Goal: Task Accomplishment & Management: Use online tool/utility

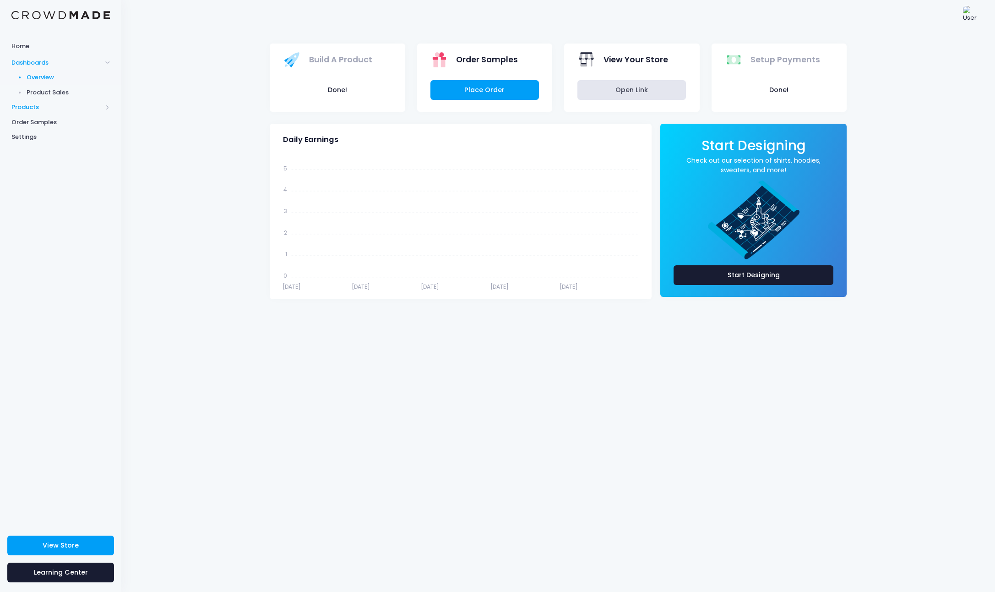
click at [111, 106] on span "Products" at bounding box center [60, 107] width 121 height 15
click at [108, 76] on span at bounding box center [107, 77] width 5 height 5
click at [109, 76] on span at bounding box center [107, 77] width 5 height 5
click at [108, 63] on span at bounding box center [107, 62] width 5 height 5
click at [108, 62] on span at bounding box center [107, 62] width 5 height 5
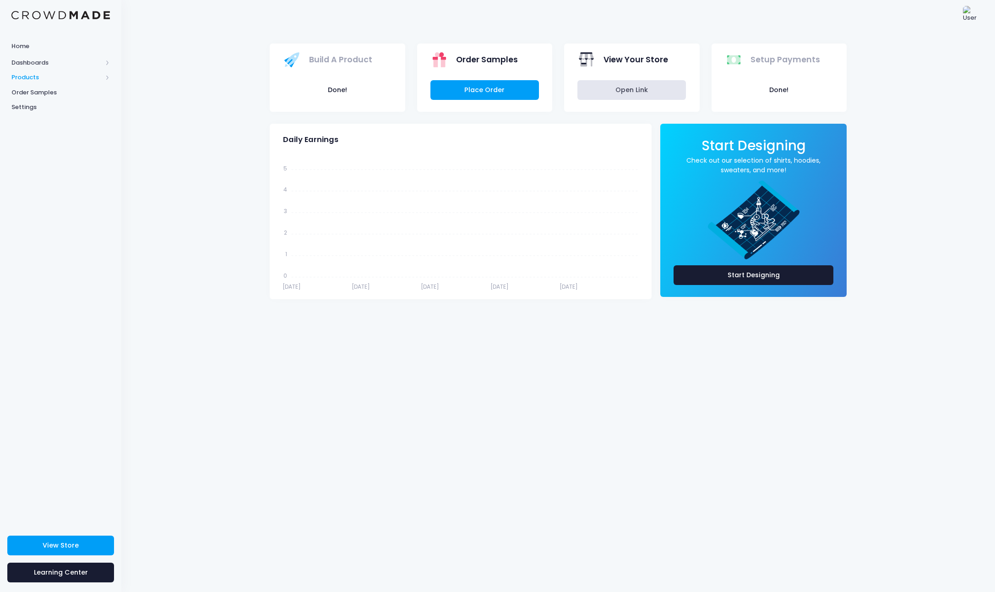
click at [107, 79] on span at bounding box center [107, 77] width 5 height 5
click at [62, 89] on span "Product Builder" at bounding box center [69, 92] width 84 height 9
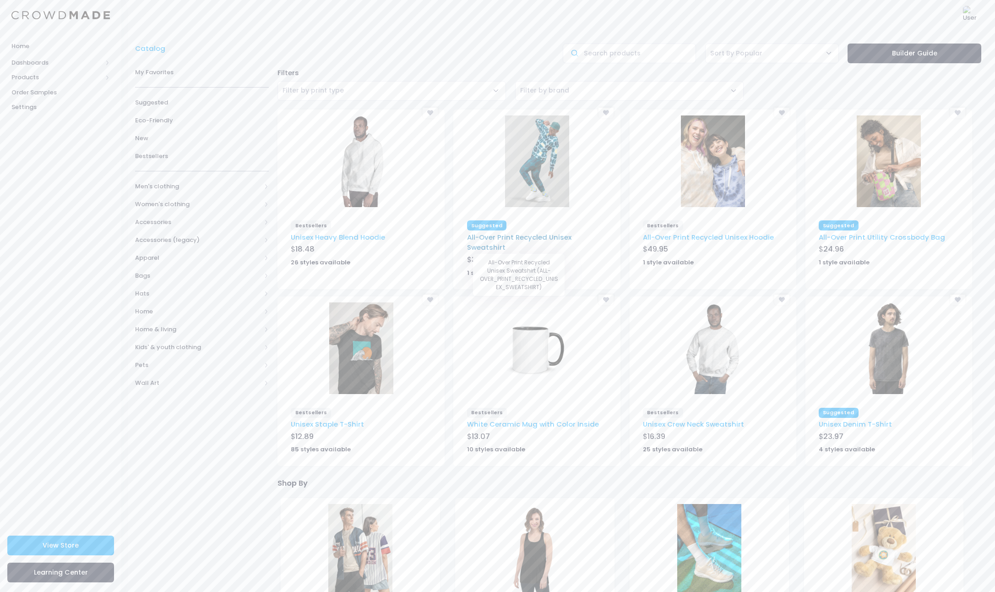
click at [529, 236] on link "All-Over Print Recycled Unisex Sweatshirt" at bounding box center [519, 242] width 104 height 20
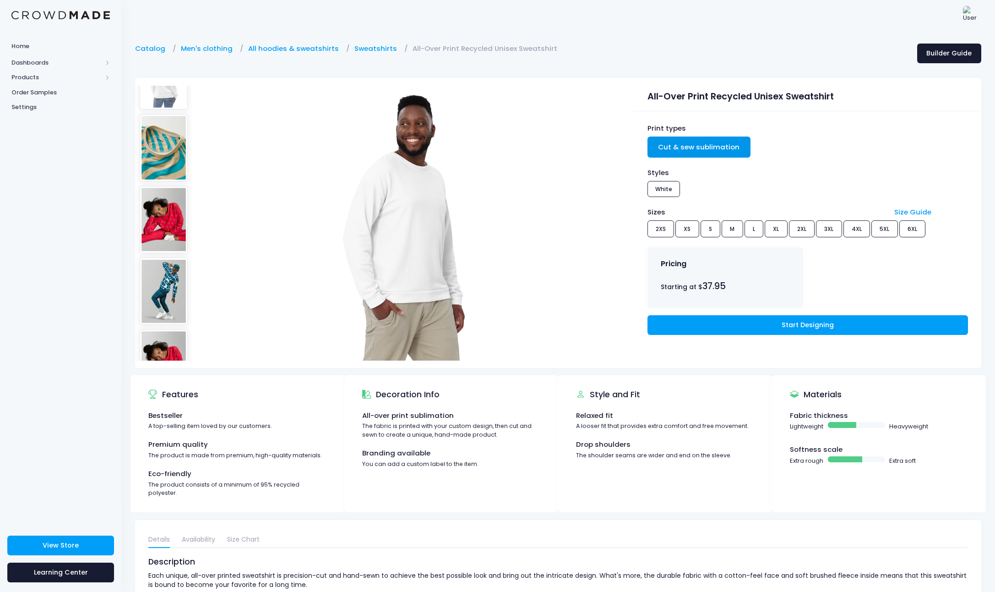
scroll to position [263, 0]
click at [163, 213] on img at bounding box center [164, 219] width 49 height 67
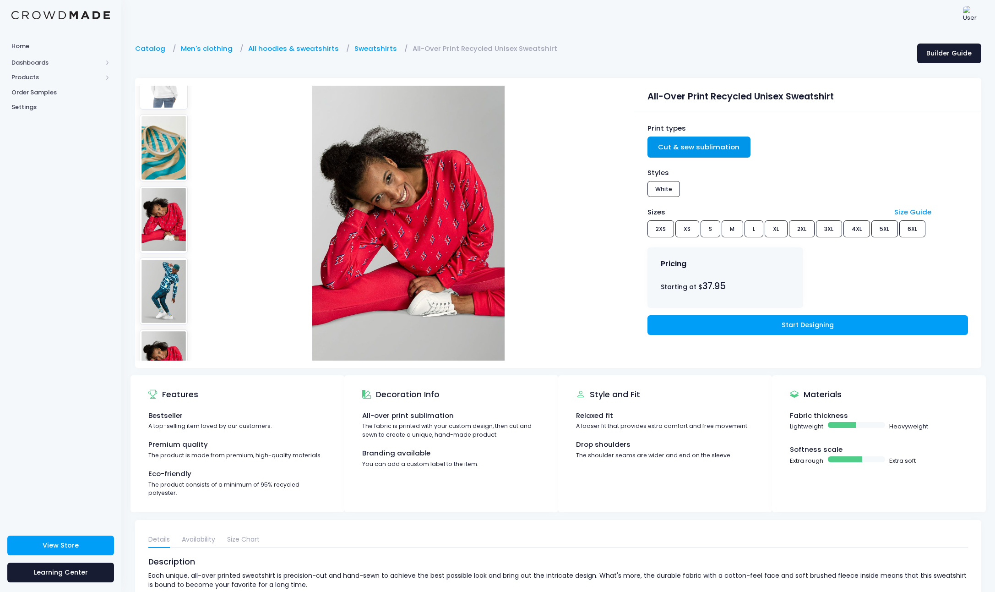
click at [174, 279] on img at bounding box center [164, 290] width 49 height 67
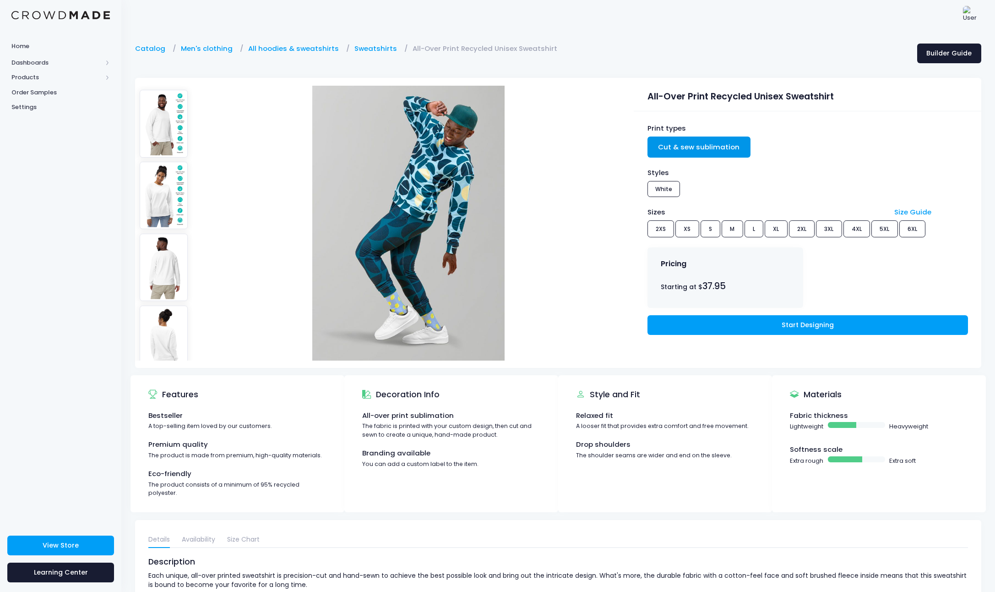
scroll to position [0, 0]
drag, startPoint x: 178, startPoint y: 127, endPoint x: 313, endPoint y: 154, distance: 137.9
click at [178, 127] on img at bounding box center [164, 123] width 49 height 67
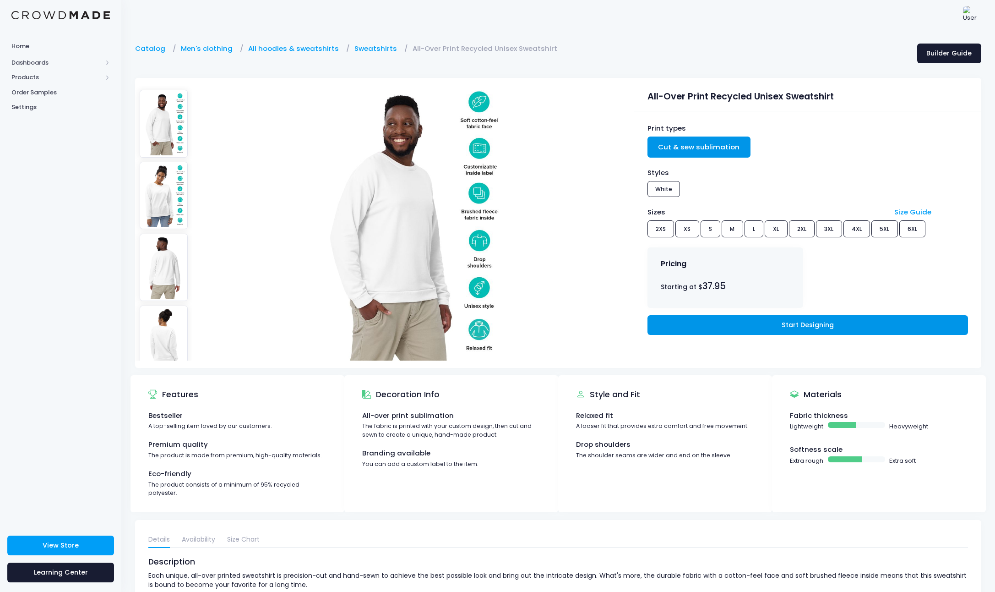
click at [809, 322] on link "Start Designing" at bounding box center [808, 325] width 321 height 20
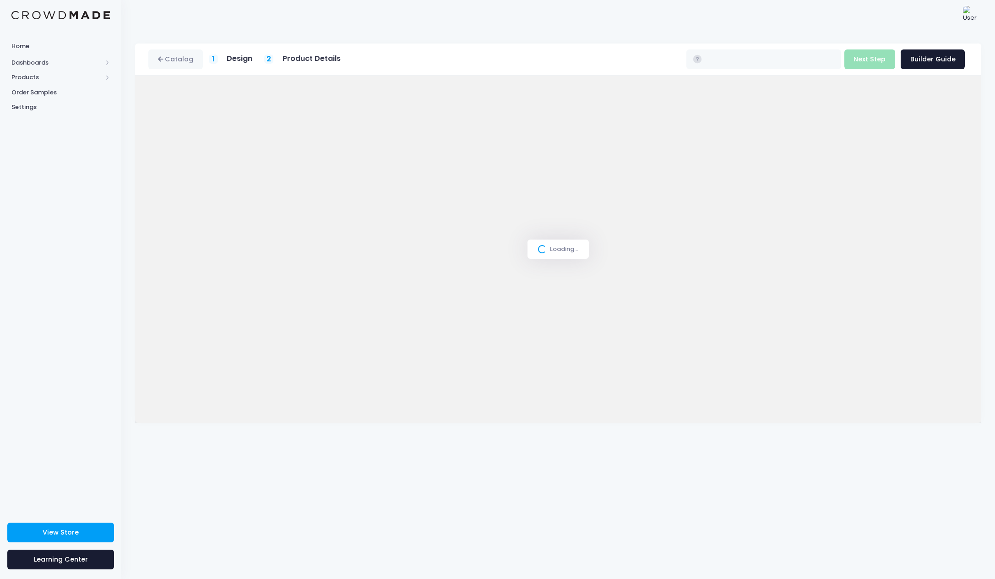
type input "$37.95 - $45.20"
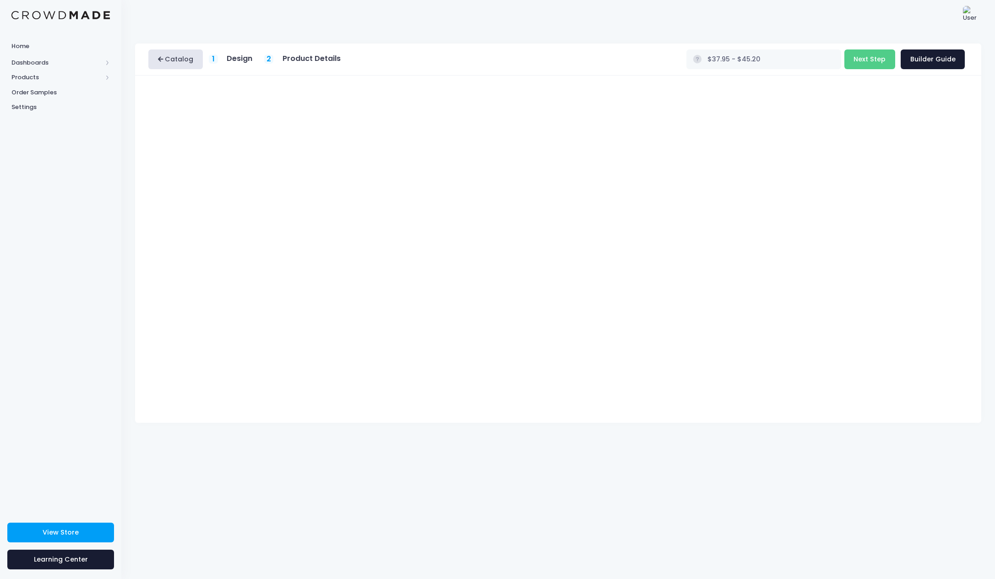
click at [175, 62] on link "Catalog" at bounding box center [175, 59] width 55 height 20
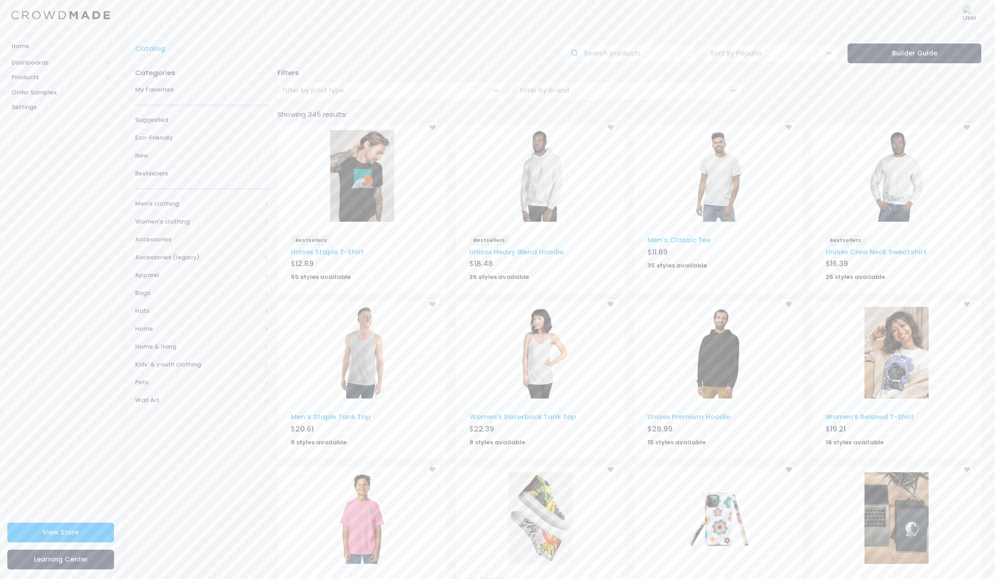
click at [538, 89] on span "Filter by brand" at bounding box center [544, 90] width 49 height 9
select select "A4"
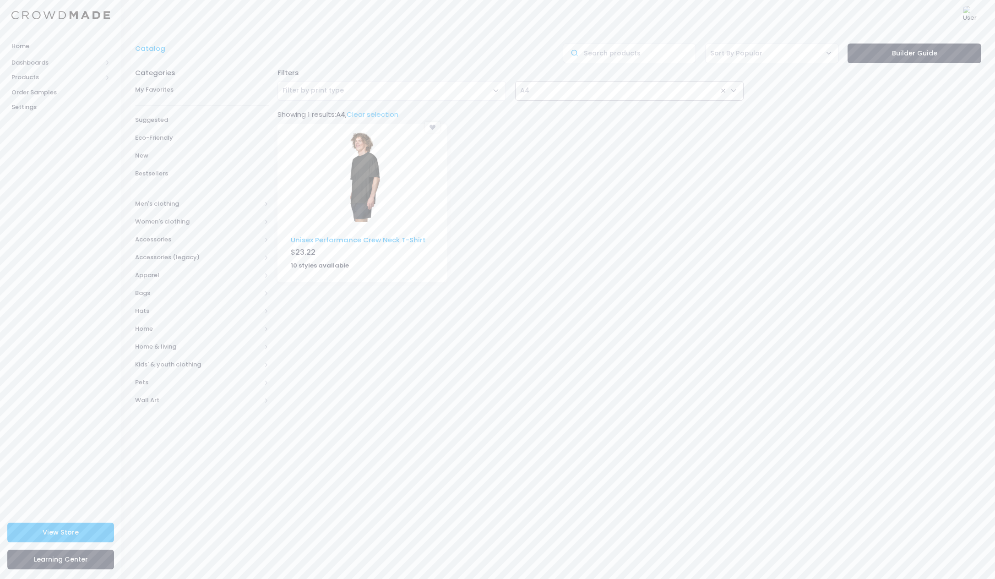
click at [598, 91] on span "× A4" at bounding box center [629, 91] width 229 height 20
select select "Adidas"
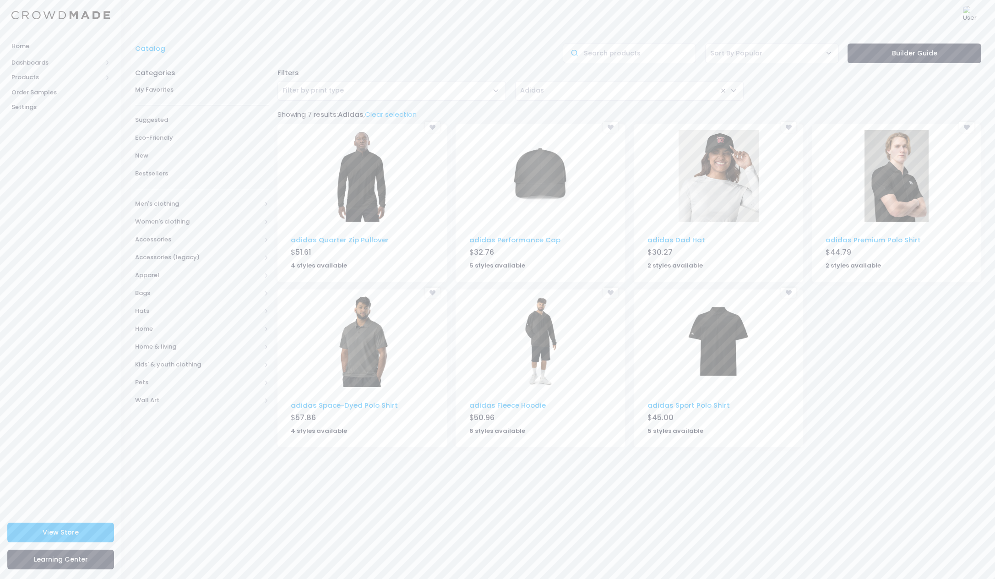
click at [543, 89] on span "Adidas" at bounding box center [532, 91] width 24 height 10
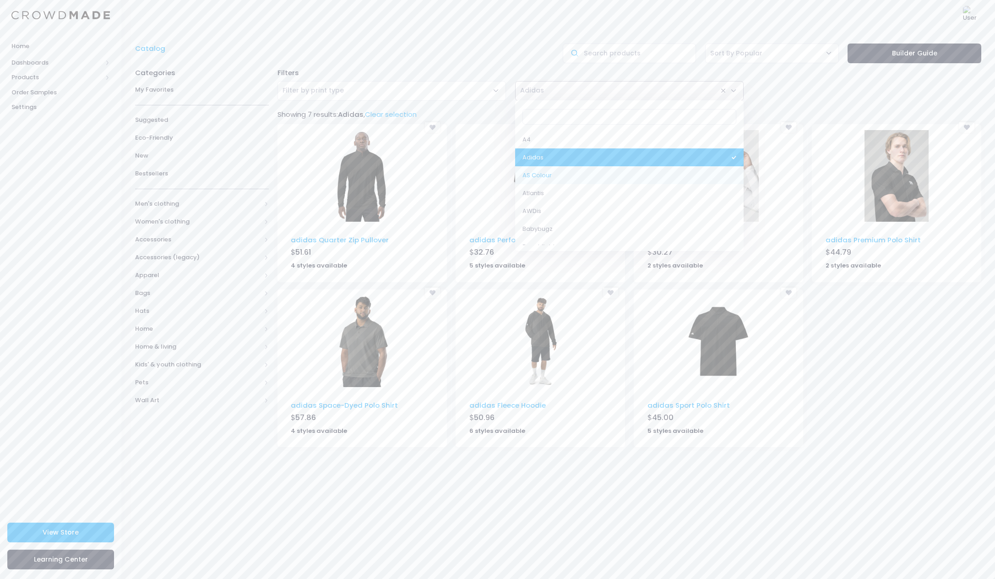
select select "AS Colour"
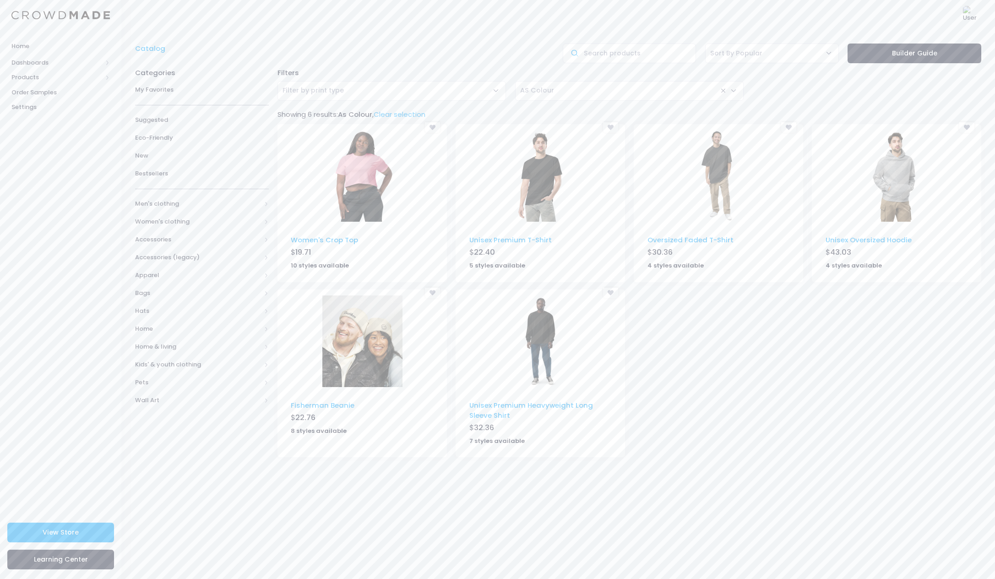
click at [625, 93] on span "× AS Colour" at bounding box center [629, 91] width 229 height 20
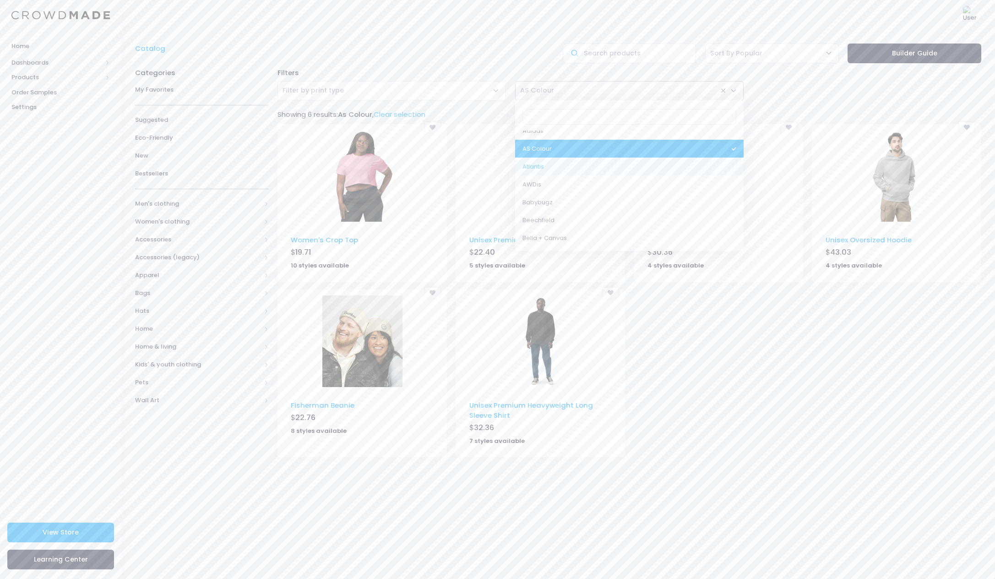
scroll to position [29, 0]
select select "Atlantis"
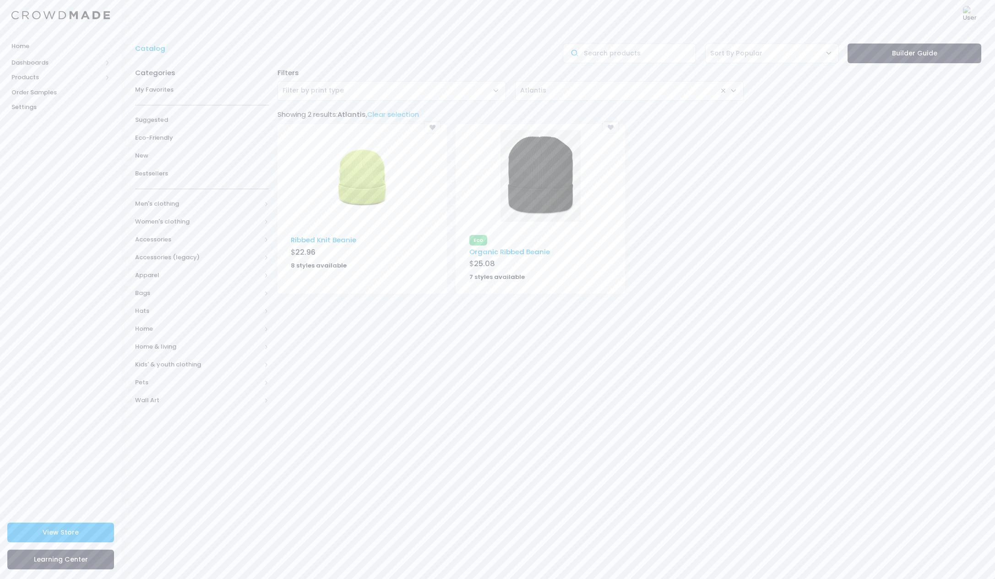
click at [564, 90] on span "× Atlantis" at bounding box center [629, 91] width 229 height 20
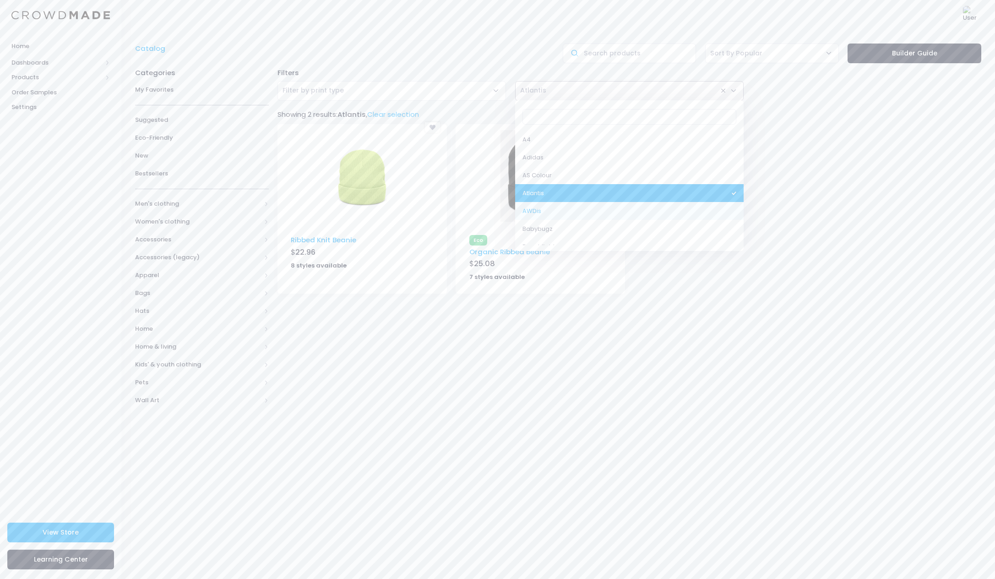
scroll to position [45, 0]
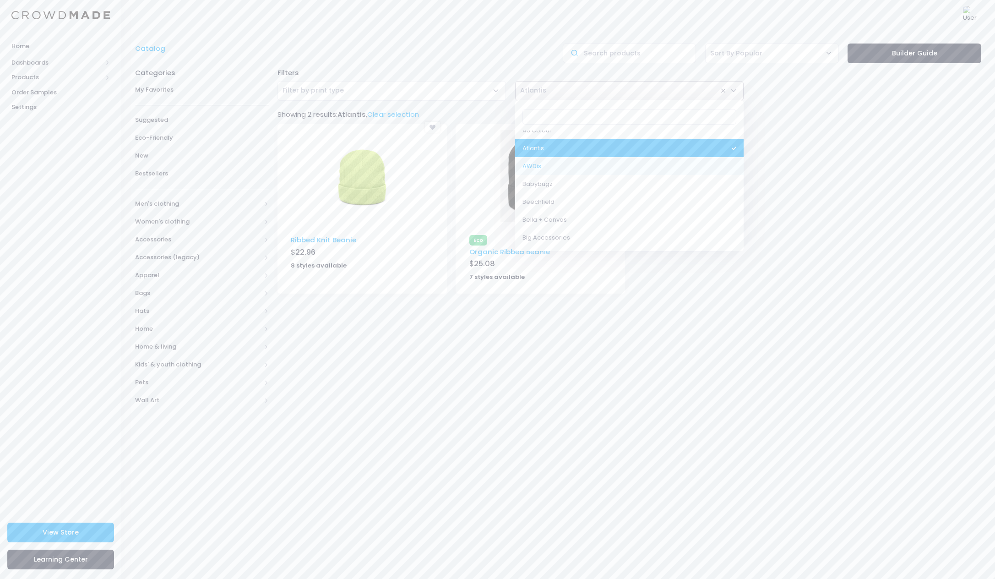
select select "AWDis"
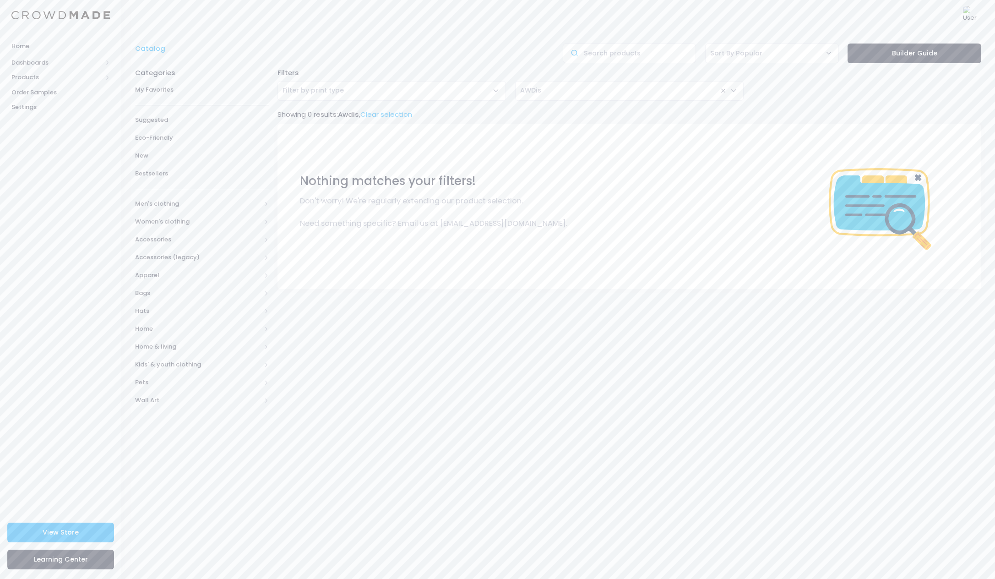
click at [570, 91] on span "× AWDis" at bounding box center [629, 91] width 229 height 20
select select "Babybugz"
click at [557, 92] on span "× Babybugz" at bounding box center [629, 91] width 229 height 20
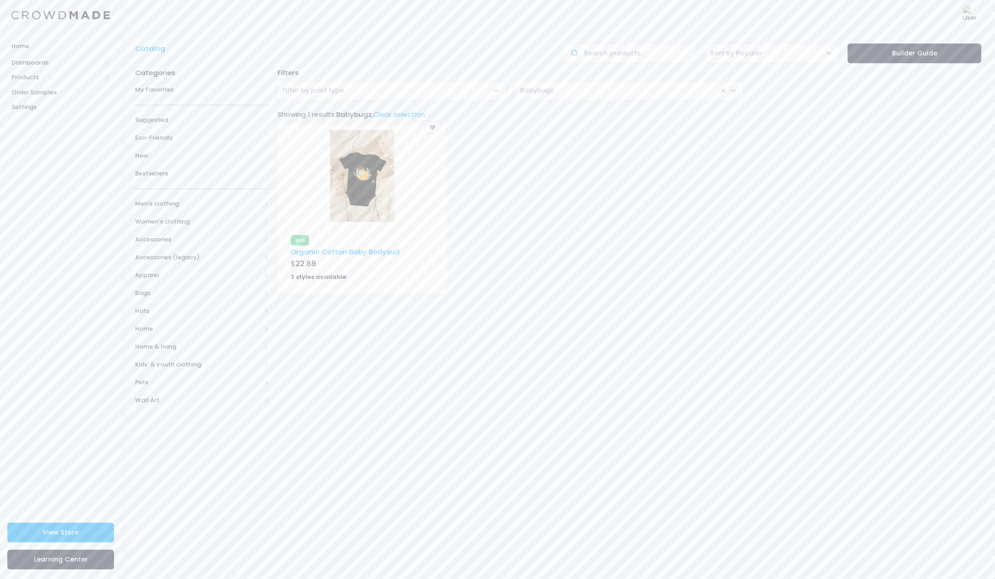
click at [659, 83] on span "× Babybugz" at bounding box center [629, 91] width 229 height 20
select select "Beechfield"
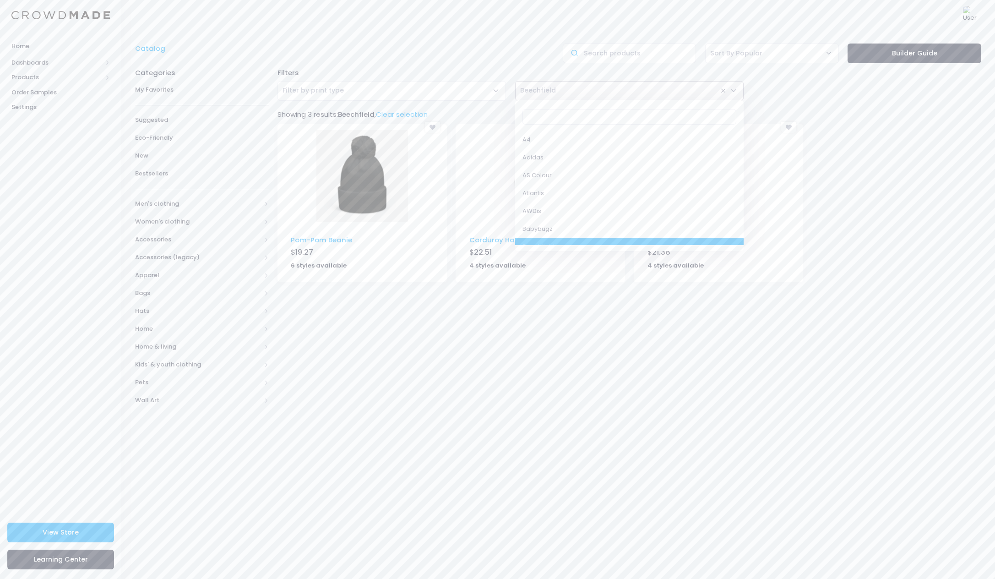
click at [560, 91] on span "× Beechfield" at bounding box center [629, 91] width 229 height 20
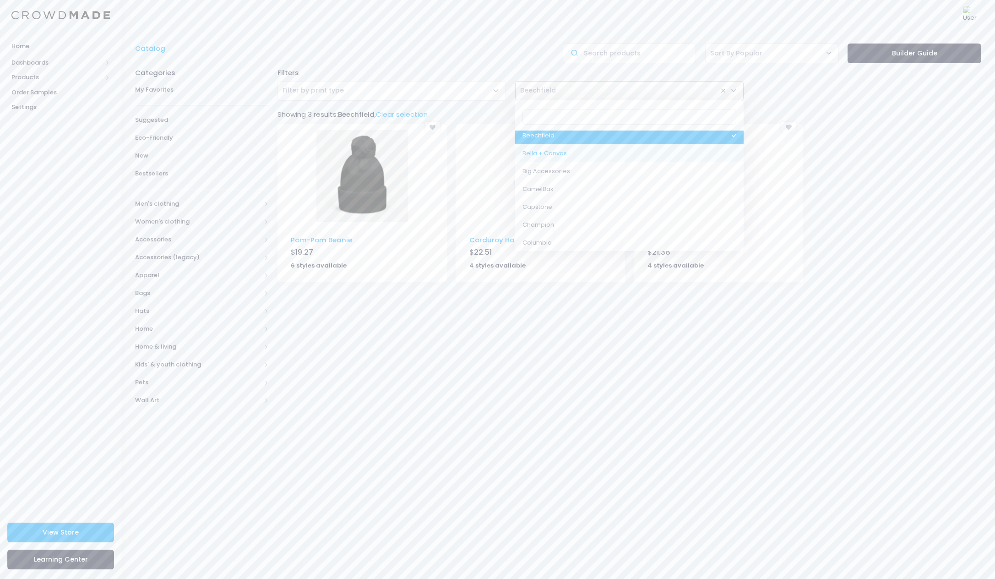
select select "Bella + Canvas"
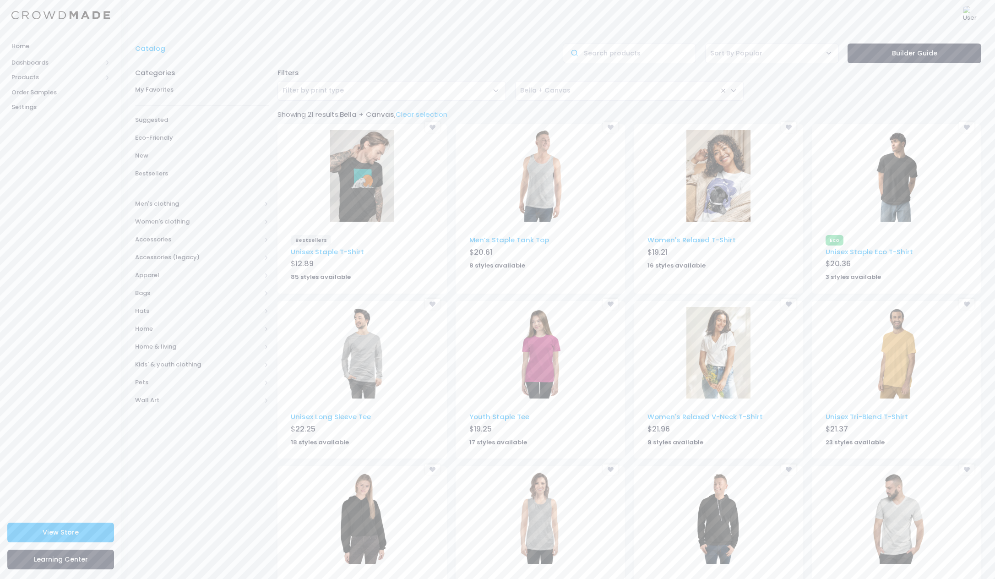
click at [618, 79] on div "Filters Cut-Sew Digital Dtfilm Dtg Embroidery Knitwear Sublimation Uv Filter by…" at bounding box center [629, 84] width 713 height 42
click at [618, 89] on span "× Bella + Canvas" at bounding box center [629, 91] width 229 height 20
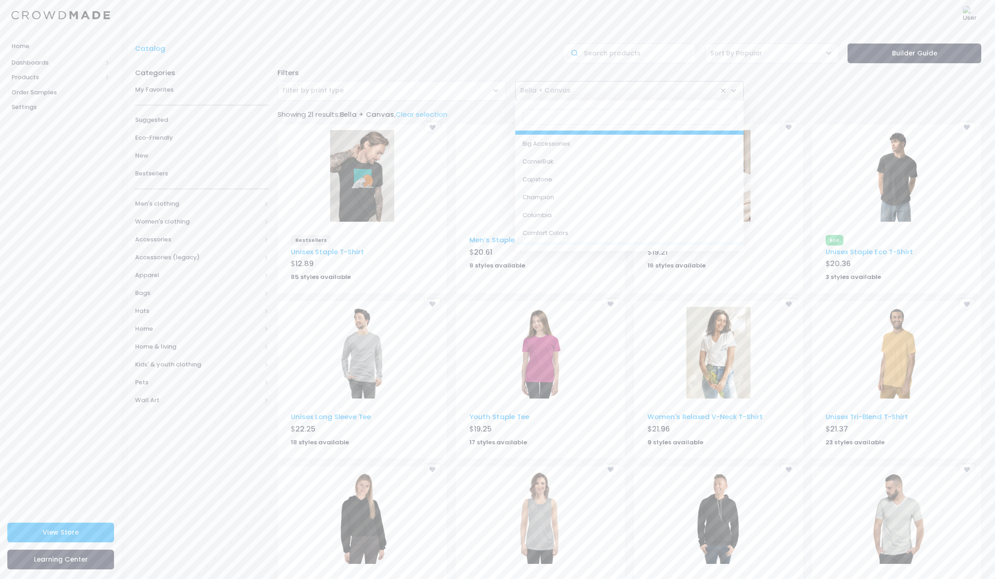
scroll to position [138, 0]
select select "Columbia"
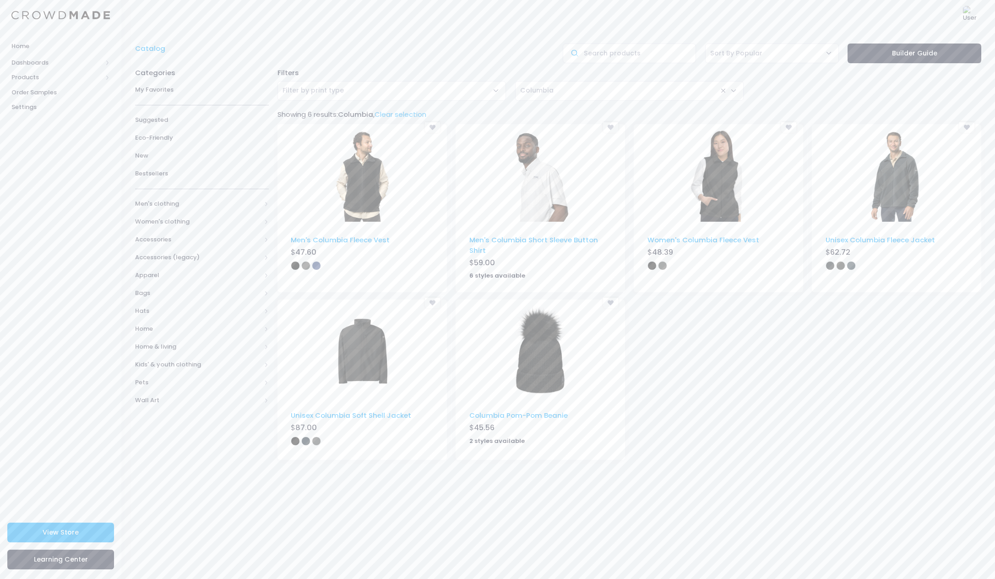
click at [614, 93] on span "× Columbia" at bounding box center [629, 91] width 229 height 20
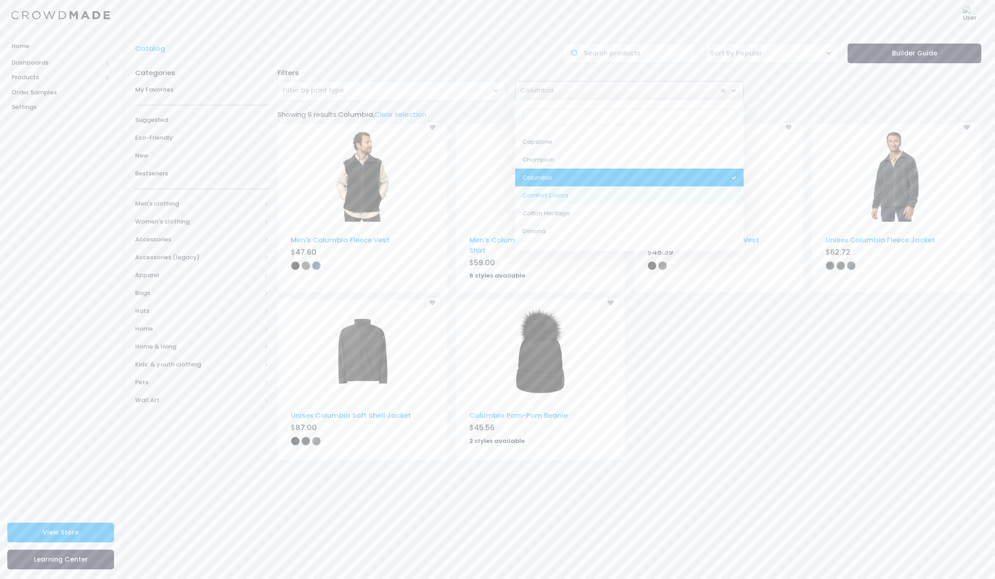
scroll to position [204, 0]
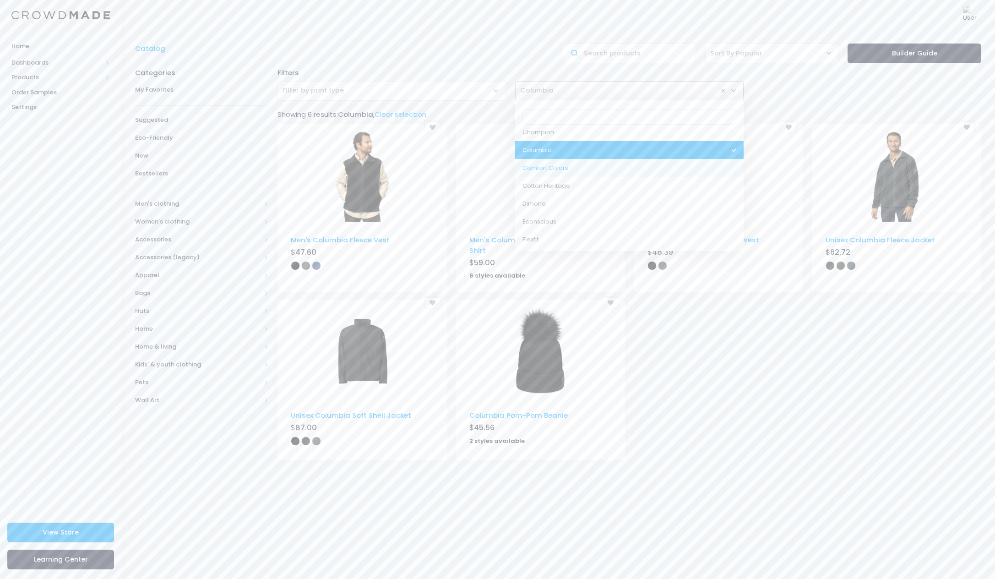
select select "Comfort Colors"
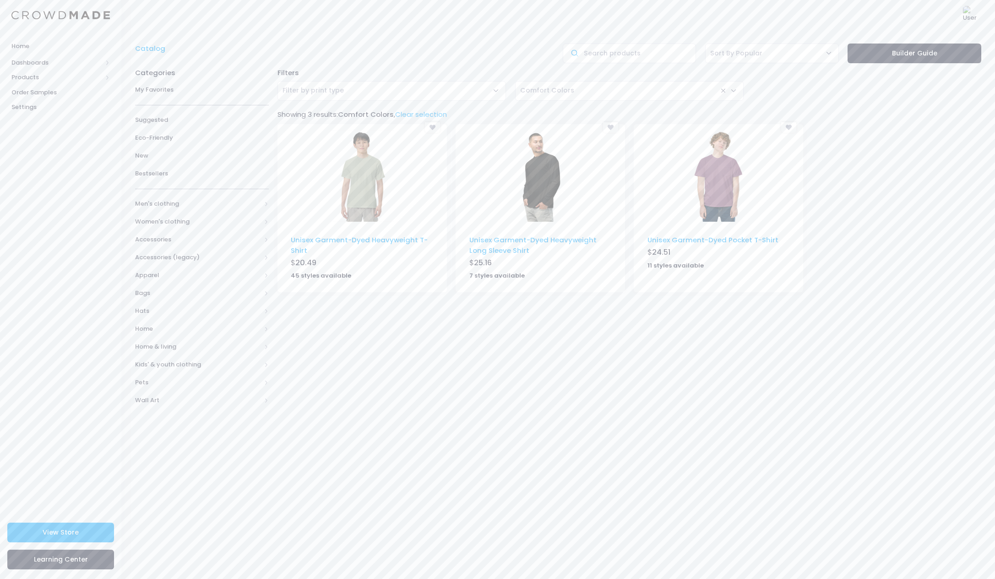
click at [542, 105] on div "Filters Cut-Sew Digital Dtfilm Dtg Embroidery Knitwear Sublimation Uv Filter by…" at bounding box center [629, 236] width 713 height 346
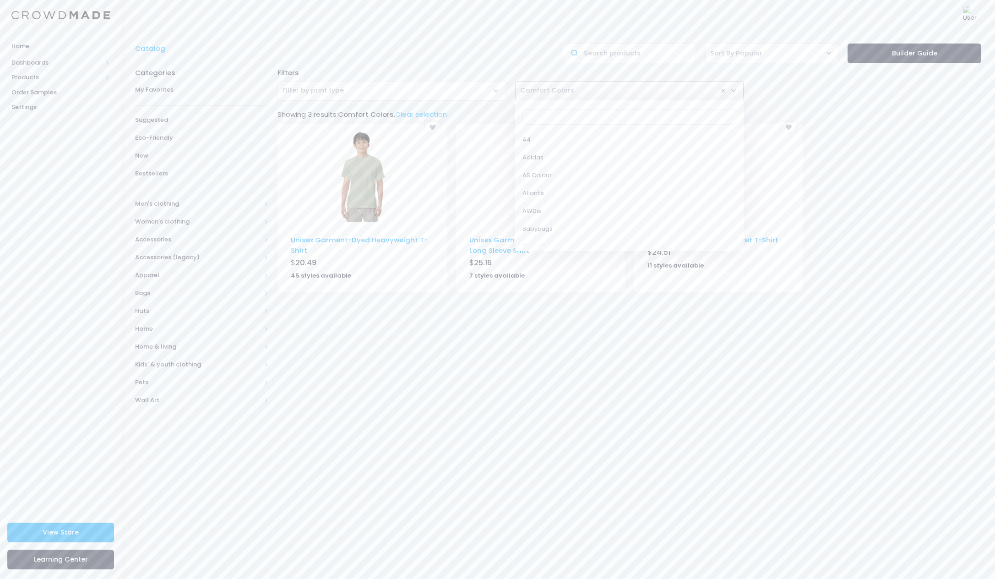
click at [547, 93] on span "Comfort Colors" at bounding box center [547, 91] width 54 height 10
select select "Cotton Heritage"
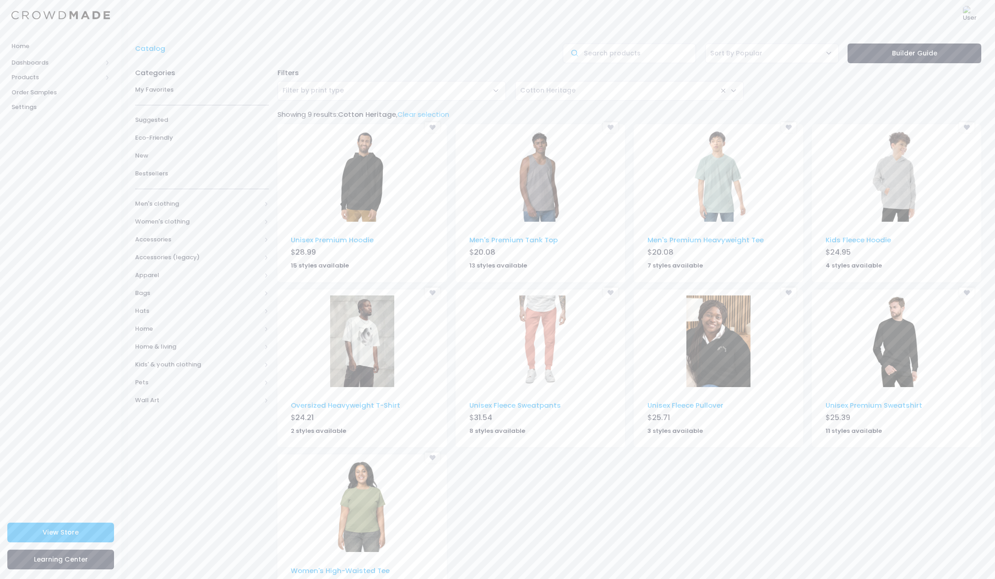
click at [627, 83] on span "× Cotton Heritage" at bounding box center [629, 91] width 229 height 20
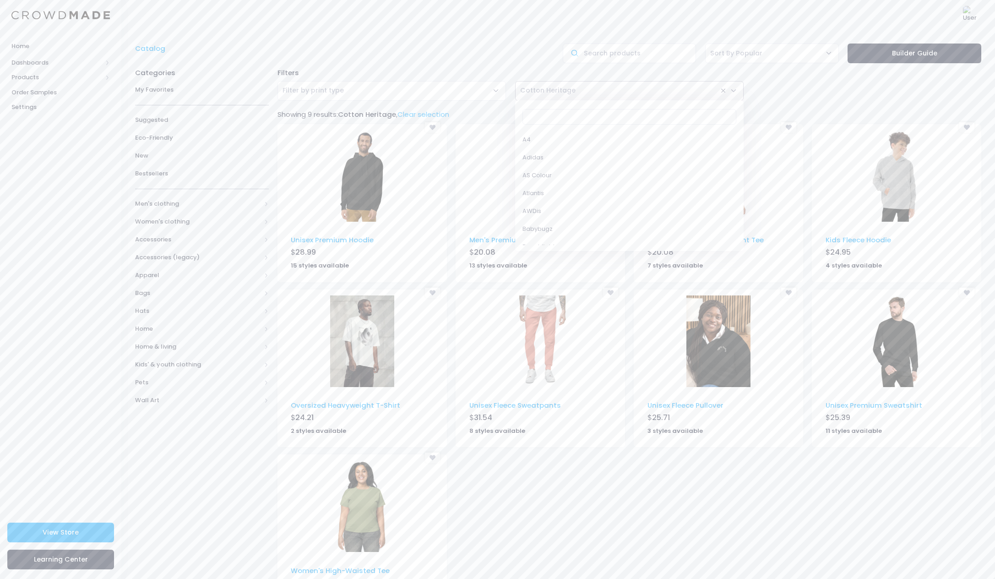
scroll to position [212, 0]
select select "Dimona"
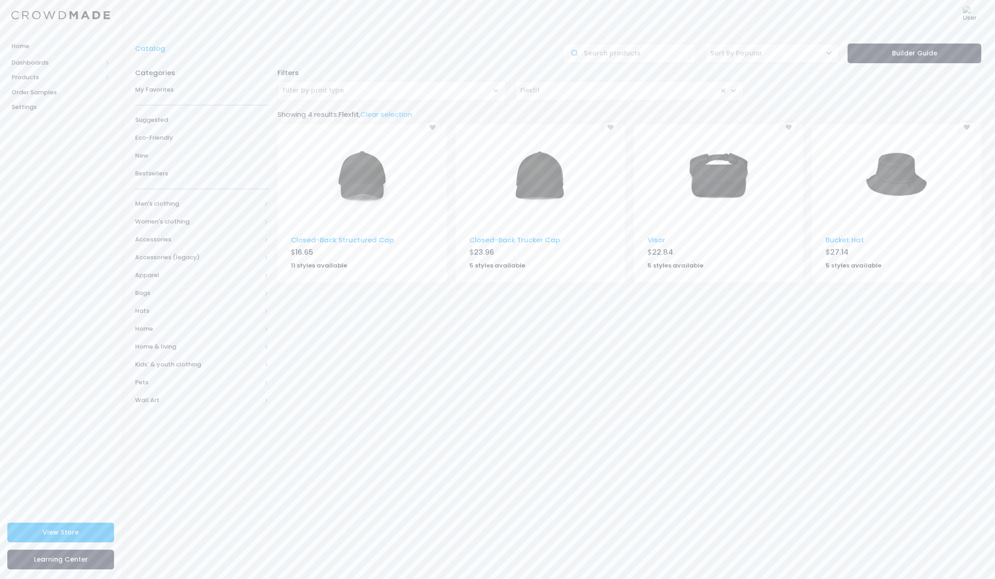
click at [578, 98] on span "× Flexfit" at bounding box center [629, 91] width 229 height 20
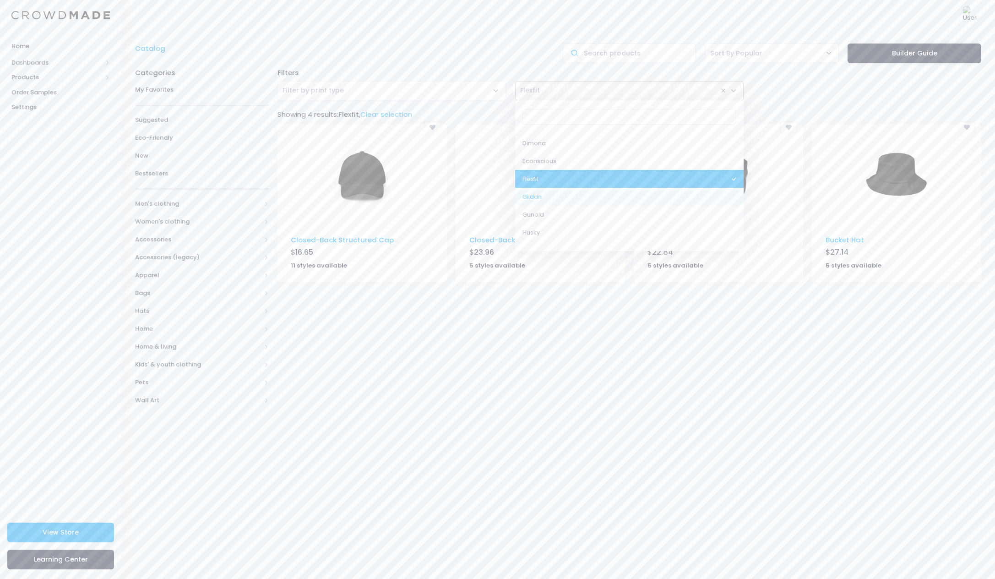
select select "Gildan"
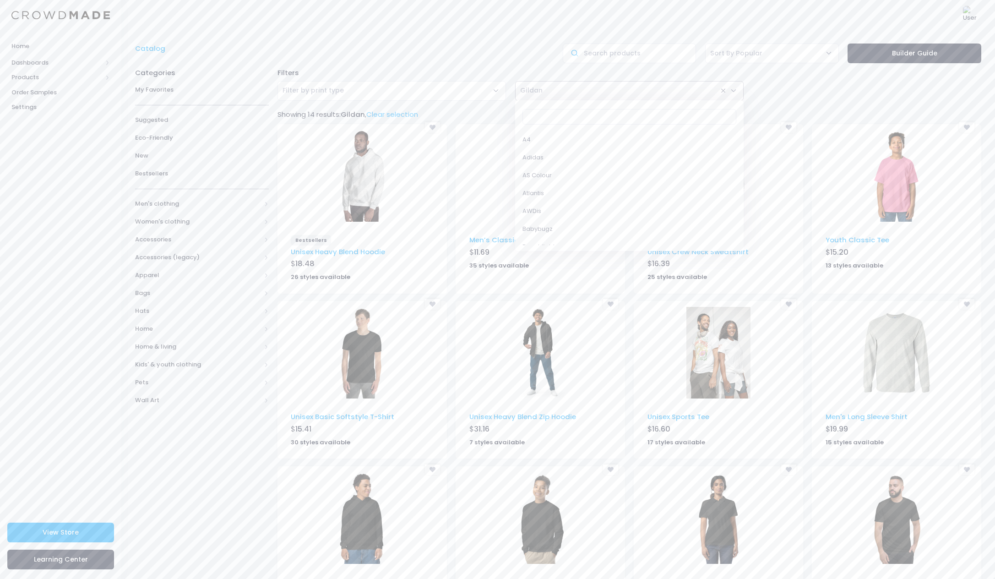
click at [600, 88] on span "× Gildan" at bounding box center [629, 91] width 229 height 20
select select "Gunold"
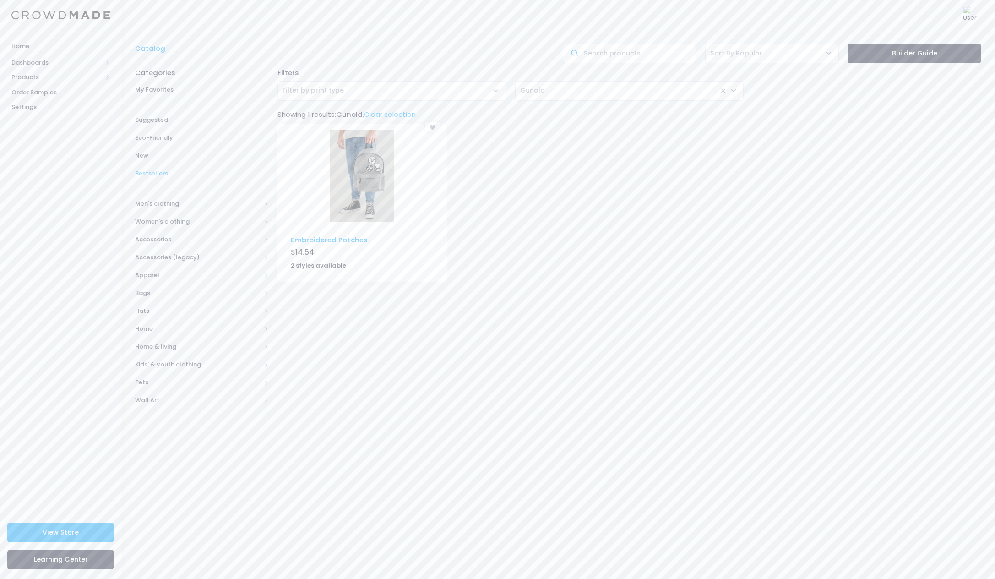
click at [156, 173] on span "Bestsellers" at bounding box center [202, 173] width 134 height 9
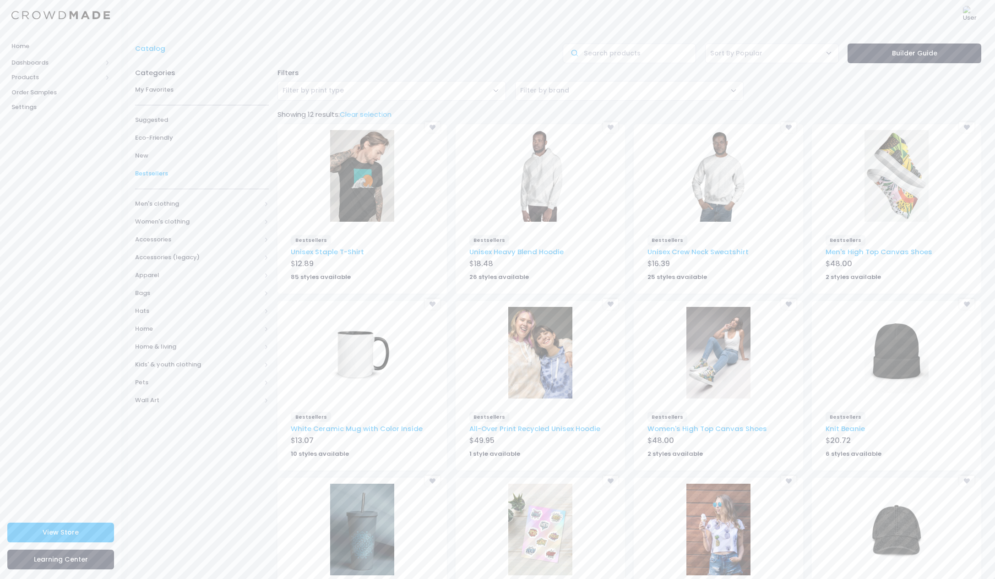
click at [270, 202] on div "Categories My Favorites [GEOGRAPHIC_DATA] Eco-Friendly New Bestsellers Men's cl…" at bounding box center [202, 358] width 142 height 591
click at [267, 293] on span "Bags" at bounding box center [202, 293] width 134 height 18
click at [170, 307] on span "All Bags" at bounding box center [204, 310] width 108 height 9
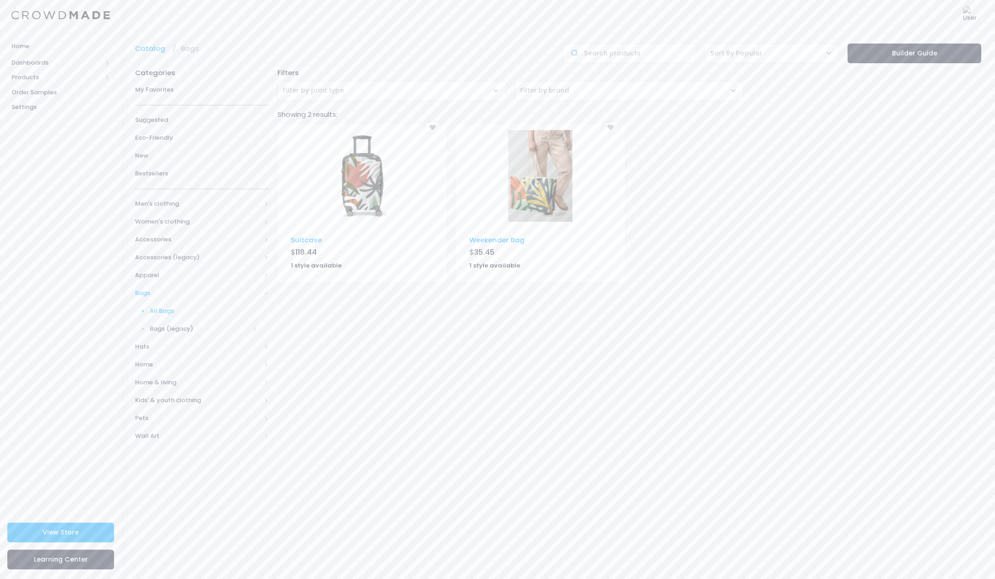
click at [353, 188] on img at bounding box center [362, 176] width 64 height 92
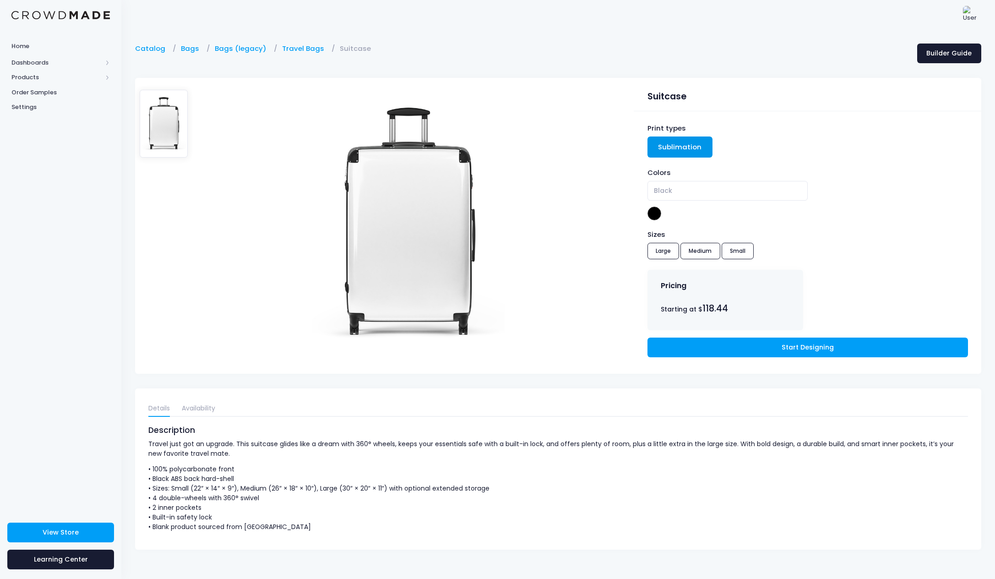
click at [382, 244] on img at bounding box center [408, 223] width 192 height 275
click at [240, 50] on link "Bags (legacy)" at bounding box center [243, 49] width 56 height 10
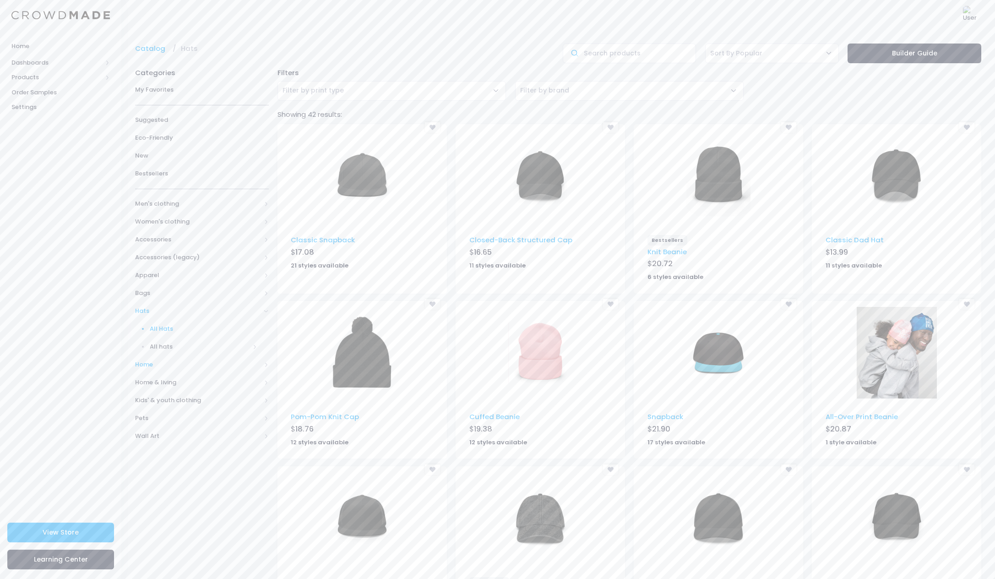
click at [140, 360] on span "Home" at bounding box center [198, 364] width 126 height 9
click at [171, 343] on span "All Home" at bounding box center [204, 346] width 108 height 9
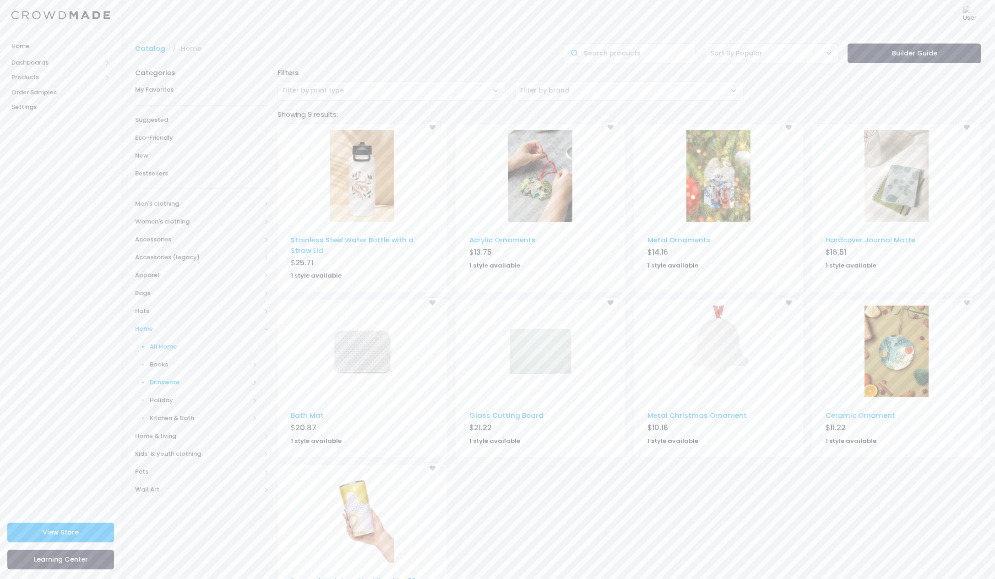
click at [167, 380] on span "Drinkware" at bounding box center [200, 382] width 100 height 9
click at [164, 363] on span "Books" at bounding box center [200, 364] width 100 height 9
click at [177, 378] on span "All Books" at bounding box center [205, 382] width 103 height 9
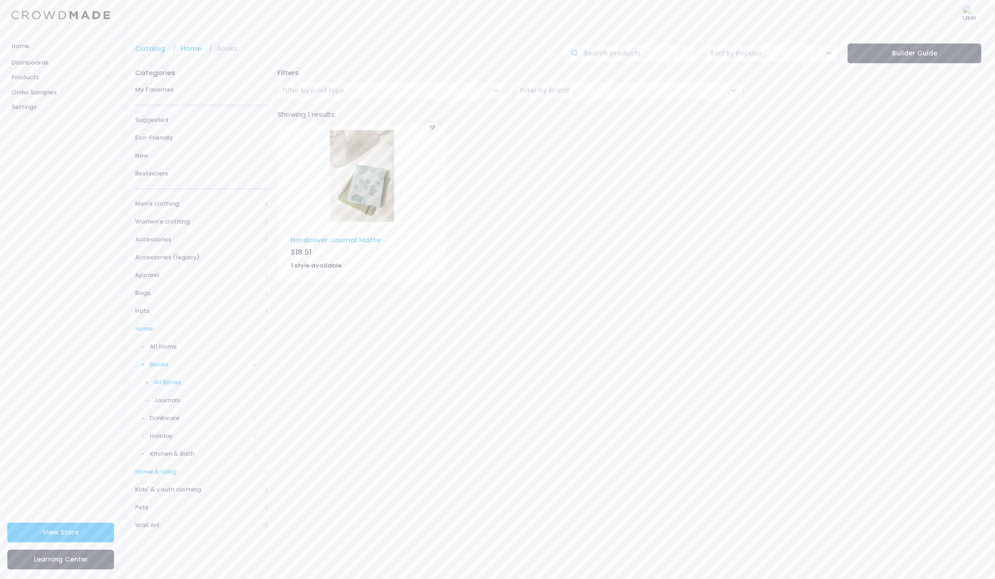
click at [176, 467] on span "Home & living" at bounding box center [198, 471] width 126 height 9
click at [149, 485] on span "Wall Art" at bounding box center [198, 489] width 126 height 9
click at [169, 414] on span "All Wall Art" at bounding box center [204, 418] width 108 height 9
click at [347, 237] on link "Wall Calendar (2025)" at bounding box center [330, 240] width 78 height 10
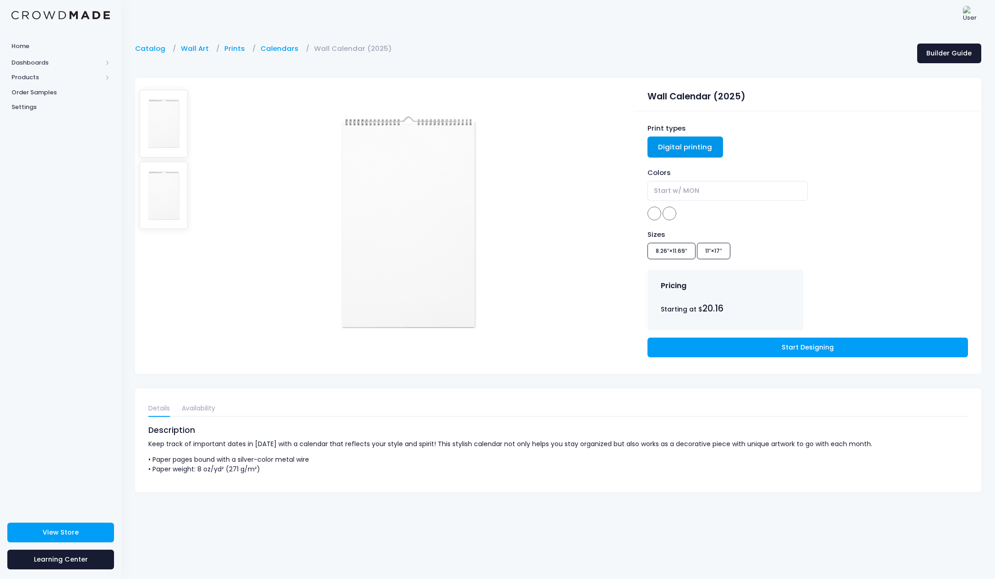
click at [709, 250] on div "Sizes 8.26″×11.69″ 11″×17″" at bounding box center [808, 245] width 321 height 33
click at [667, 252] on div "Sizes 8.26″×11.69″ 11″×17″" at bounding box center [808, 245] width 321 height 33
click at [234, 50] on link "Prints" at bounding box center [236, 49] width 25 height 10
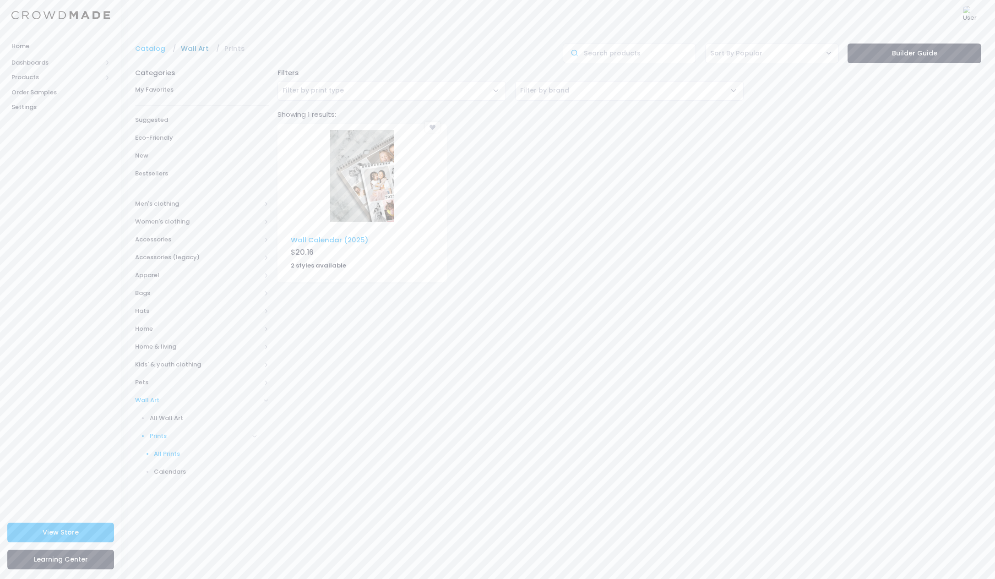
click at [196, 47] on link "Wall Art" at bounding box center [197, 49] width 33 height 10
click at [152, 49] on link "Catalog" at bounding box center [152, 49] width 35 height 10
click at [21, 44] on span "Home" at bounding box center [60, 46] width 98 height 9
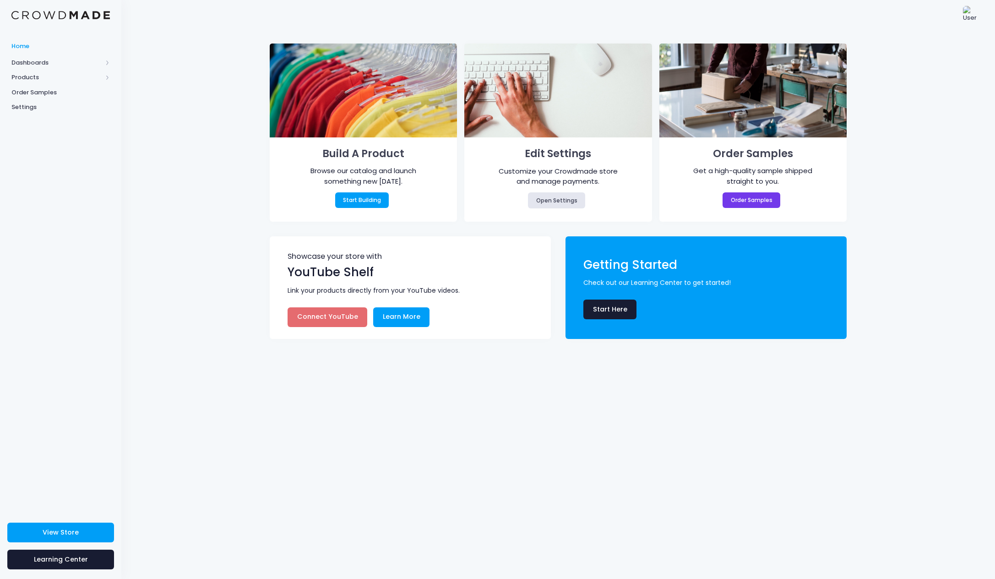
click at [326, 316] on link "Connect YouTube" at bounding box center [328, 317] width 80 height 20
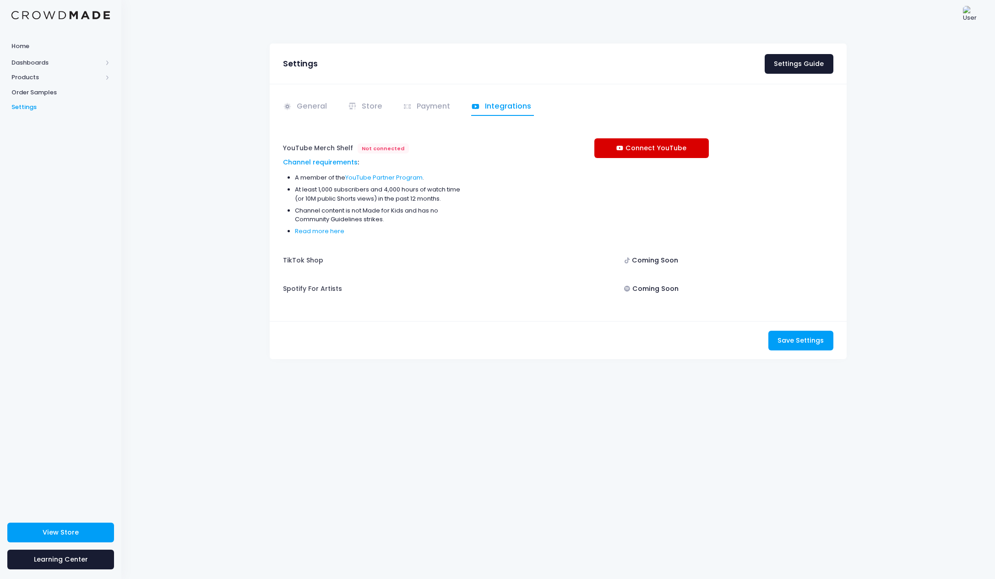
click at [636, 146] on link "Connect YouTube" at bounding box center [651, 148] width 114 height 20
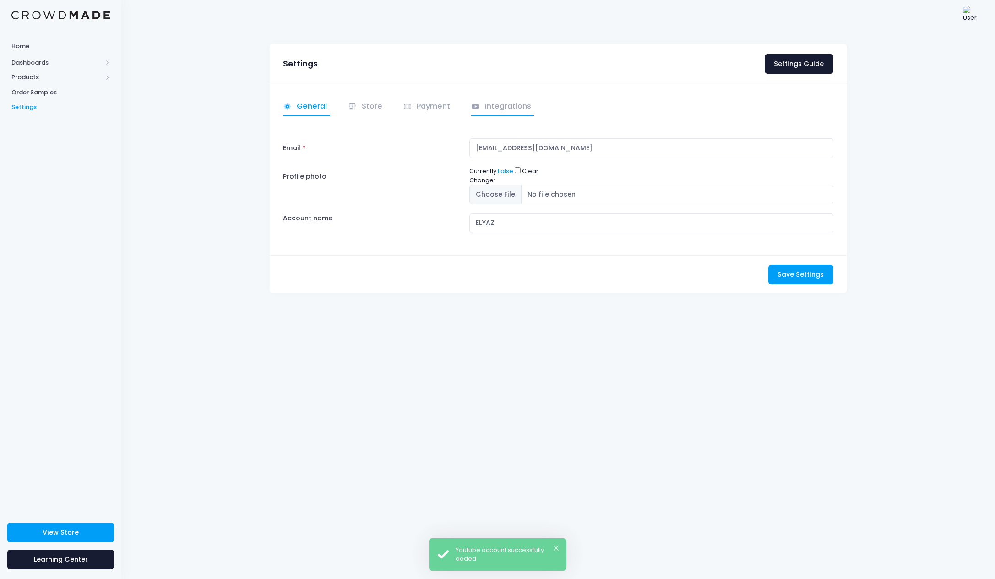
click at [487, 112] on link "Integrations" at bounding box center [502, 107] width 63 height 18
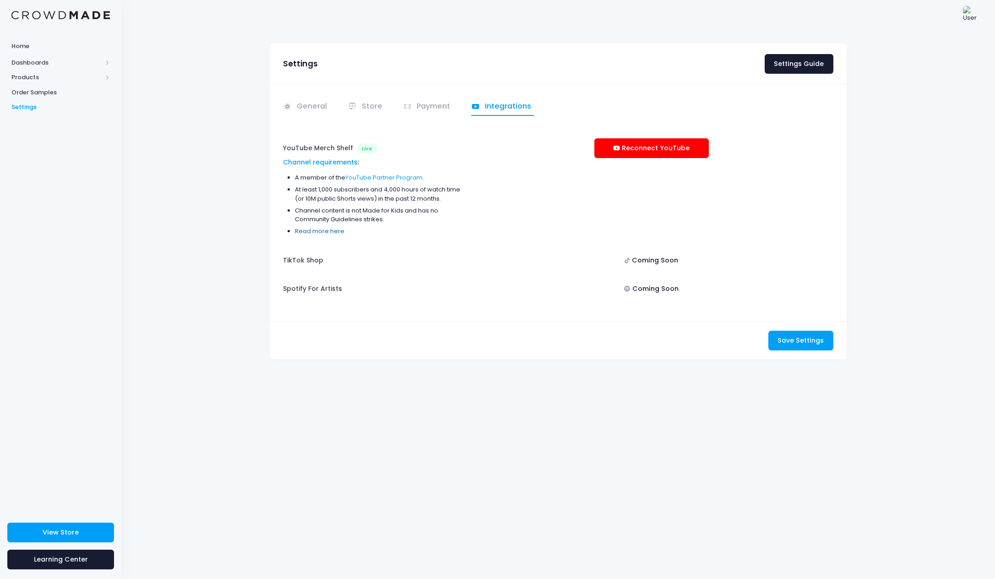
click at [317, 229] on link "Read more here" at bounding box center [319, 231] width 49 height 9
click at [644, 260] on div "Coming Soon" at bounding box center [651, 261] width 114 height 20
click at [646, 288] on div "Coming Soon" at bounding box center [651, 289] width 114 height 20
drag, startPoint x: 433, startPoint y: 106, endPoint x: 409, endPoint y: 109, distance: 24.5
click at [433, 107] on link "Payment" at bounding box center [428, 107] width 50 height 18
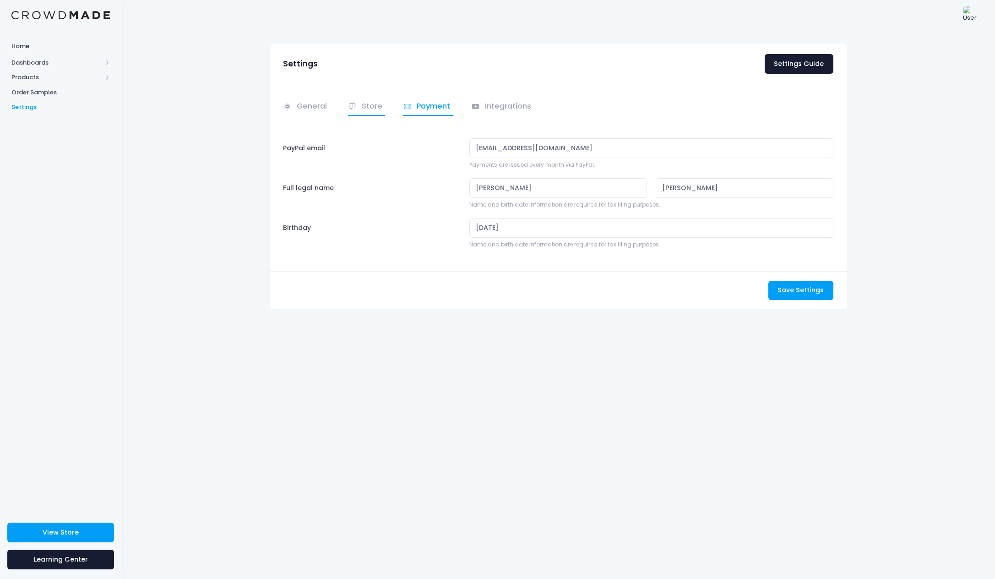
click at [378, 107] on link "Store" at bounding box center [367, 107] width 38 height 18
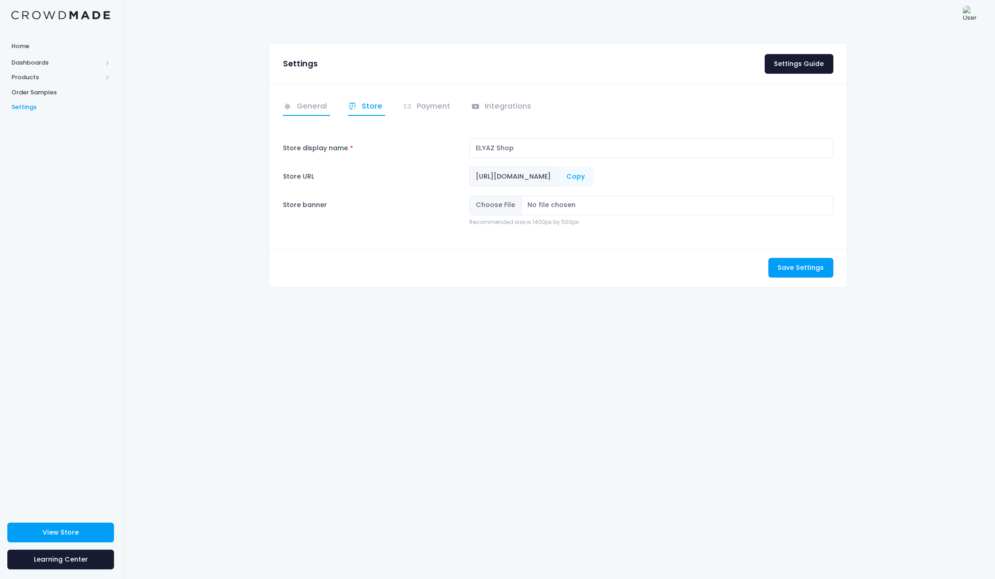
click at [315, 106] on link "General" at bounding box center [306, 107] width 47 height 18
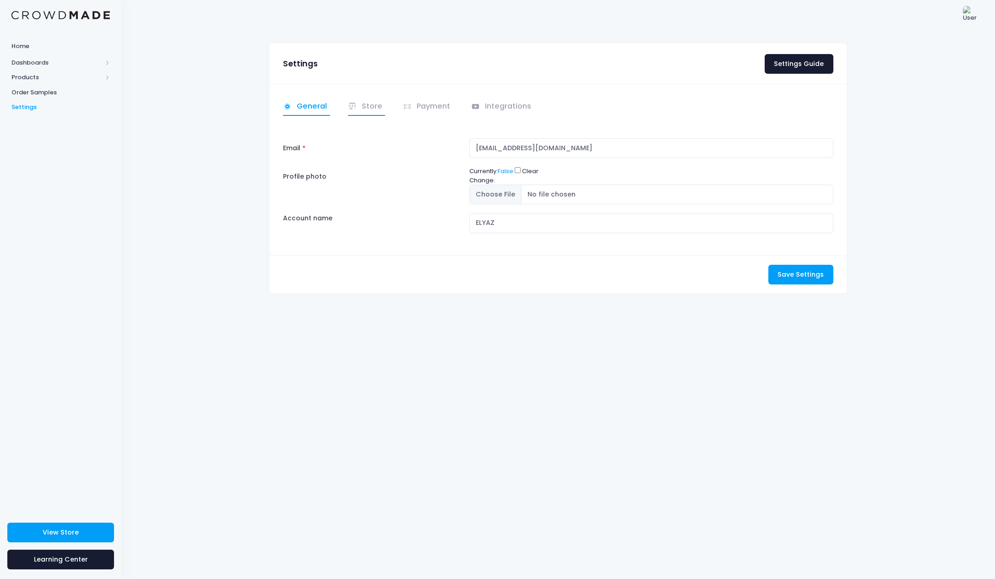
click at [369, 110] on link "Store" at bounding box center [367, 107] width 38 height 18
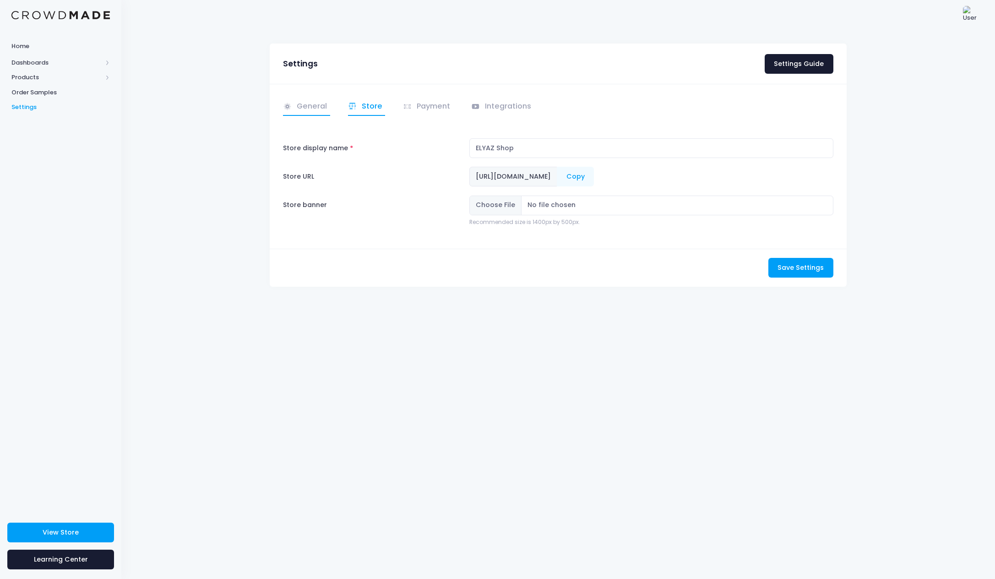
click at [304, 104] on link "General" at bounding box center [306, 107] width 47 height 18
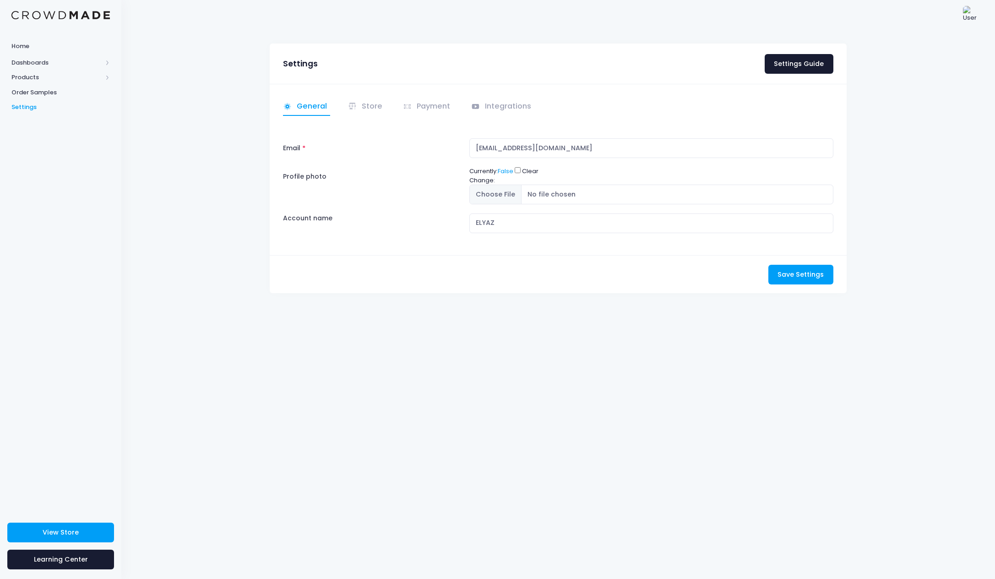
click at [486, 170] on div "Currently: False Clear Change:" at bounding box center [651, 186] width 373 height 38
click at [506, 170] on link "False" at bounding box center [506, 171] width 16 height 9
click at [499, 195] on input "Profile photo" at bounding box center [651, 195] width 364 height 20
type input "C:\fakepath\Y-NORMAL-SQF.png"
click at [793, 277] on span "Save Settings" at bounding box center [801, 274] width 46 height 9
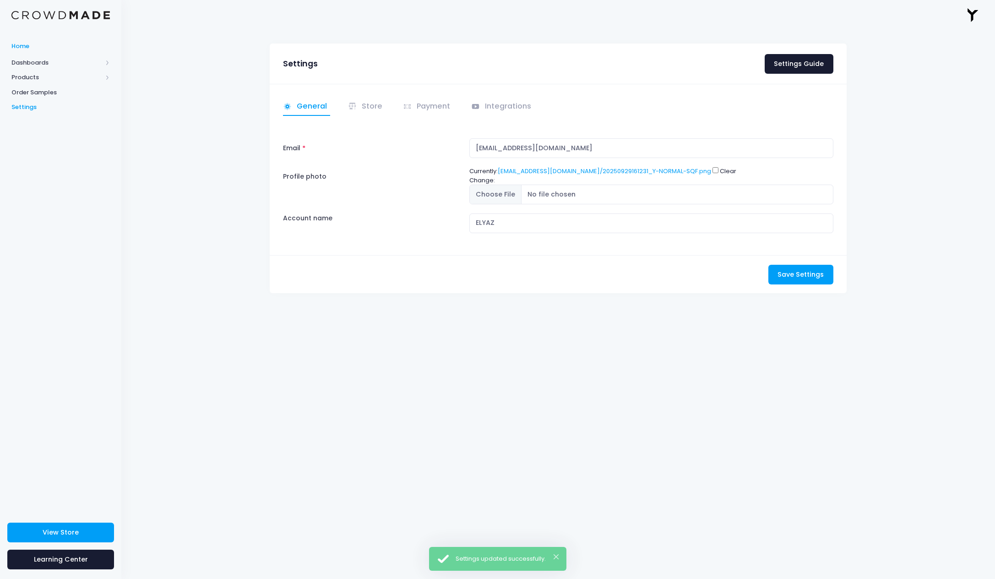
click at [38, 49] on span "Home" at bounding box center [60, 46] width 98 height 9
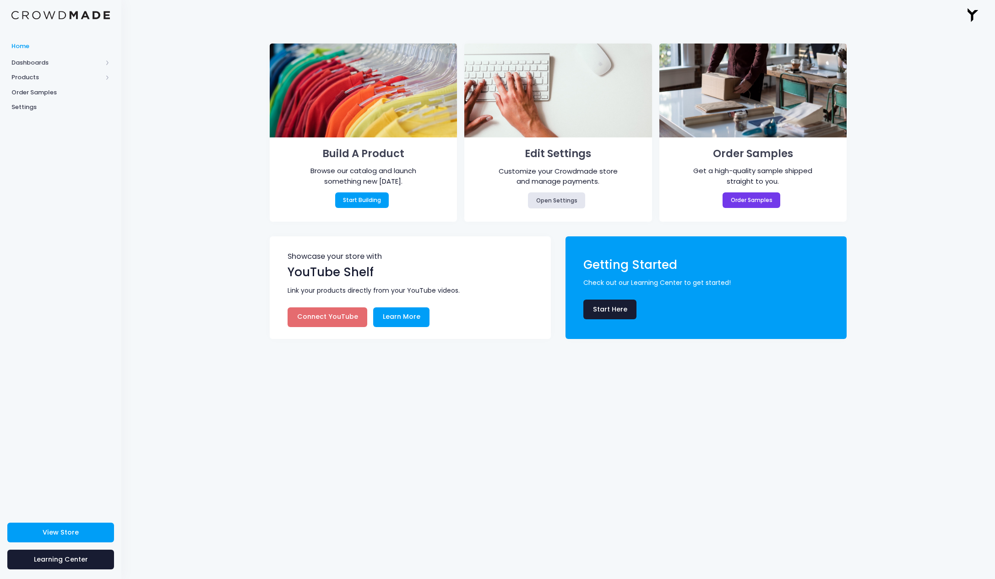
click at [972, 13] on img at bounding box center [972, 15] width 18 height 18
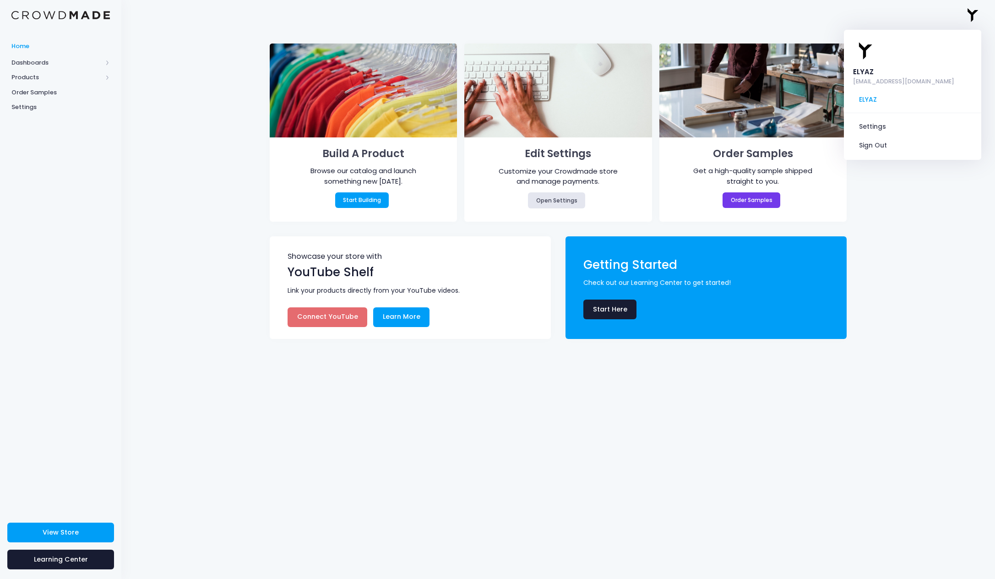
click at [880, 118] on link "Settings" at bounding box center [912, 126] width 123 height 17
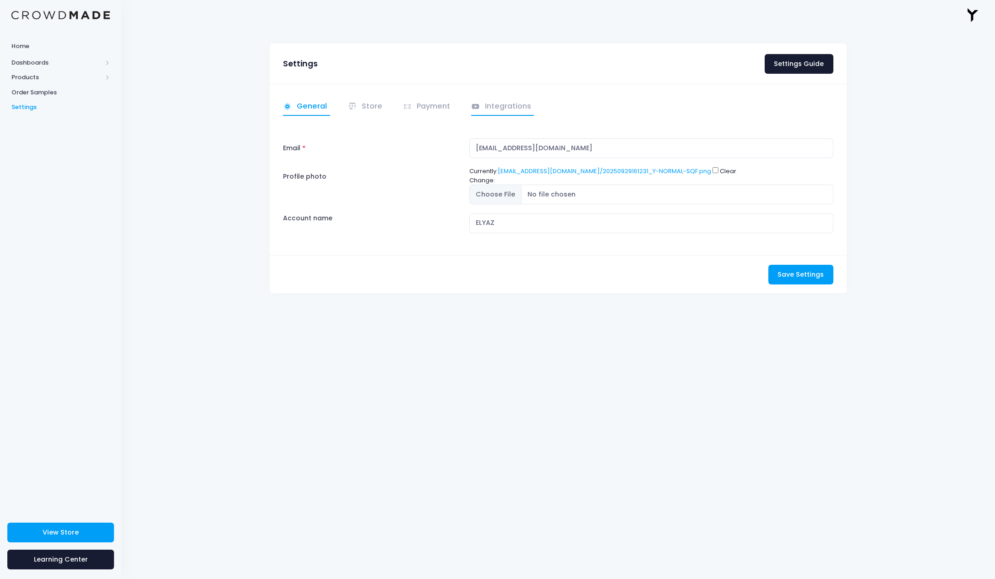
click at [506, 112] on link "Integrations" at bounding box center [502, 107] width 63 height 18
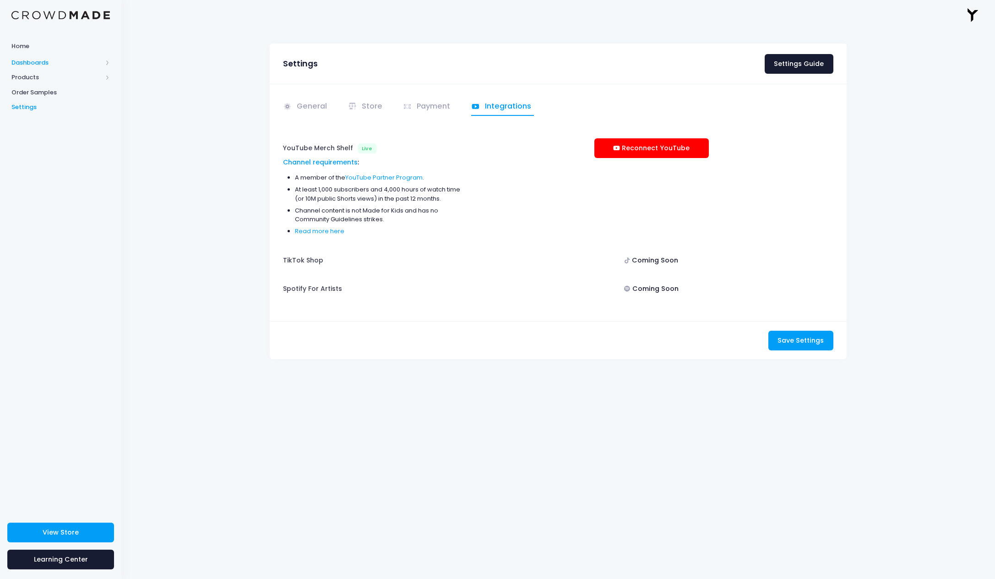
click at [109, 61] on span at bounding box center [107, 62] width 5 height 5
click at [109, 105] on span at bounding box center [107, 107] width 5 height 5
click at [43, 85] on link "Product Builder" at bounding box center [60, 92] width 121 height 15
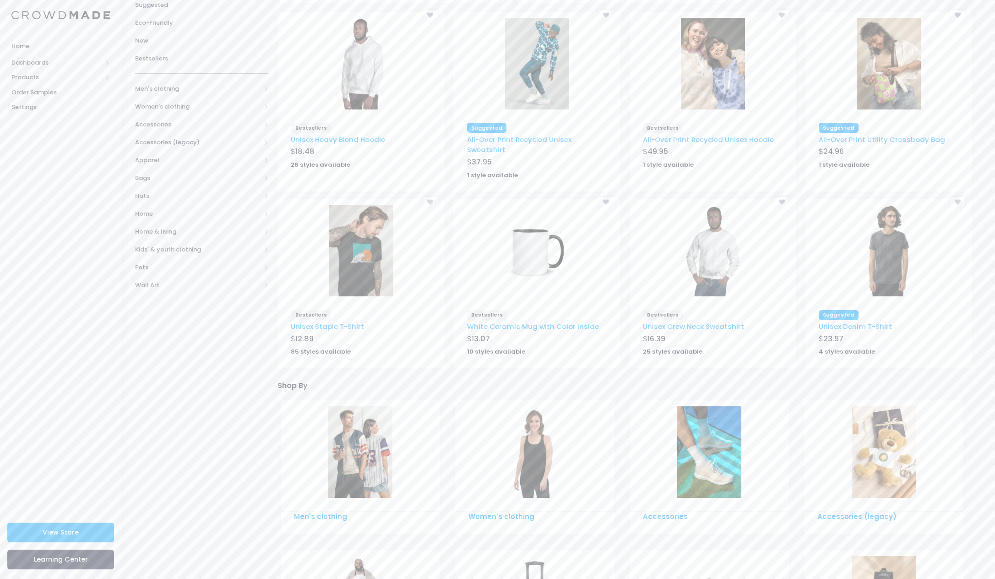
scroll to position [98, 0]
click at [560, 323] on link "White Ceramic Mug with Color Inside" at bounding box center [533, 326] width 132 height 10
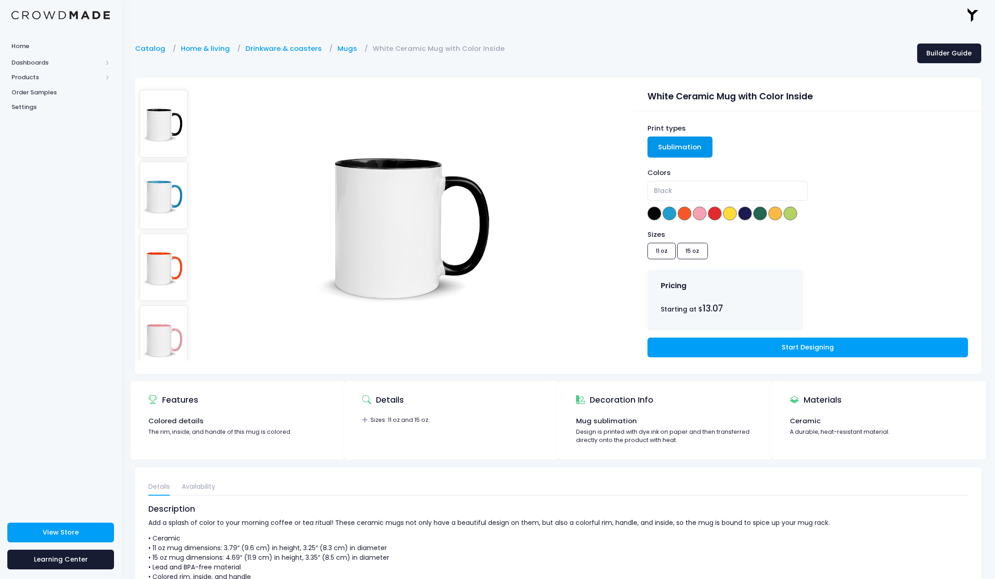
click at [693, 248] on div "Sizes 11 oz 15 oz" at bounding box center [808, 245] width 321 height 33
click at [168, 189] on img at bounding box center [164, 195] width 49 height 67
click at [166, 136] on img at bounding box center [164, 123] width 49 height 67
select select "Black"
click at [790, 344] on link "Start Designing" at bounding box center [808, 348] width 321 height 20
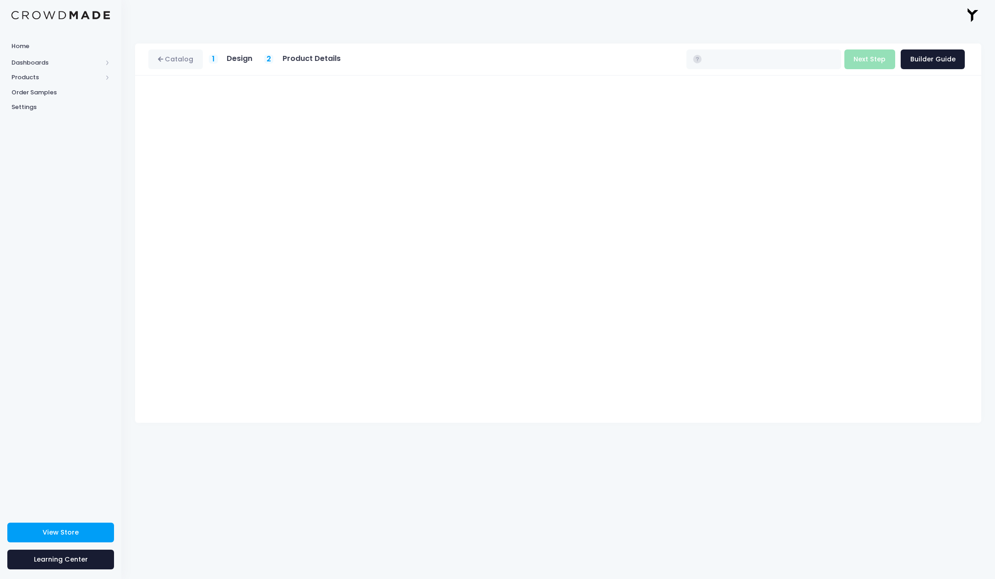
type input "$13.07"
click at [106, 78] on span at bounding box center [107, 77] width 5 height 5
click at [52, 94] on span "Product Builder" at bounding box center [69, 92] width 84 height 9
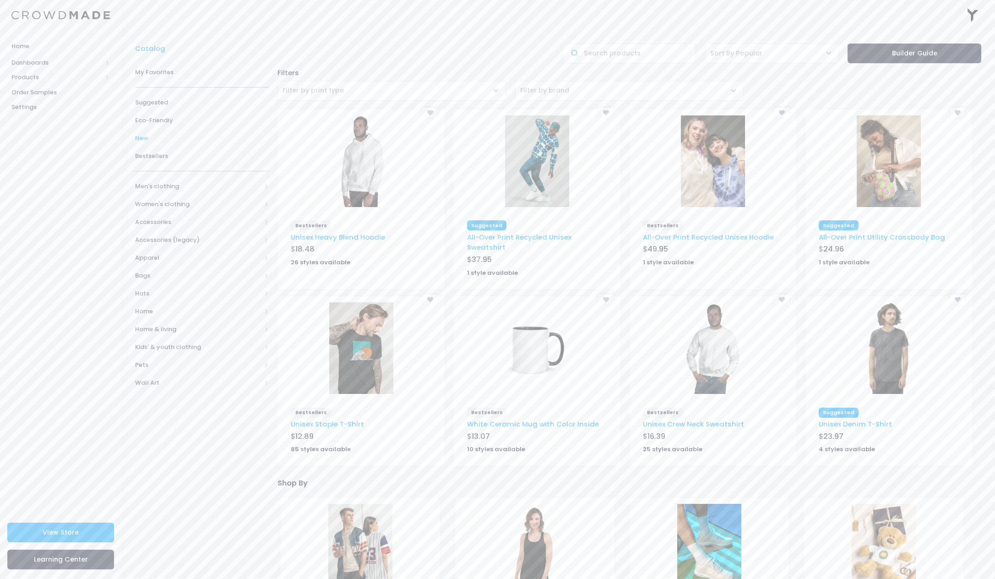
click at [145, 138] on span "New" at bounding box center [202, 138] width 134 height 9
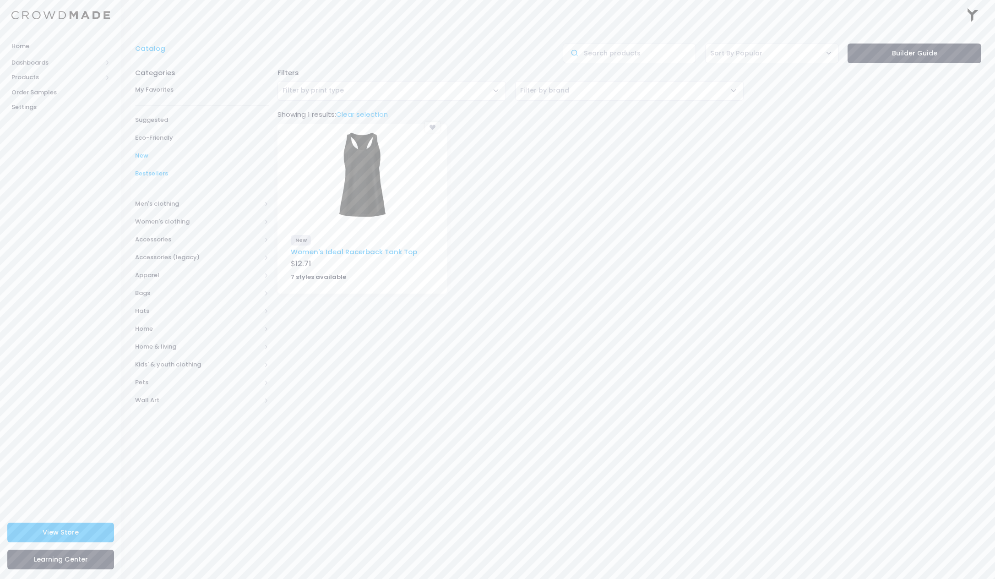
click at [162, 175] on span "Bestsellers" at bounding box center [202, 173] width 134 height 9
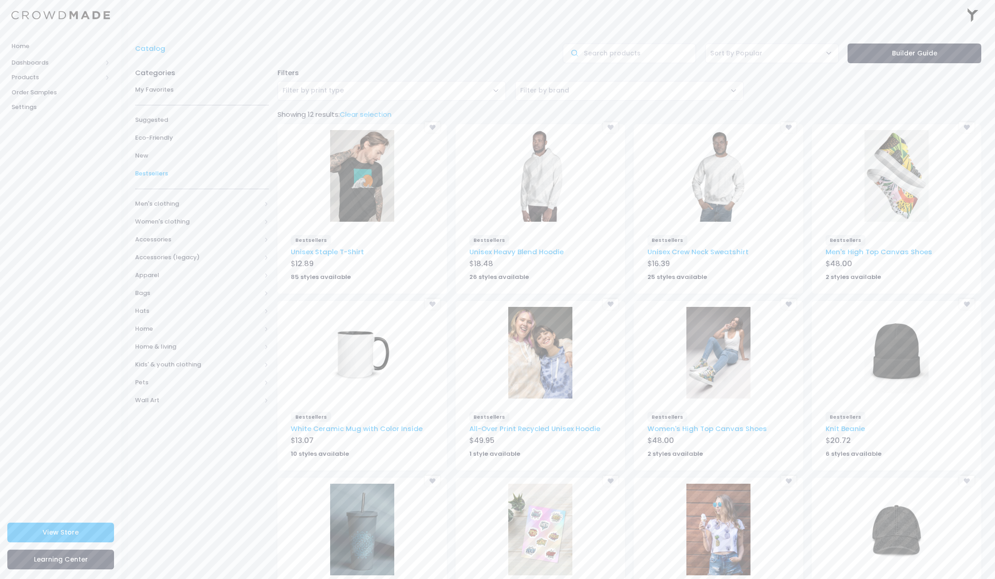
drag, startPoint x: 630, startPoint y: 243, endPoint x: 627, endPoint y: 232, distance: 11.6
click at [626, 231] on div "['Bestsellers'] - Unisex Staple T-Shirt - BELLA_+_CANVAS_3001 - T-shirts Bestse…" at bounding box center [629, 212] width 713 height 177
click at [267, 202] on span at bounding box center [266, 204] width 5 height 5
click at [202, 220] on span "All Men's clothing" at bounding box center [204, 221] width 108 height 9
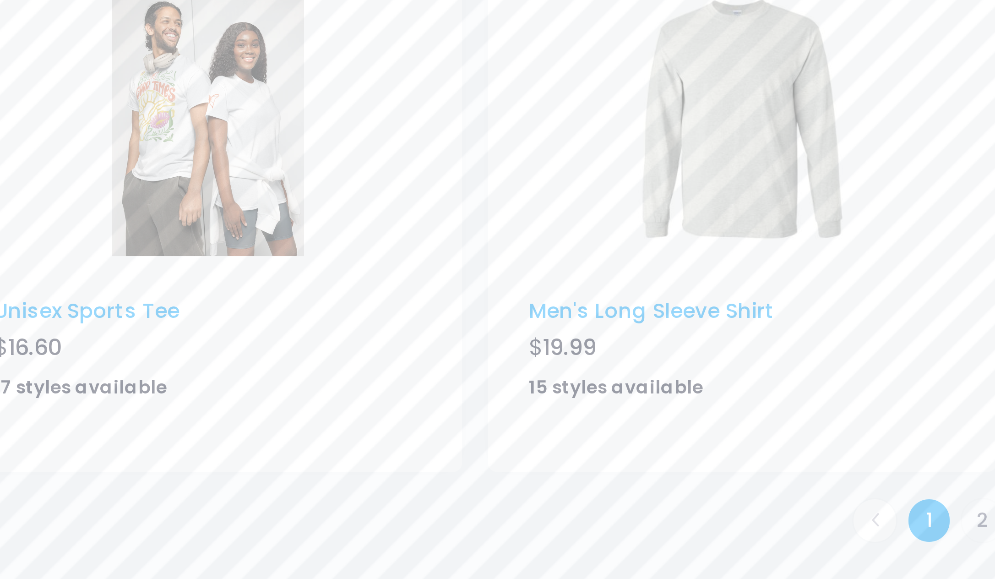
scroll to position [279, 0]
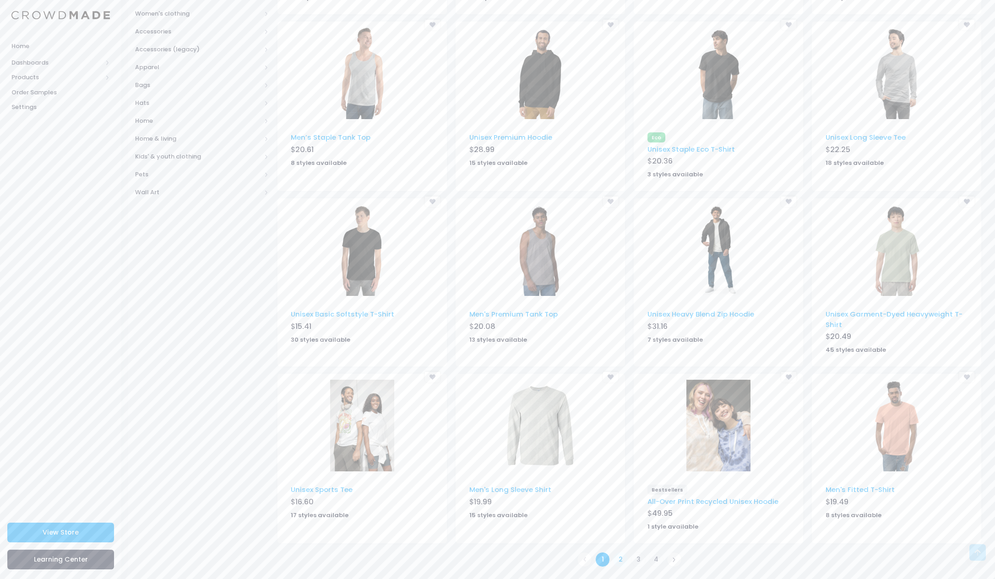
click at [625, 554] on link "2" at bounding box center [620, 559] width 15 height 15
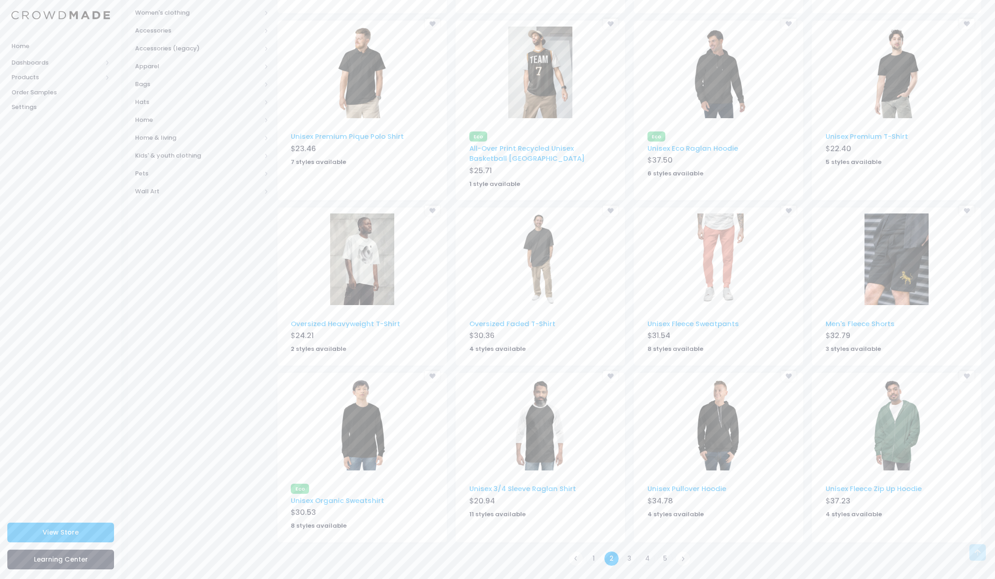
scroll to position [279, 0]
click at [630, 563] on link "3" at bounding box center [629, 559] width 15 height 15
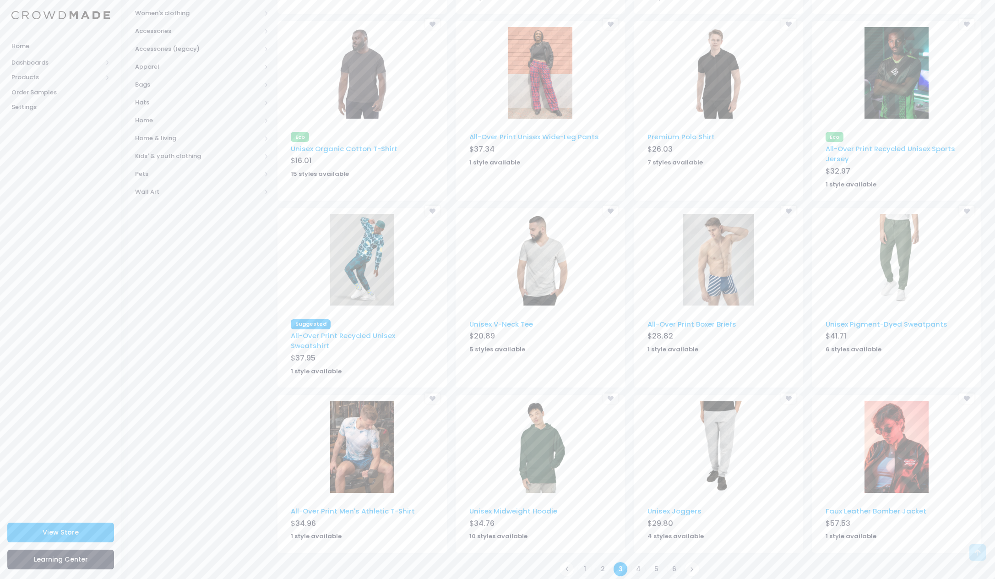
scroll to position [279, 0]
click at [643, 562] on link "4" at bounding box center [638, 569] width 15 height 15
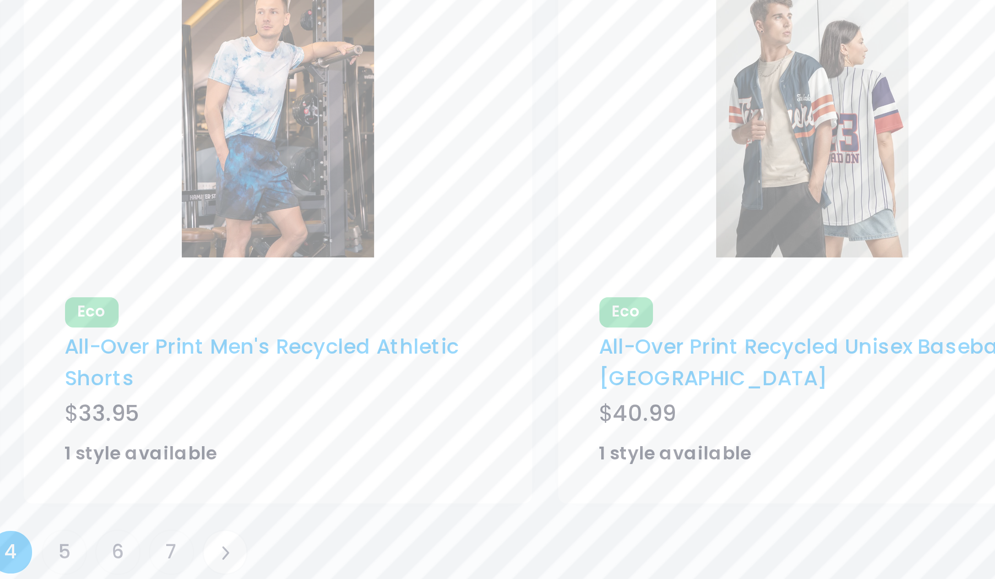
scroll to position [268, 0]
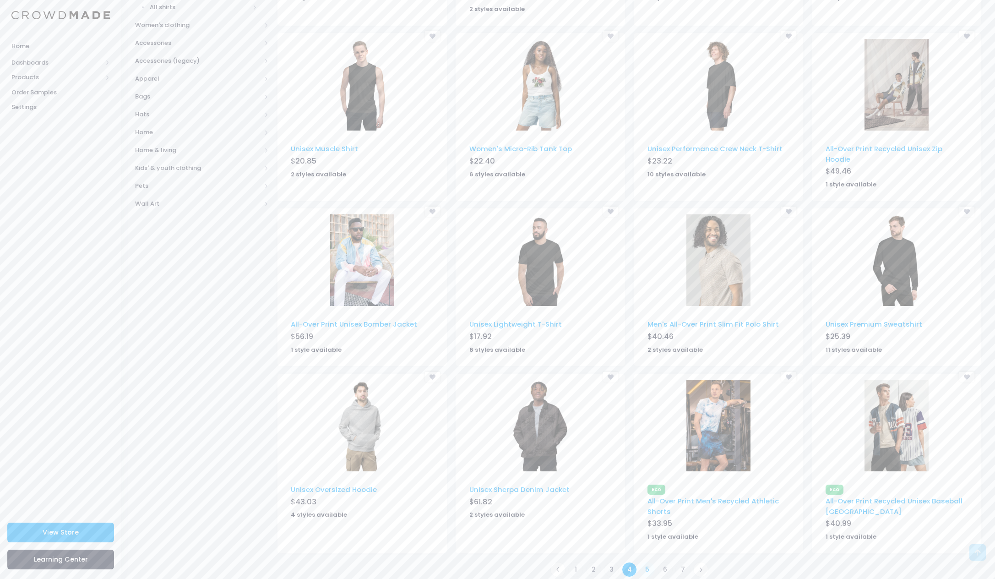
click at [646, 562] on link "5" at bounding box center [647, 569] width 15 height 15
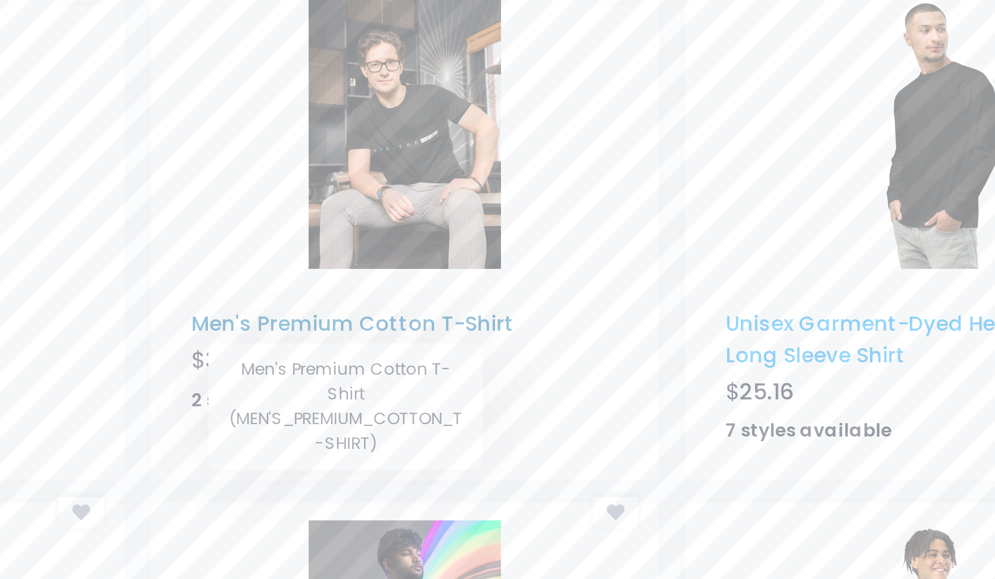
click at [648, 235] on link "Men's Premium Cotton T-Shirt" at bounding box center [702, 240] width 108 height 10
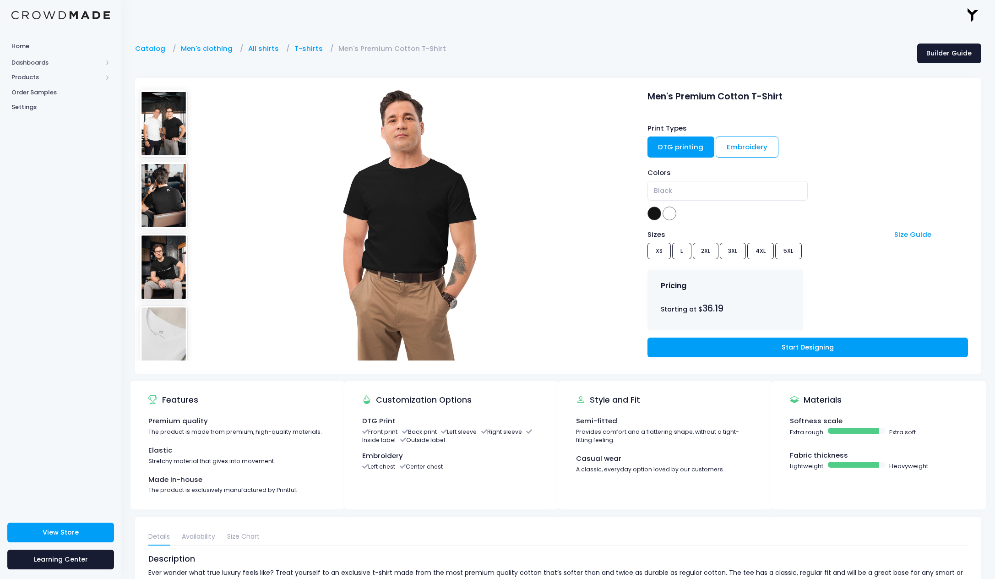
drag, startPoint x: 177, startPoint y: 224, endPoint x: 168, endPoint y: 170, distance: 54.8
click at [176, 223] on img at bounding box center [164, 195] width 49 height 67
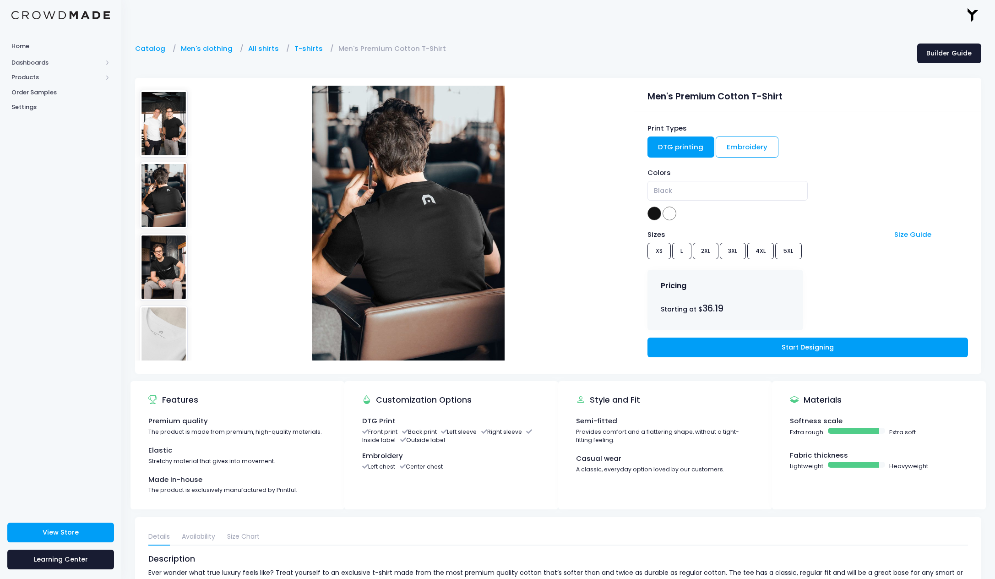
click at [168, 128] on img at bounding box center [164, 123] width 49 height 67
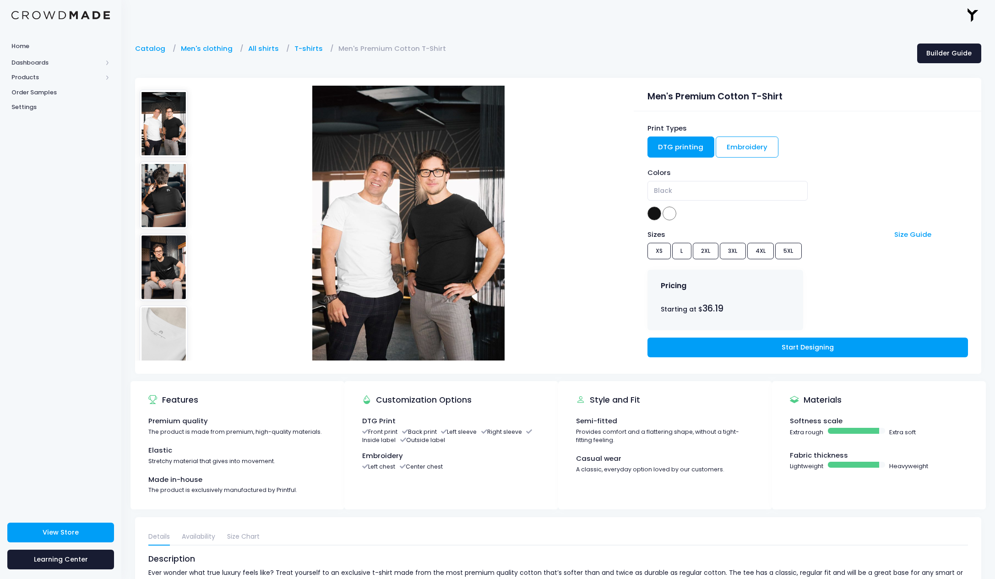
click at [177, 241] on img at bounding box center [164, 267] width 49 height 67
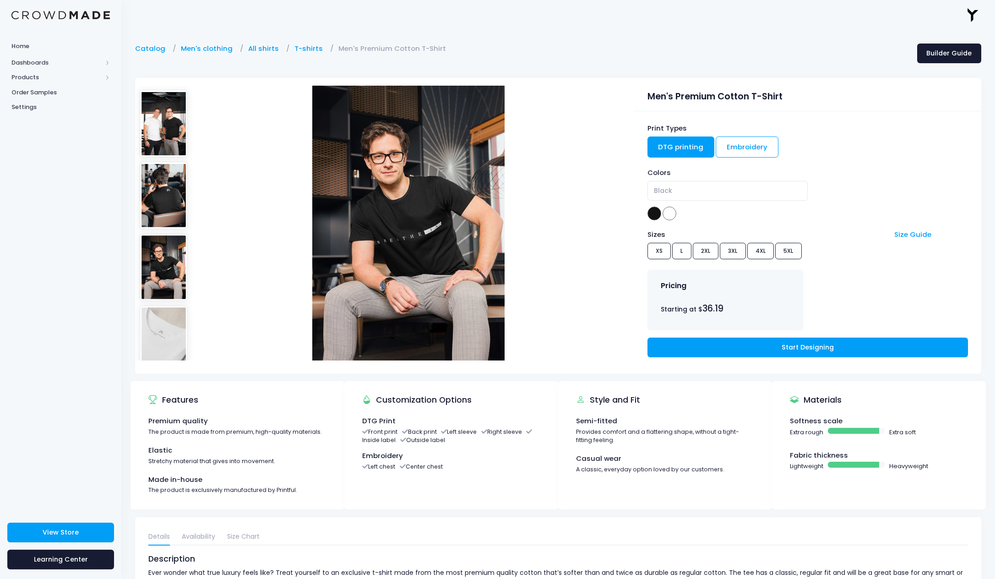
drag, startPoint x: 175, startPoint y: 197, endPoint x: 171, endPoint y: 134, distance: 63.4
click at [174, 196] on img at bounding box center [164, 195] width 49 height 67
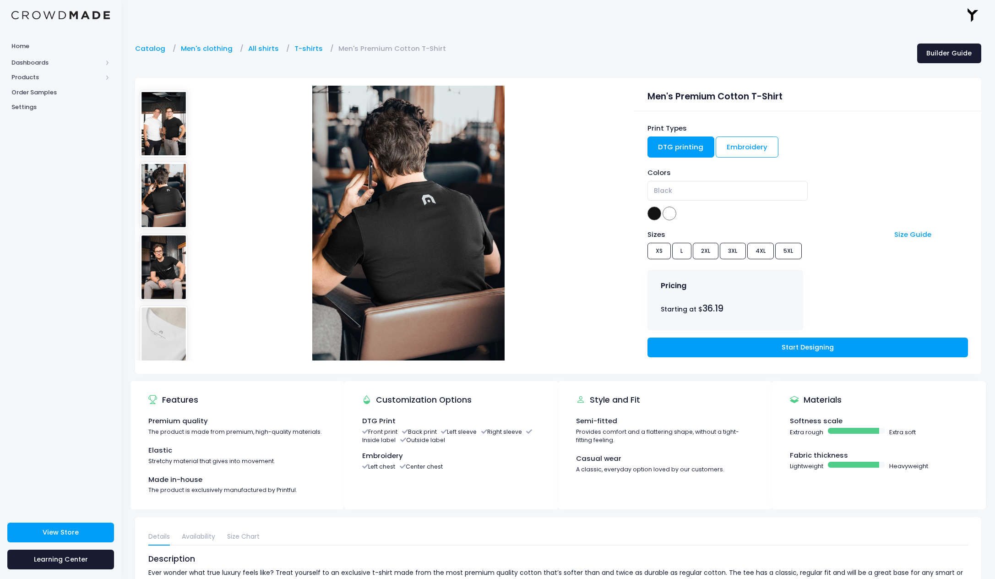
click at [171, 134] on img at bounding box center [164, 123] width 49 height 67
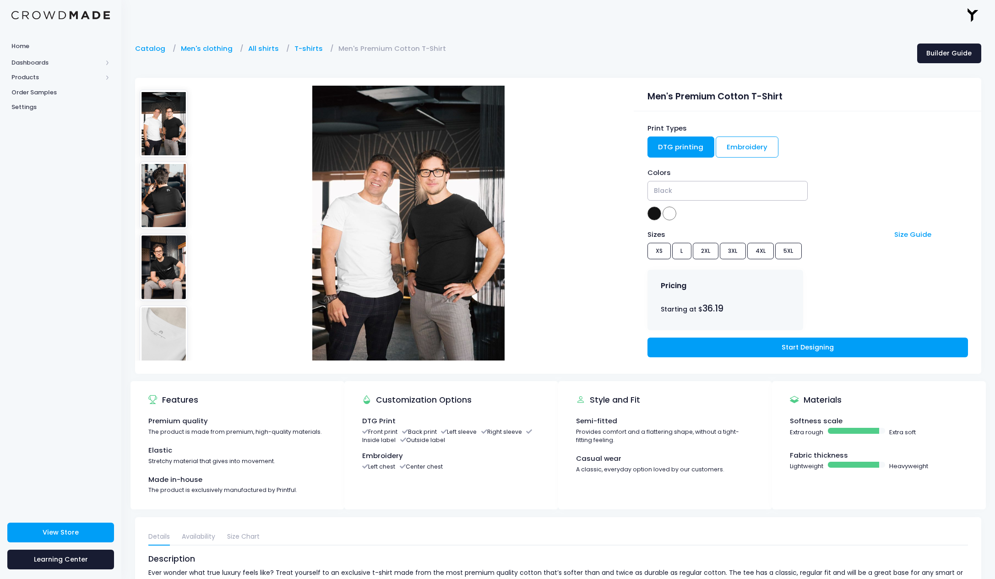
click at [680, 195] on span "Black" at bounding box center [728, 191] width 160 height 20
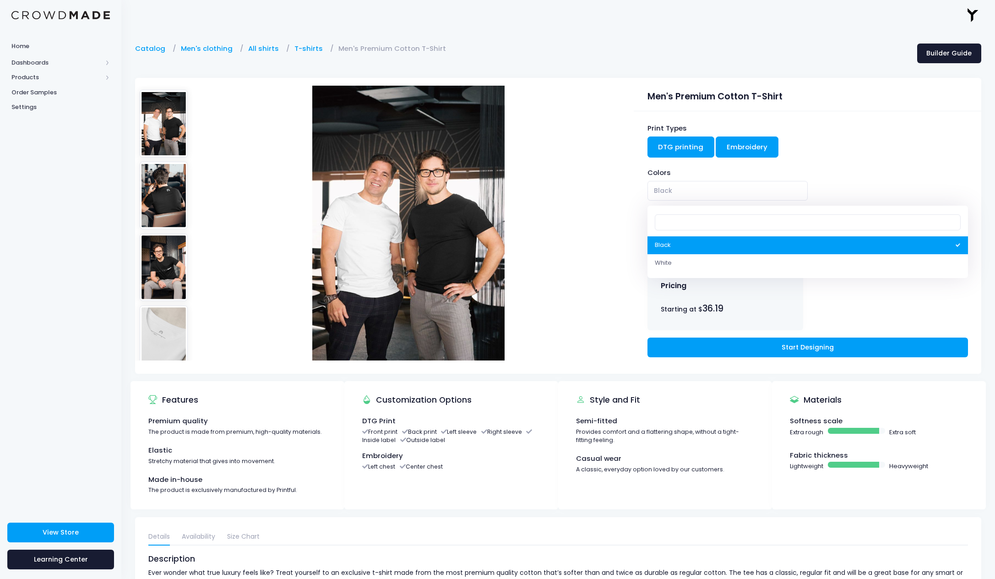
drag, startPoint x: 708, startPoint y: 176, endPoint x: 732, endPoint y: 145, distance: 39.8
click at [709, 175] on div "Colors" at bounding box center [808, 173] width 321 height 10
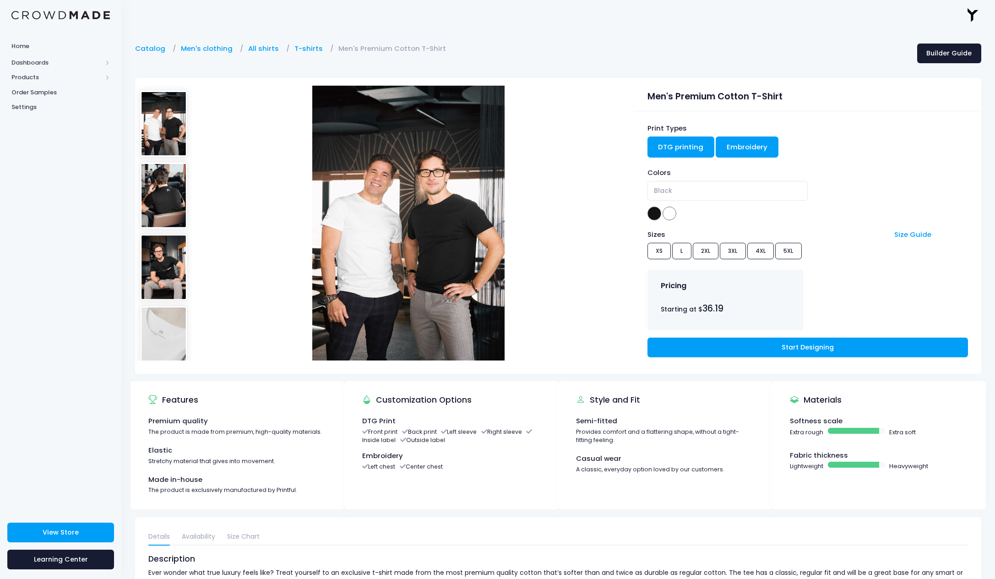
click at [732, 145] on link "Embroidery" at bounding box center [747, 146] width 63 height 21
click at [684, 148] on link "DTG printing" at bounding box center [681, 146] width 67 height 21
click at [736, 144] on link "Embroidery" at bounding box center [747, 146] width 63 height 21
click at [687, 140] on link "DTG printing" at bounding box center [681, 146] width 67 height 21
click at [756, 145] on link "Embroidery" at bounding box center [747, 146] width 63 height 21
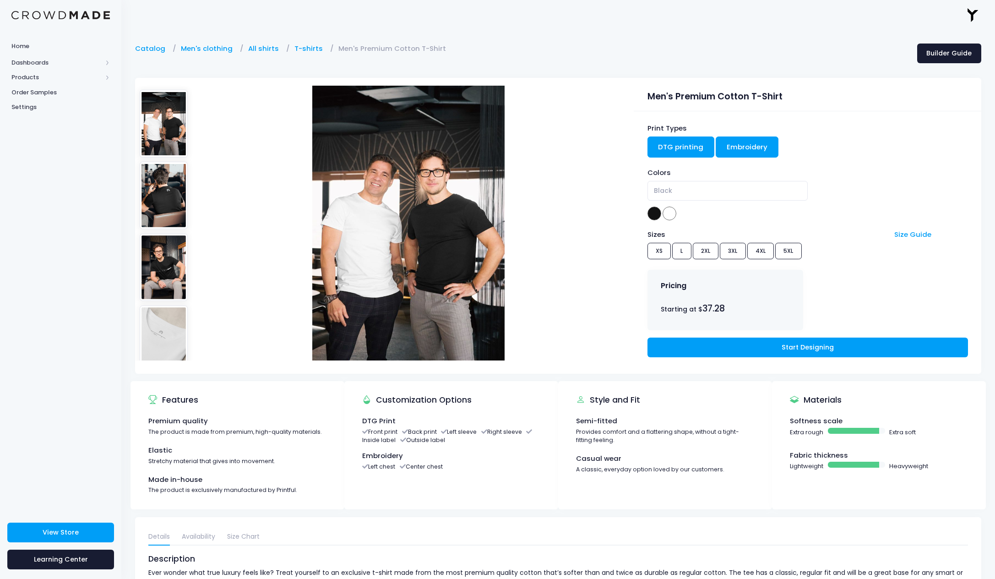
click at [680, 149] on link "DTG printing" at bounding box center [681, 146] width 67 height 21
click at [758, 146] on link "Embroidery" at bounding box center [747, 146] width 63 height 21
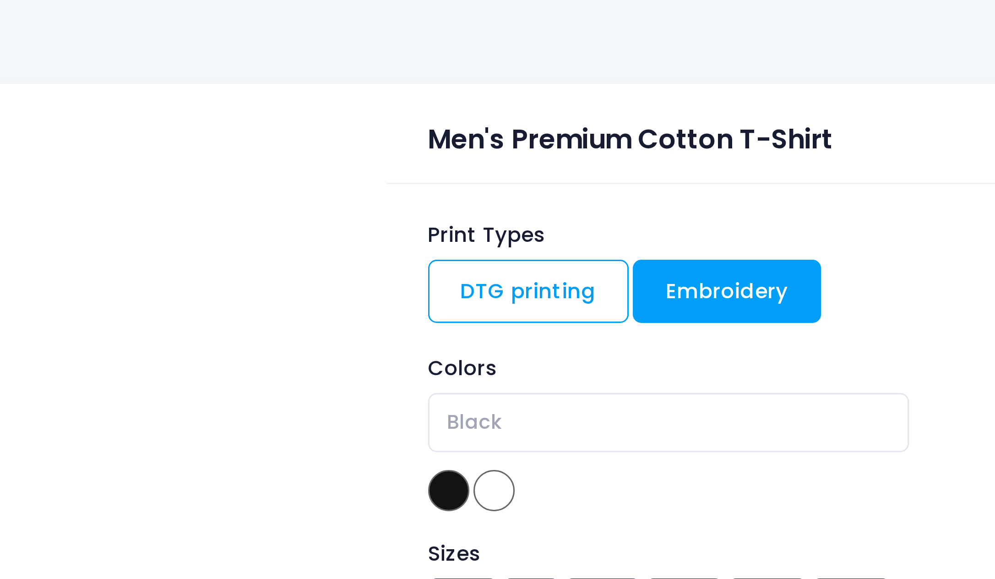
scroll to position [0, 76]
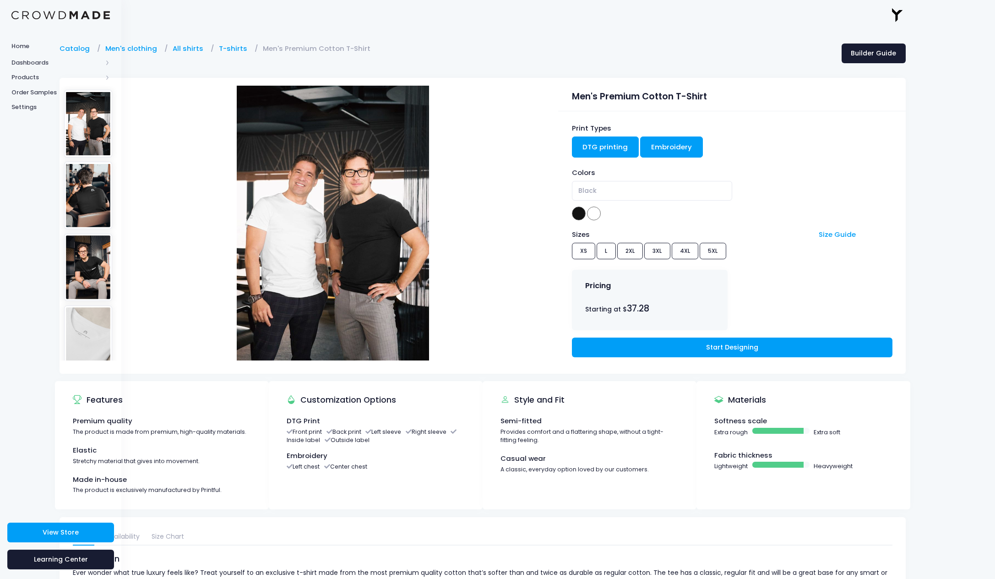
click at [581, 138] on link "DTG printing" at bounding box center [605, 146] width 67 height 21
click at [672, 151] on link "Embroidery" at bounding box center [671, 146] width 63 height 21
click at [616, 152] on link "DTG printing" at bounding box center [605, 146] width 67 height 21
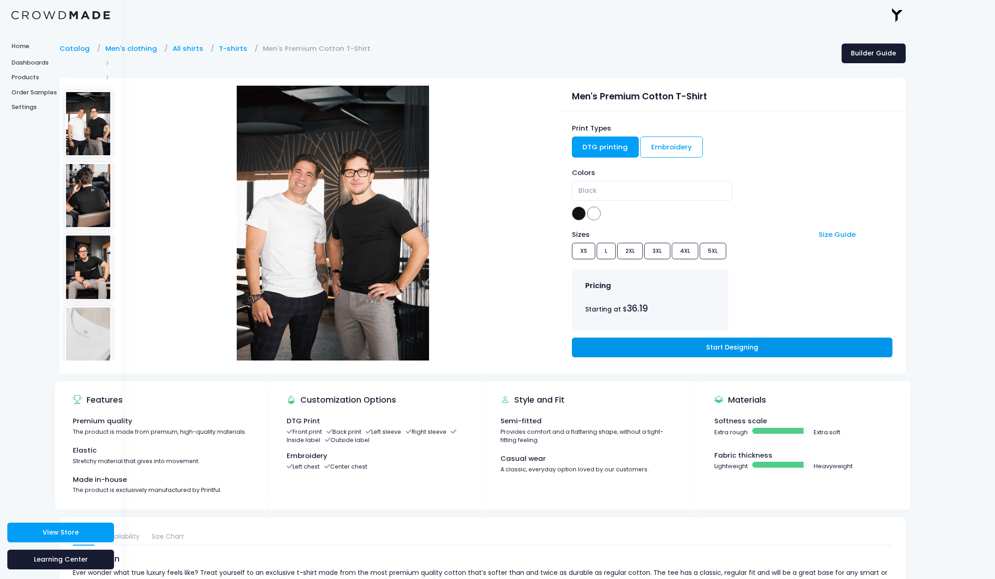
click at [743, 343] on link "Start Designing" at bounding box center [732, 348] width 321 height 20
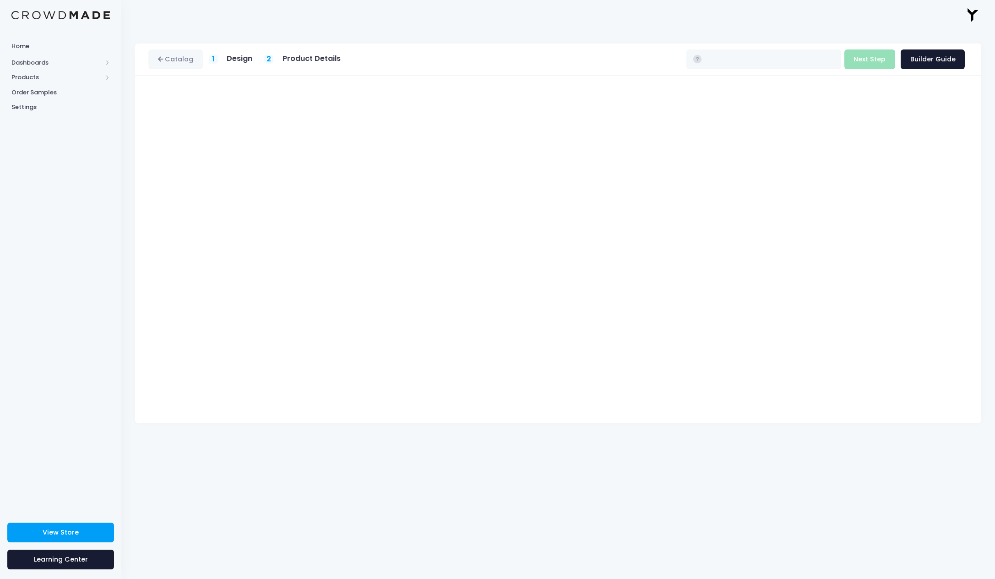
type input "$36.19 - $41.35"
click at [570, 0] on div "ELYAZ info@elyazmusic.com ELYAZ Settings Sign Out" at bounding box center [558, 15] width 846 height 30
click at [870, 58] on button "Next Step" at bounding box center [870, 59] width 51 height 20
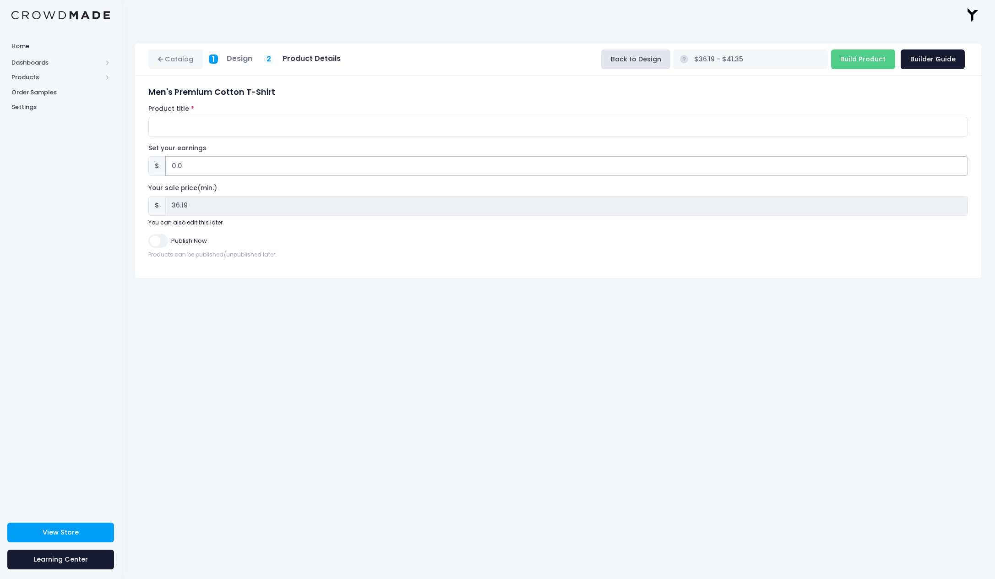
click at [203, 161] on input "0.0" at bounding box center [566, 166] width 803 height 20
click at [162, 164] on div "$ 0.0" at bounding box center [558, 166] width 820 height 20
type input "1"
type input "$37.19 - $42.35"
type input "37.19"
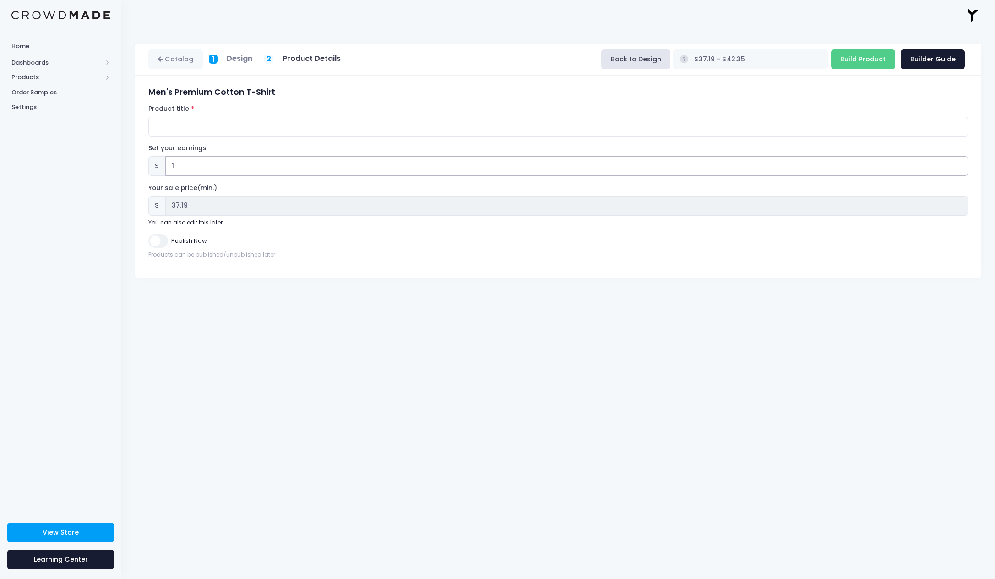
type input "10"
type input "$46.19 - $51.35"
type input "46.19"
type input "10"
click at [288, 289] on div "Catalog 1 Design 2 Product Details" at bounding box center [558, 304] width 874 height 549
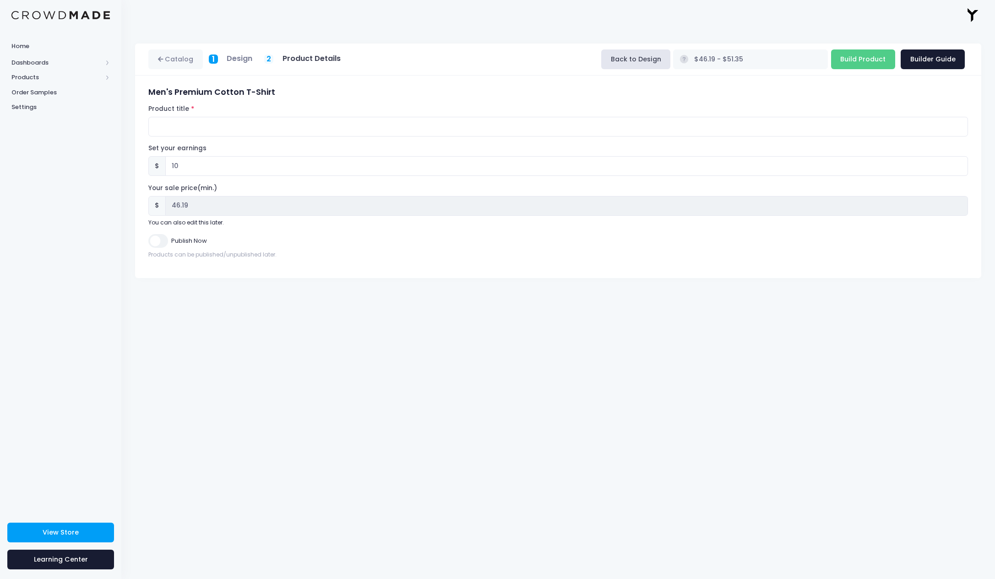
click at [240, 63] on h5 "Design" at bounding box center [240, 58] width 26 height 9
click at [213, 60] on span "1" at bounding box center [213, 59] width 3 height 12
drag, startPoint x: 649, startPoint y: 65, endPoint x: 658, endPoint y: 67, distance: 9.4
click at [649, 65] on button "Back to Design" at bounding box center [635, 59] width 69 height 20
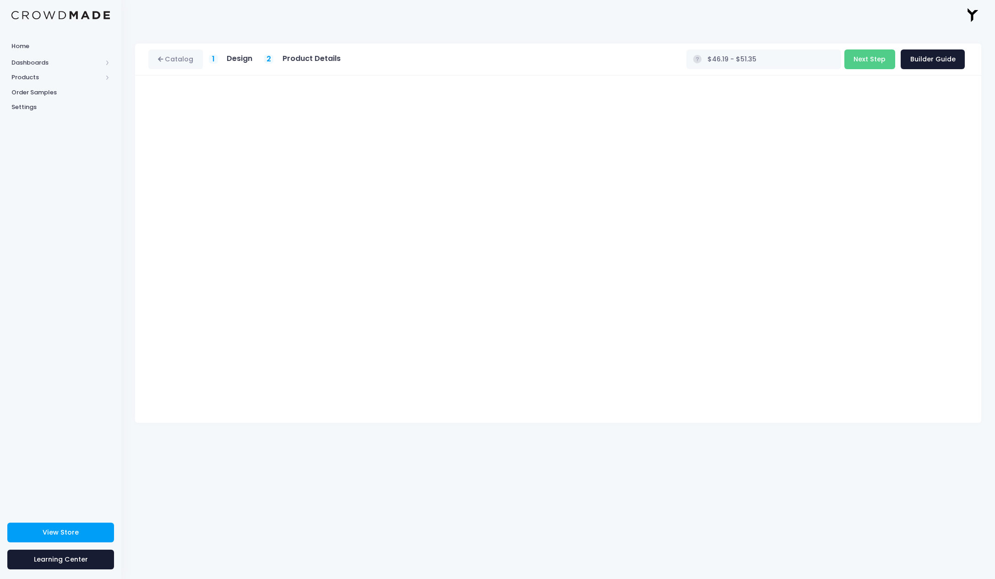
type input "$51.19 - $56.35"
drag, startPoint x: 786, startPoint y: 462, endPoint x: 779, endPoint y: 455, distance: 9.7
click at [785, 459] on div "Catalog 1 Design 2 Product Details" at bounding box center [558, 304] width 874 height 549
click at [872, 56] on button "Next Step" at bounding box center [870, 59] width 51 height 20
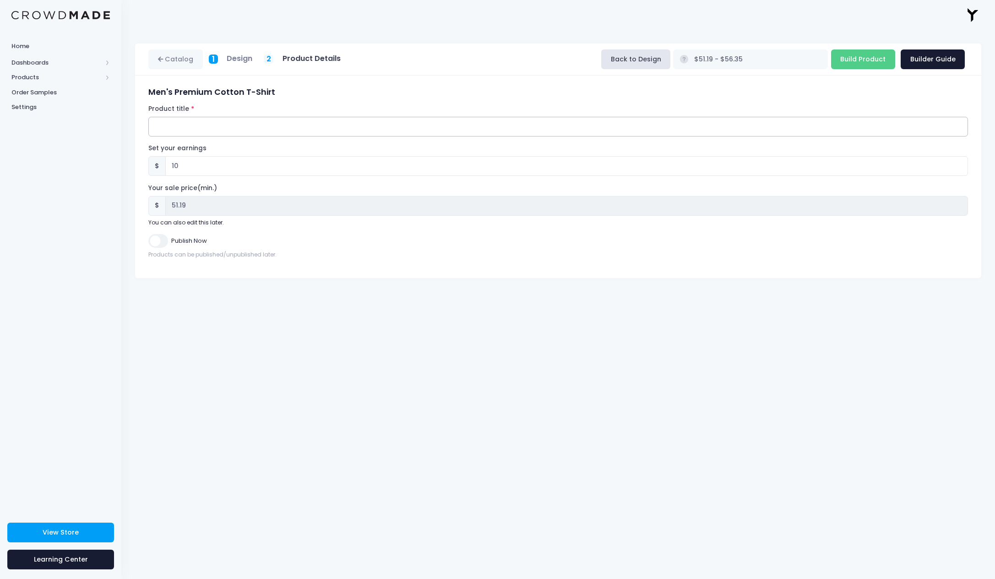
click at [220, 133] on input "Product title" at bounding box center [558, 127] width 820 height 20
type input "ELYAZ Y Black T-Shirt"
click at [192, 161] on input "10" at bounding box center [566, 166] width 803 height 20
click at [191, 165] on input "10" at bounding box center [566, 166] width 803 height 20
click at [187, 164] on input "10" at bounding box center [566, 166] width 803 height 20
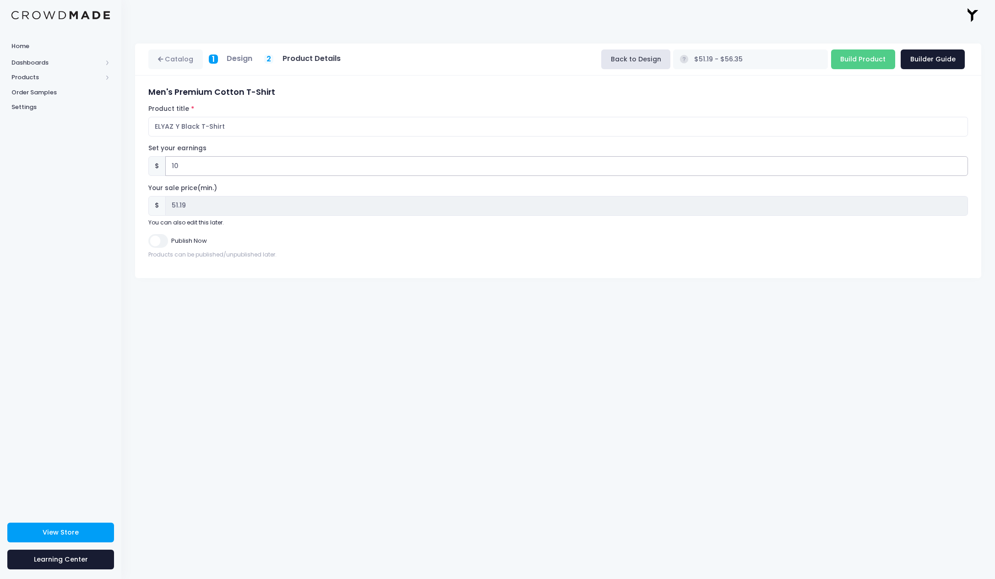
type input "0"
type input "$41.19 - $46.35"
type input "41.19"
click at [244, 317] on div "Catalog 1 Design 2 Product Details" at bounding box center [558, 304] width 874 height 549
click at [192, 168] on input "0" at bounding box center [566, 166] width 803 height 20
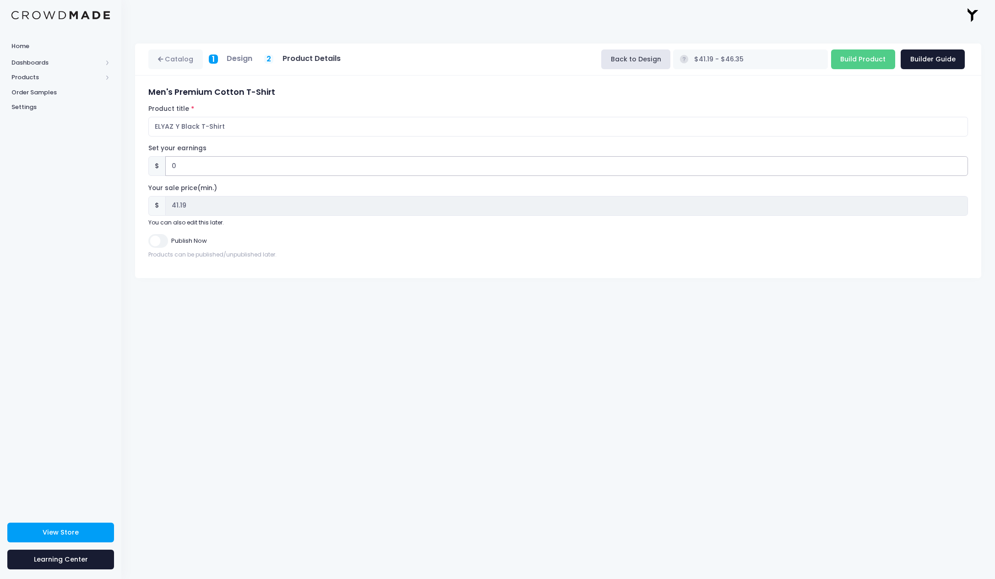
type input "1"
type input "$42.19 - $47.35"
type input "42.19"
type input "10"
type input "$51.19 - $56.35"
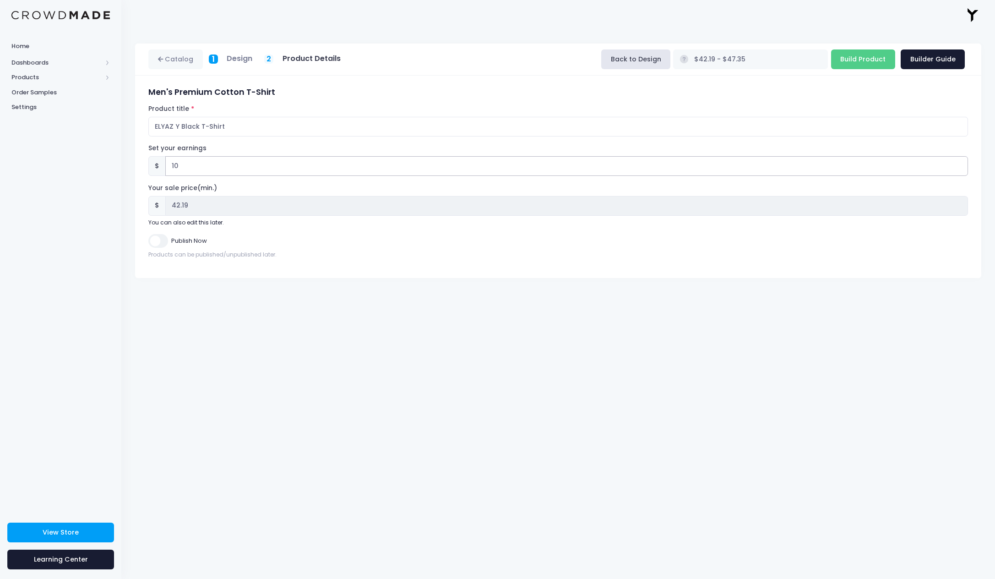
type input "51.19"
drag, startPoint x: 287, startPoint y: 323, endPoint x: 283, endPoint y: 321, distance: 4.9
click at [285, 322] on div "Catalog 1 Design 2 Product Details" at bounding box center [558, 304] width 874 height 549
drag, startPoint x: 195, startPoint y: 162, endPoint x: 136, endPoint y: 160, distance: 58.2
click at [136, 160] on div "Men's Premium Cotton T-Shirt Product title ELYAZ Y Black T-Shirt Set your earni…" at bounding box center [558, 177] width 846 height 202
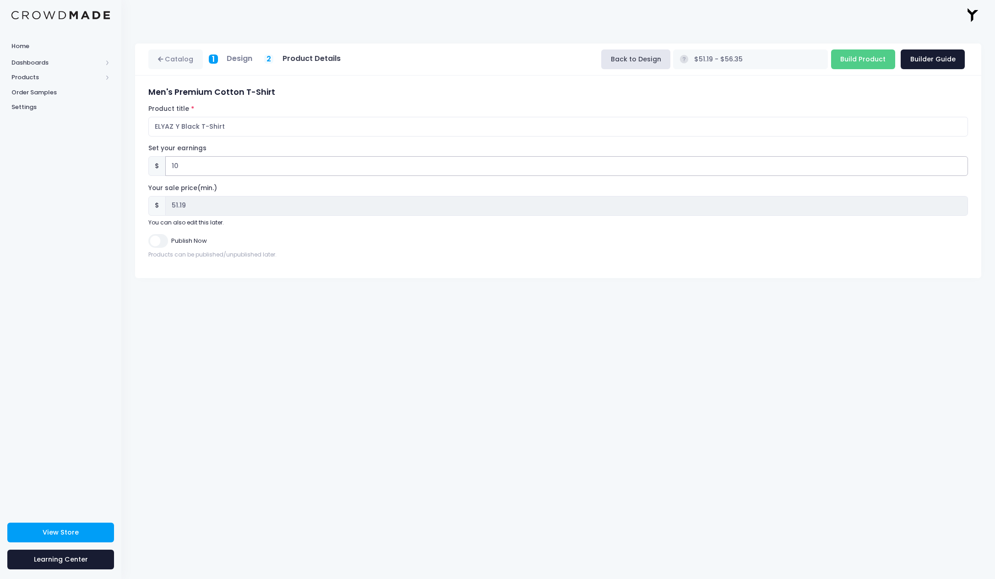
type input "5"
type input "$46.19 - $51.35"
type input "46.19"
click at [328, 383] on div "Catalog 1 Design 2 Product Details" at bounding box center [558, 304] width 874 height 549
drag, startPoint x: 184, startPoint y: 164, endPoint x: 147, endPoint y: 158, distance: 36.6
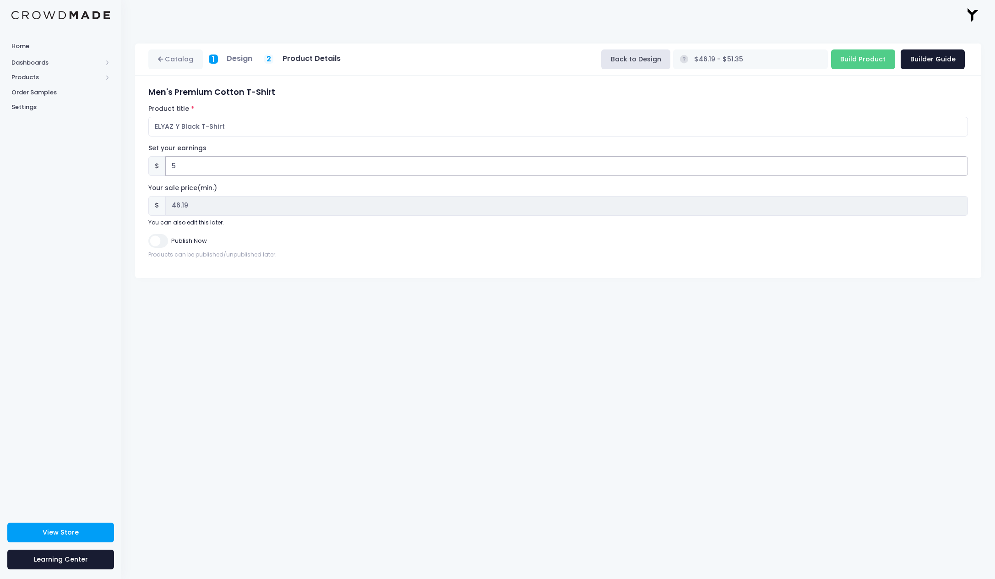
click at [147, 158] on div "Men's Premium Cotton T-Shirt Product title ELYAZ Y Black T-Shirt Set your earni…" at bounding box center [558, 176] width 828 height 179
type input "1"
type input "$42.19 - $47.35"
type input "42.19"
type input "10"
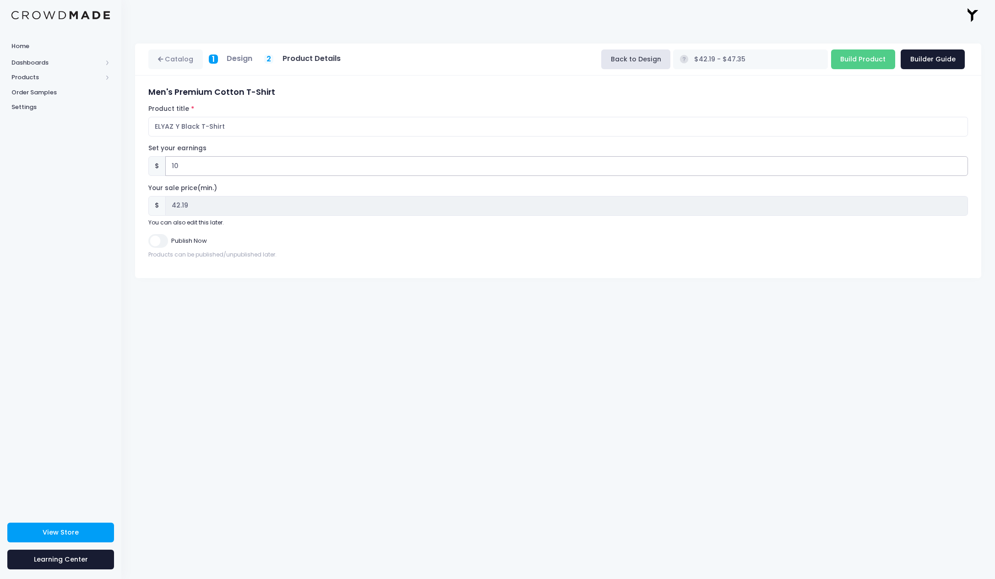
type input "$51.19 - $56.35"
type input "51.19"
type input "10"
click at [301, 306] on div "Catalog 1 Design 2 Product Details" at bounding box center [558, 304] width 874 height 549
drag, startPoint x: 318, startPoint y: 128, endPoint x: 392, endPoint y: 83, distance: 87.0
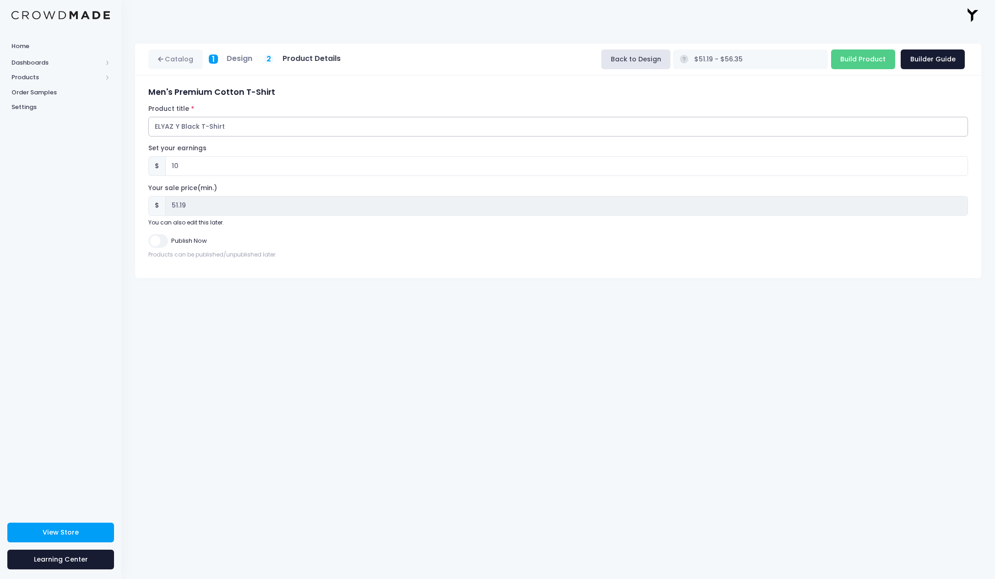
click at [320, 127] on input "ELYAZ Y Black T-Shirt" at bounding box center [558, 127] width 820 height 20
click at [396, 82] on div "Men's Premium Cotton T-Shirt Product title ELYAZ Y Black T-Shirt Set your earni…" at bounding box center [558, 177] width 846 height 202
click at [862, 61] on input "Build Product" at bounding box center [863, 59] width 64 height 20
type input "Building product..."
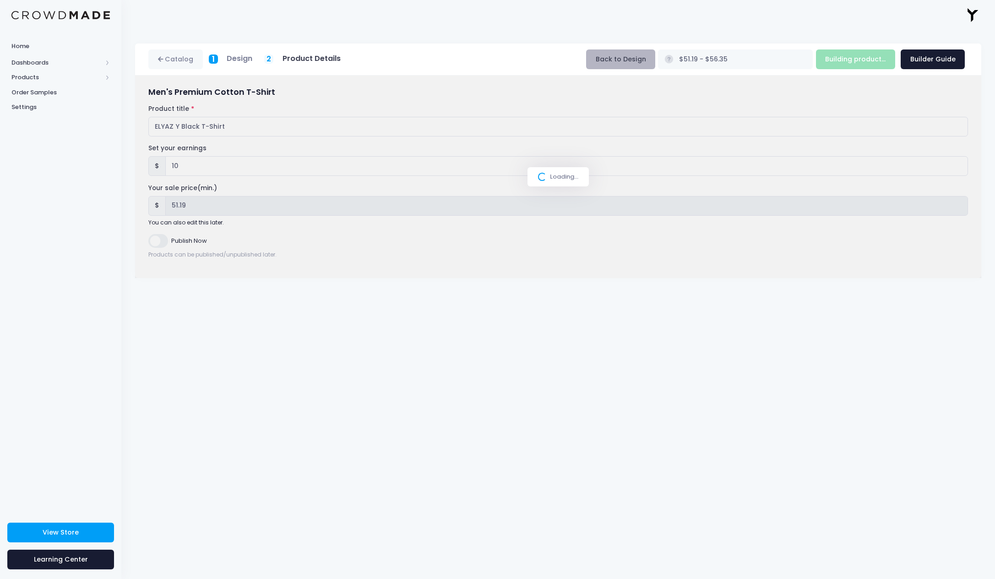
click at [621, 60] on button "Back to Design" at bounding box center [620, 59] width 69 height 20
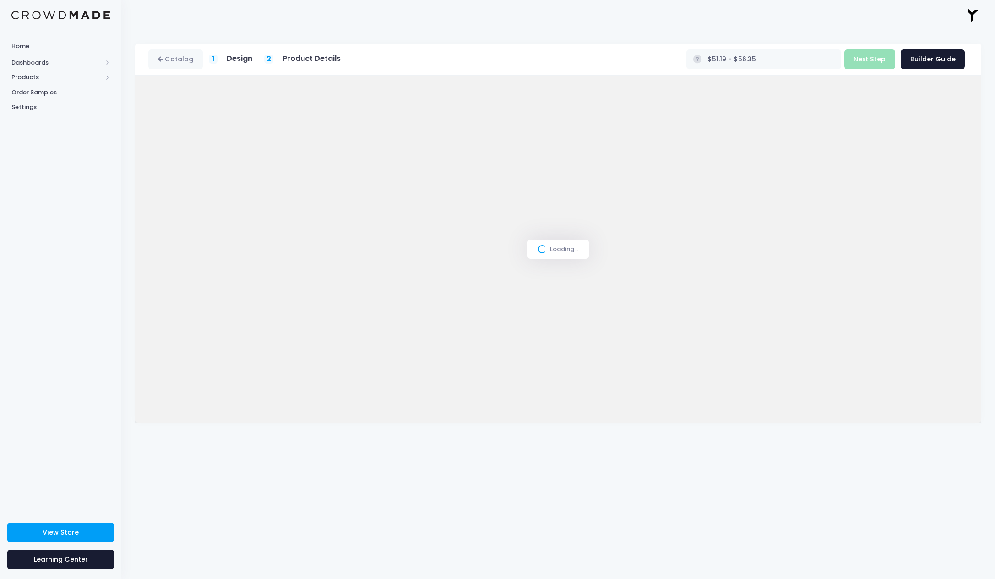
click at [884, 107] on div "Loading..." at bounding box center [558, 249] width 846 height 347
click at [882, 104] on div "Loading..." at bounding box center [558, 249] width 846 height 347
click at [550, 247] on div "Loading..." at bounding box center [558, 249] width 61 height 19
click at [541, 250] on span at bounding box center [541, 248] width 11 height 11
drag, startPoint x: 894, startPoint y: 109, endPoint x: 886, endPoint y: 104, distance: 8.9
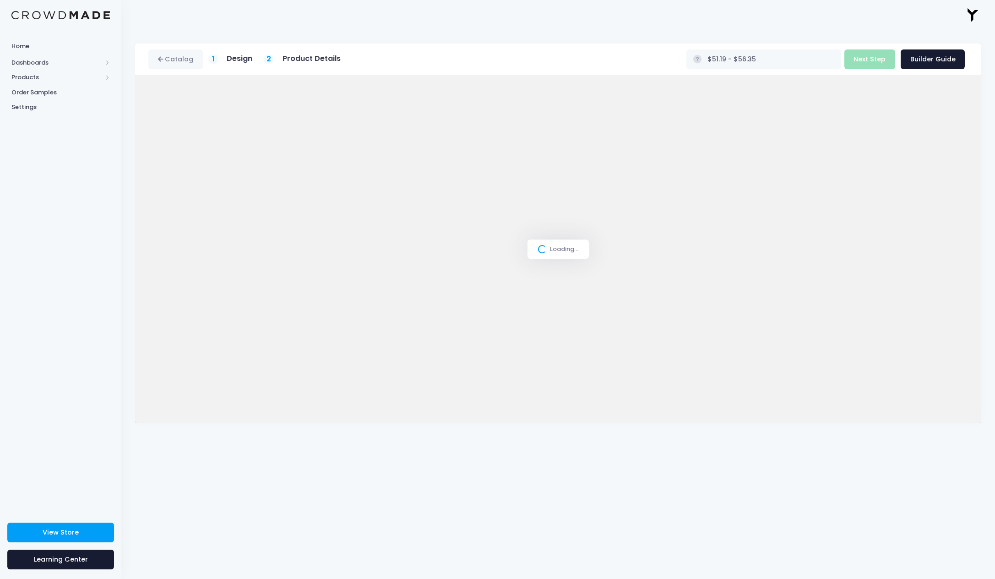
click at [894, 109] on div "Loading..." at bounding box center [558, 249] width 846 height 347
drag, startPoint x: 886, startPoint y: 104, endPoint x: 922, endPoint y: 104, distance: 36.2
click at [897, 104] on div "Loading..." at bounding box center [558, 249] width 846 height 347
click at [920, 103] on div "Loading..." at bounding box center [558, 249] width 846 height 347
type input "$36.19 - $41.35"
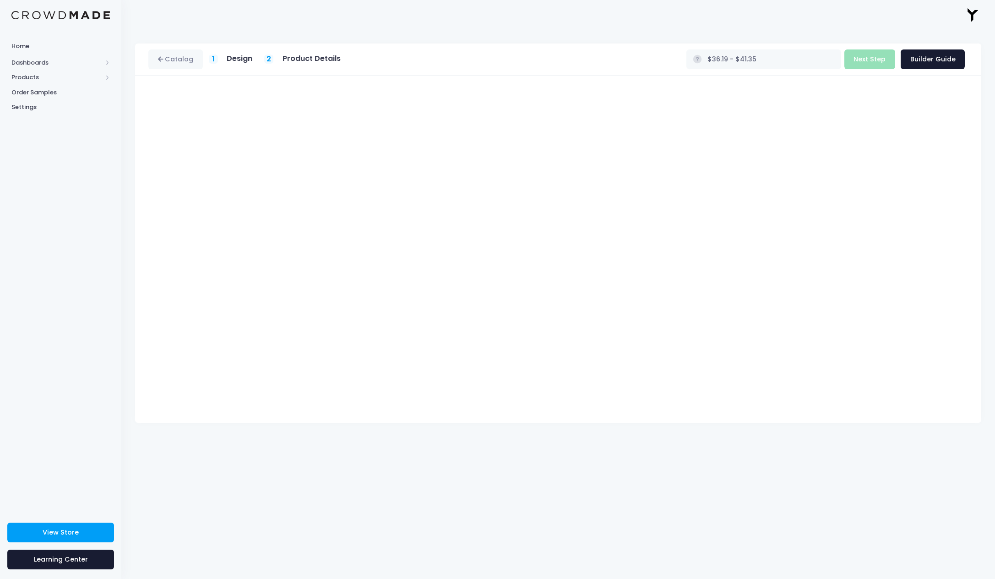
click at [573, 5] on div "ELYAZ info@elyazmusic.com ELYAZ Settings Sign Out" at bounding box center [558, 15] width 846 height 30
click at [302, 60] on h5 "Product Details" at bounding box center [312, 58] width 58 height 9
drag, startPoint x: 256, startPoint y: 60, endPoint x: 194, endPoint y: 58, distance: 61.9
click at [254, 60] on div "Catalog 1 Design 2 Product Details" at bounding box center [247, 59] width 198 height 20
click at [191, 58] on link "Catalog" at bounding box center [175, 59] width 55 height 20
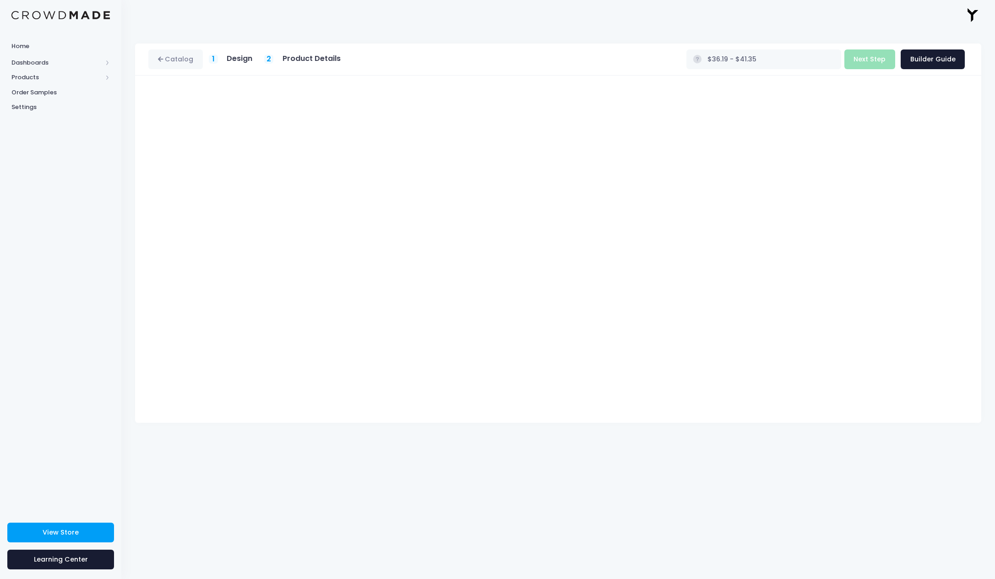
click at [490, 0] on div "ELYAZ [EMAIL_ADDRESS][DOMAIN_NAME] [GEOGRAPHIC_DATA] Settings Sign Out" at bounding box center [558, 15] width 846 height 30
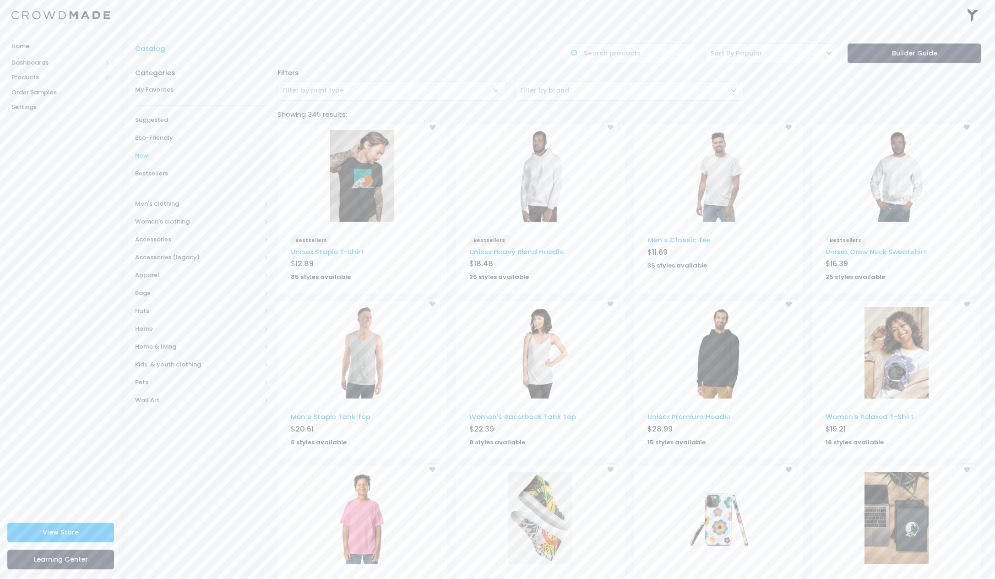
click at [141, 152] on span "New" at bounding box center [202, 155] width 134 height 9
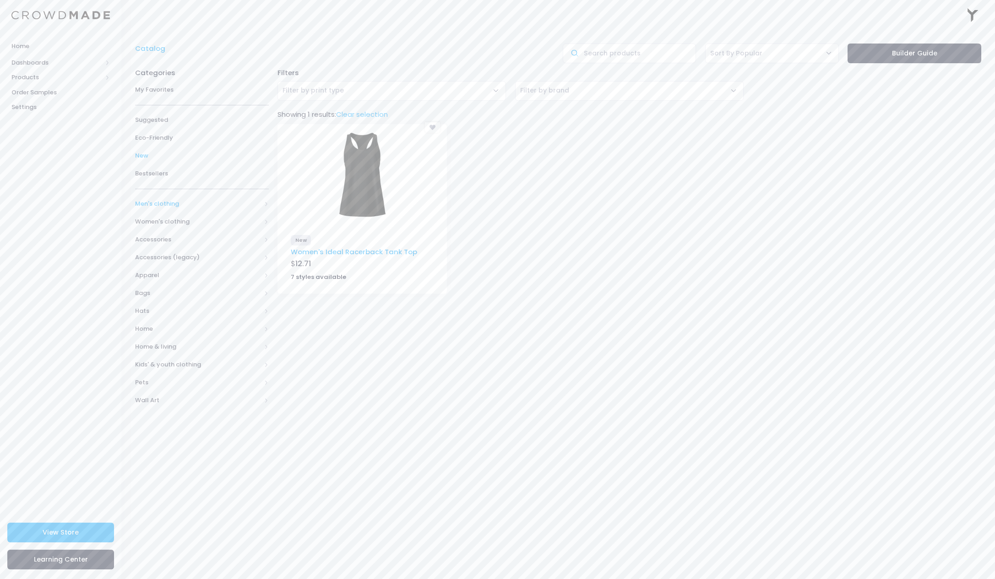
click at [168, 204] on span "Men's clothing" at bounding box center [198, 203] width 126 height 9
click at [180, 219] on span "All Men's clothing" at bounding box center [204, 221] width 108 height 9
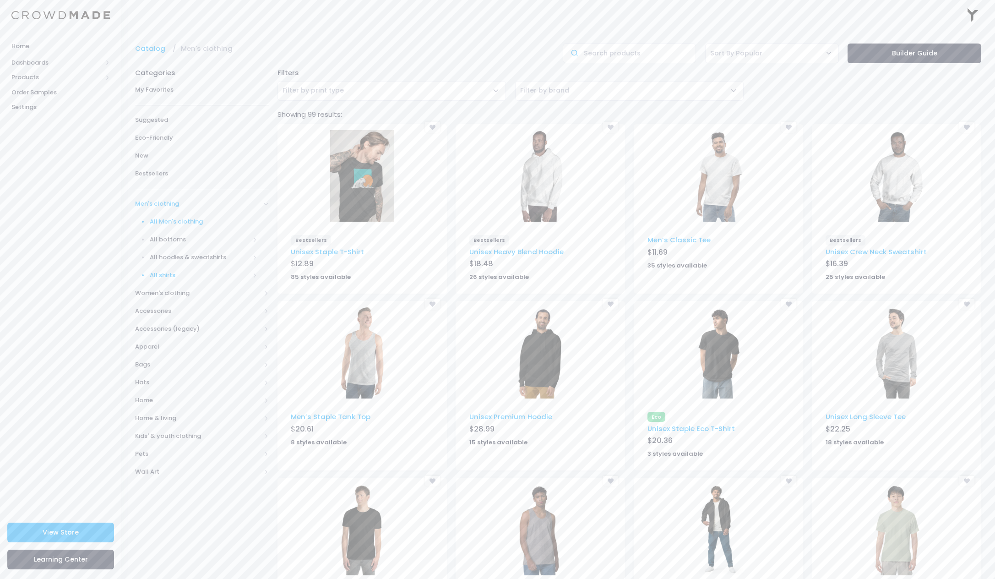
click at [256, 273] on span at bounding box center [254, 275] width 5 height 5
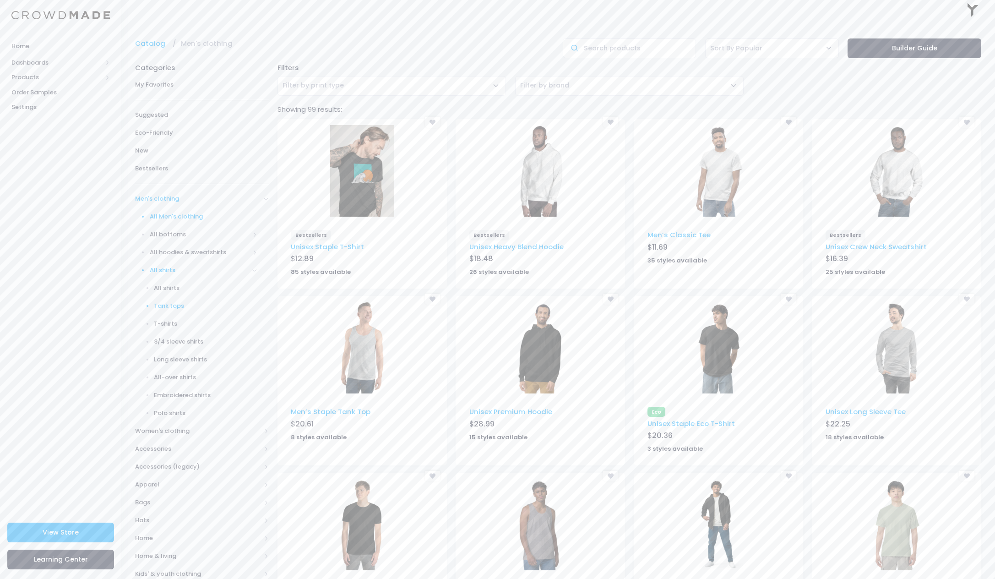
scroll to position [4, 0]
click at [176, 300] on link "Tank tops" at bounding box center [196, 308] width 146 height 18
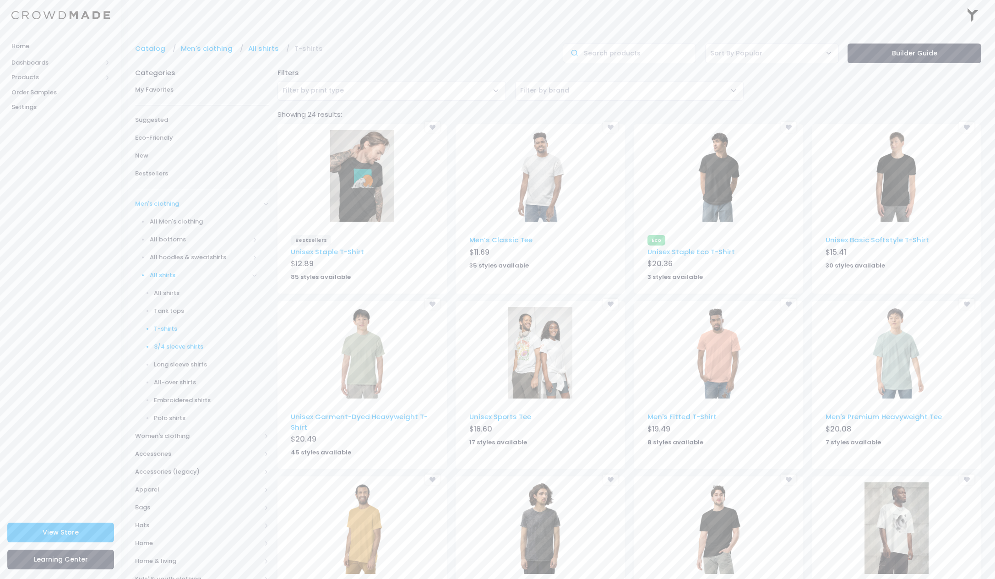
click at [181, 344] on span "3/4 sleeve shirts" at bounding box center [205, 346] width 103 height 9
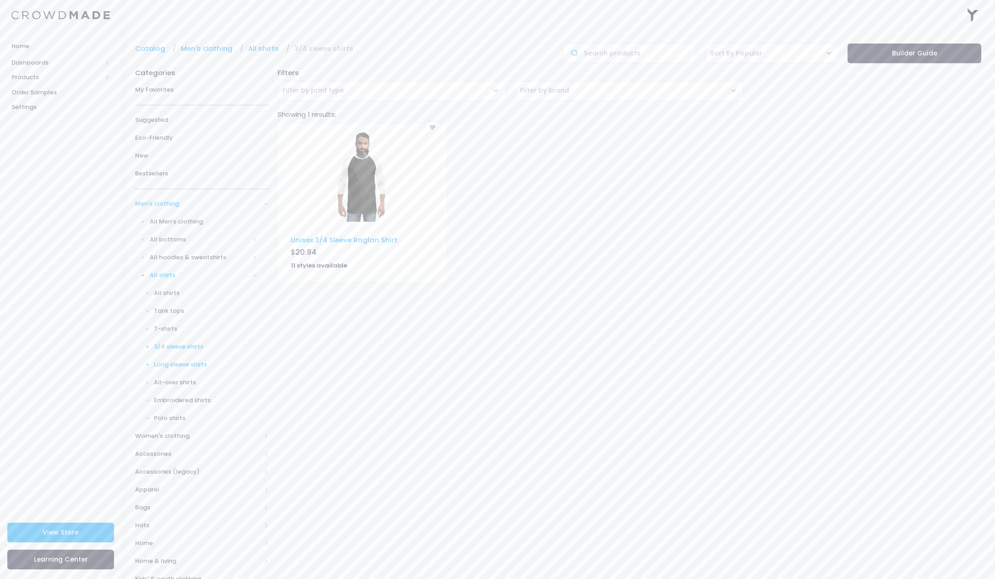
click at [174, 360] on span "Long sleeve shirts" at bounding box center [205, 364] width 103 height 9
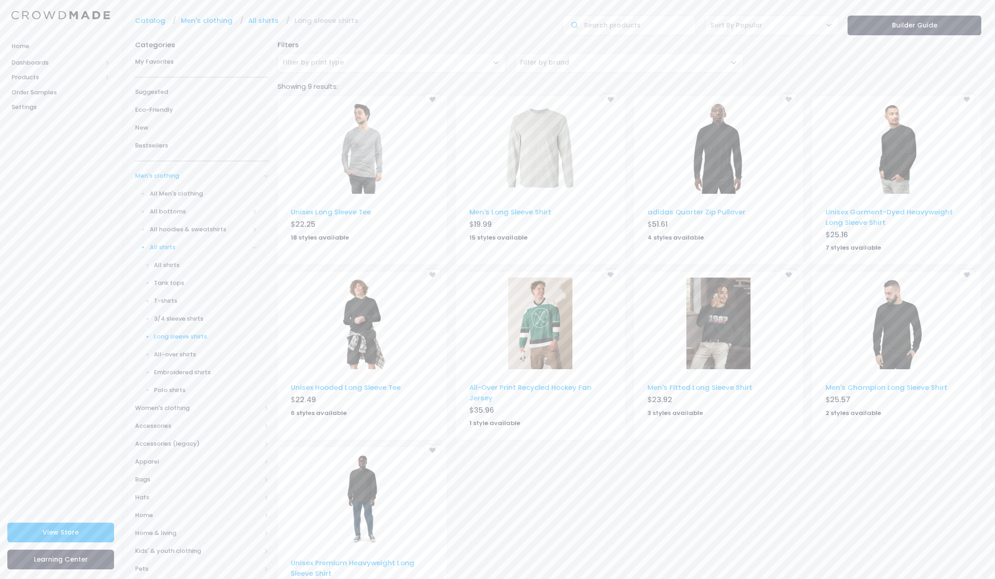
scroll to position [29, 0]
click at [177, 350] on span "All-over shirts" at bounding box center [205, 353] width 103 height 9
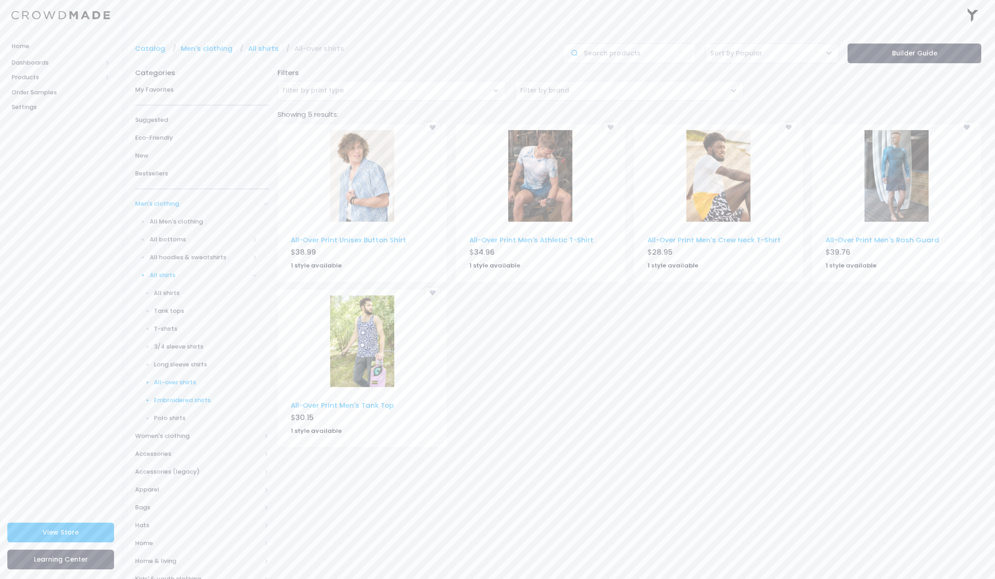
click at [187, 396] on span "Embroidered shirts" at bounding box center [205, 400] width 103 height 9
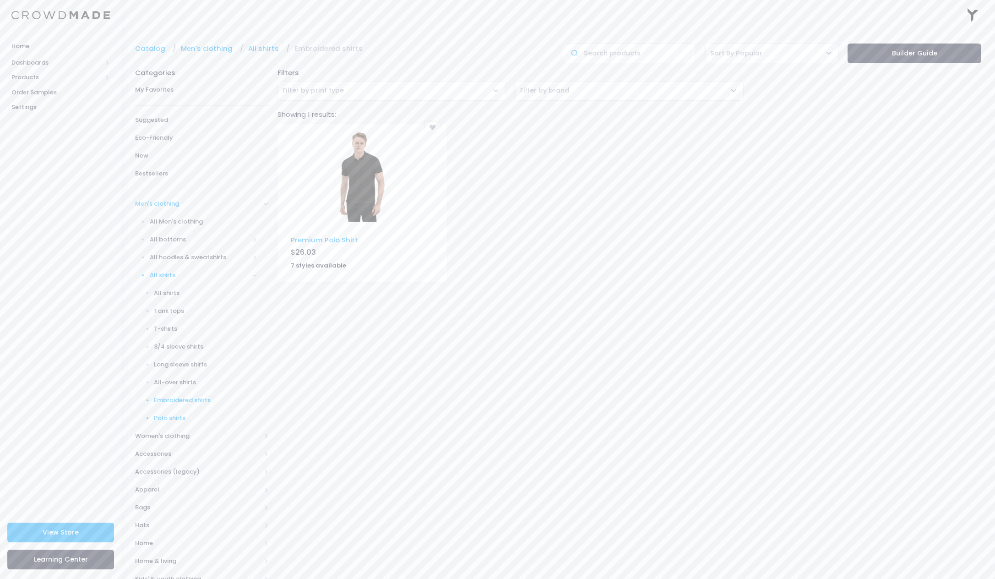
click at [174, 417] on span "Polo shirts" at bounding box center [205, 418] width 103 height 9
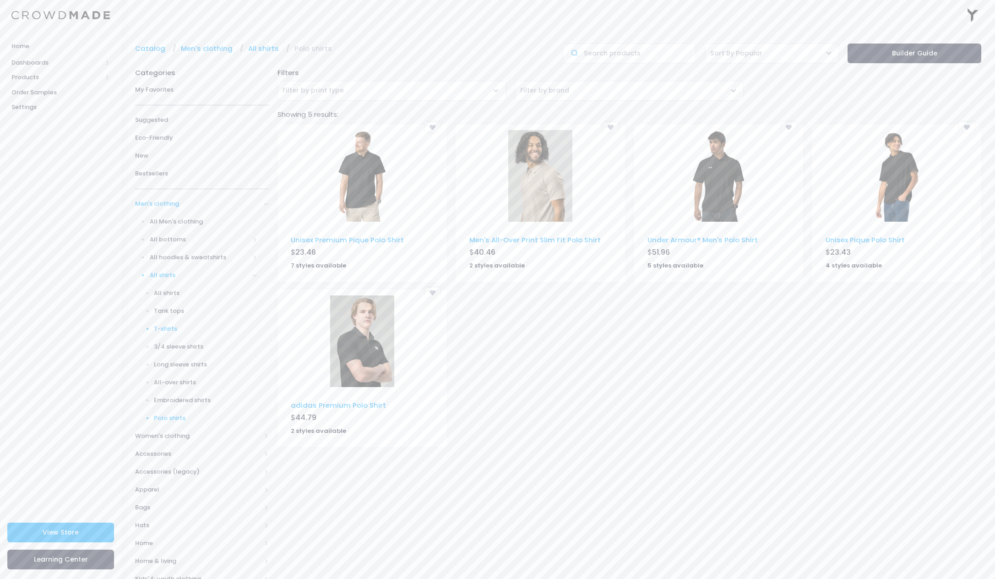
click at [166, 327] on span "T-shirts" at bounding box center [205, 328] width 103 height 9
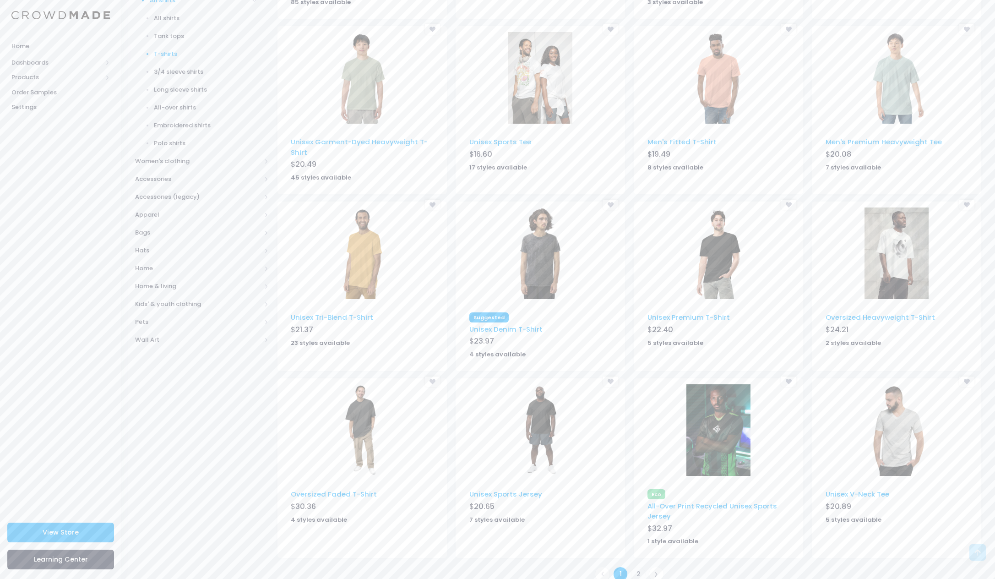
scroll to position [273, 0]
click at [697, 317] on link "Unisex Premium T-Shirt" at bounding box center [689, 319] width 82 height 10
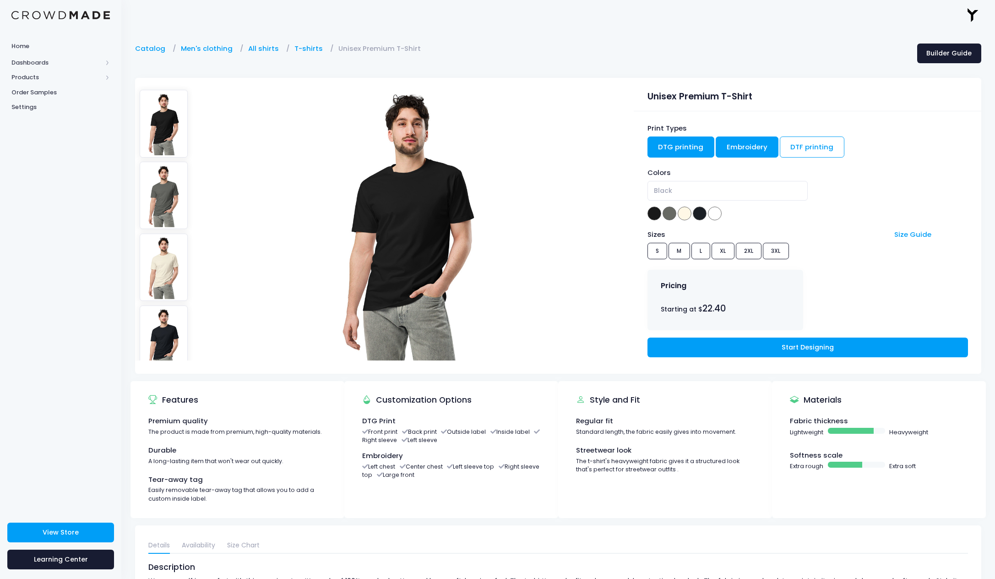
click at [731, 141] on link "Embroidery" at bounding box center [747, 146] width 63 height 21
click at [809, 145] on link "DTF printing" at bounding box center [812, 146] width 65 height 21
drag, startPoint x: 761, startPoint y: 148, endPoint x: 711, endPoint y: 152, distance: 50.1
click at [760, 148] on link "Embroidery" at bounding box center [747, 146] width 63 height 21
click at [687, 152] on link "DTG printing" at bounding box center [681, 146] width 67 height 21
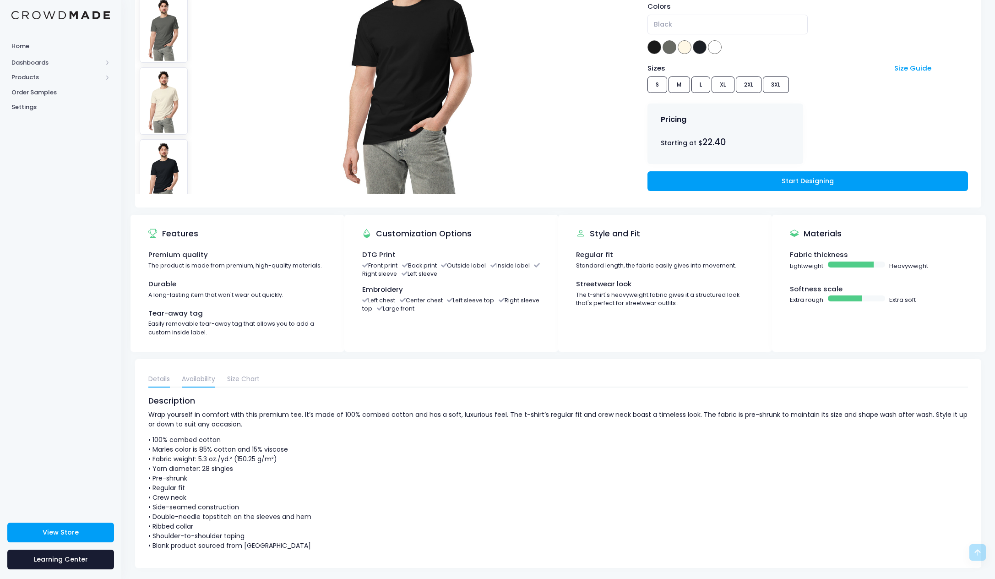
click at [213, 375] on link "Availability" at bounding box center [198, 379] width 33 height 16
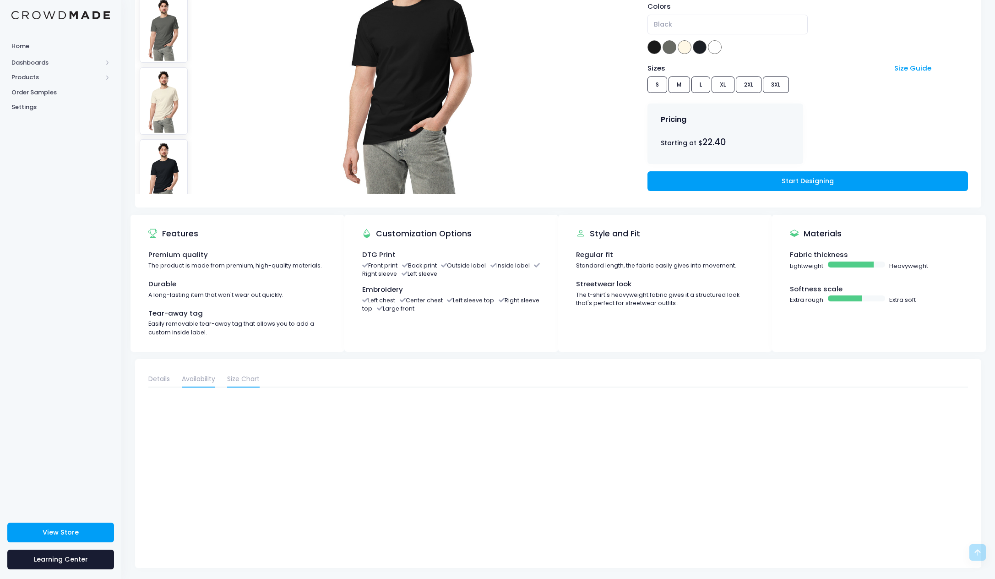
scroll to position [155, 0]
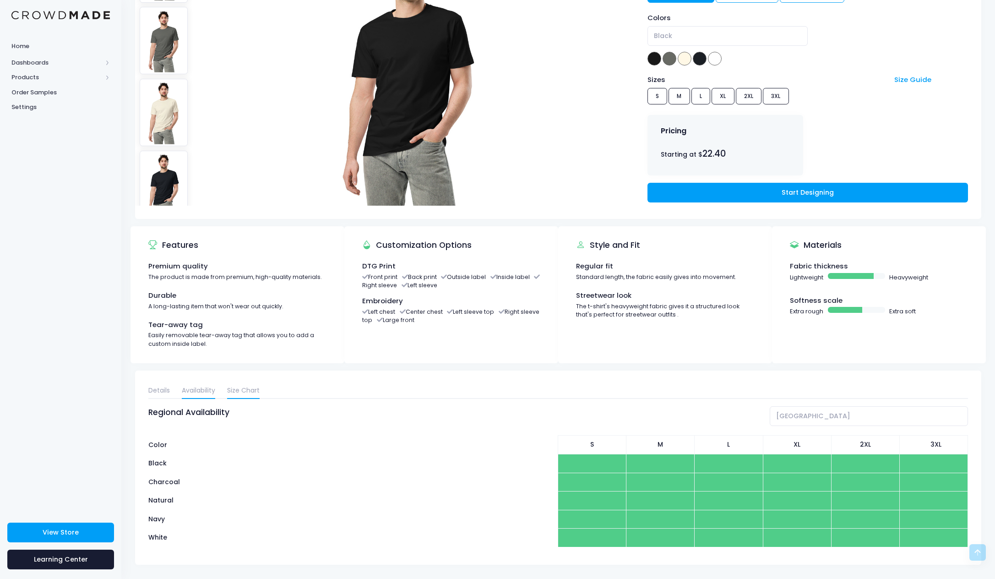
click at [240, 390] on link "Size Chart" at bounding box center [243, 390] width 33 height 16
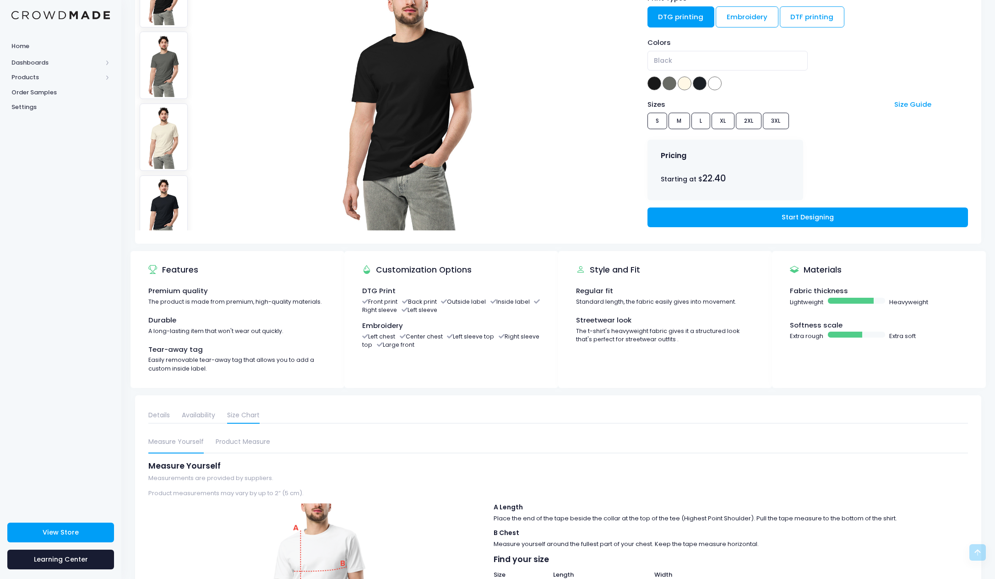
scroll to position [128, 0]
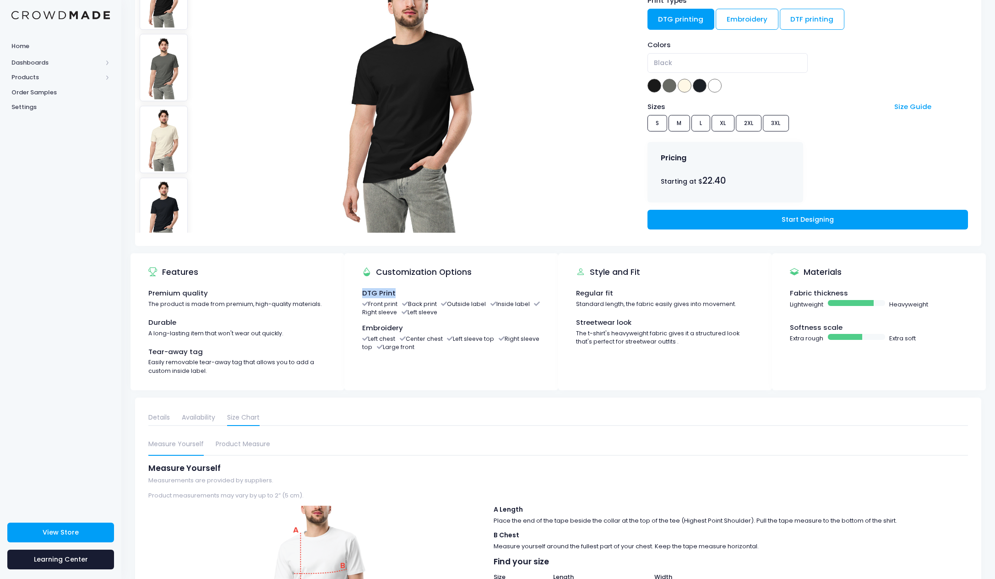
drag, startPoint x: 361, startPoint y: 289, endPoint x: 421, endPoint y: 289, distance: 60.0
click at [421, 289] on div "DTG Print Front print Back print Outside label Inside label Right sleeve Left s…" at bounding box center [451, 337] width 205 height 99
copy div "DTG Print"
click at [383, 327] on div "Embroidery" at bounding box center [451, 328] width 178 height 10
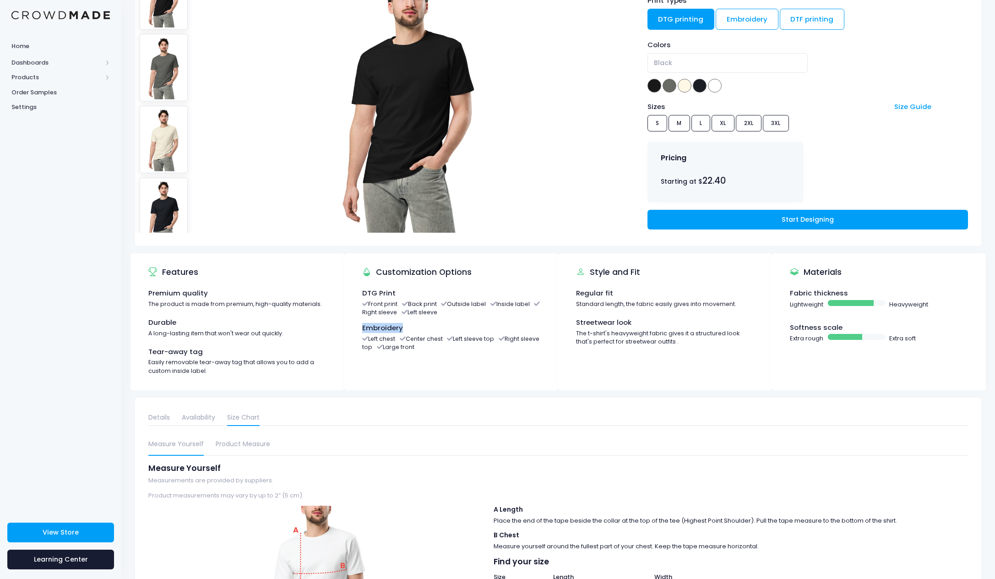
copy div "Embroidery"
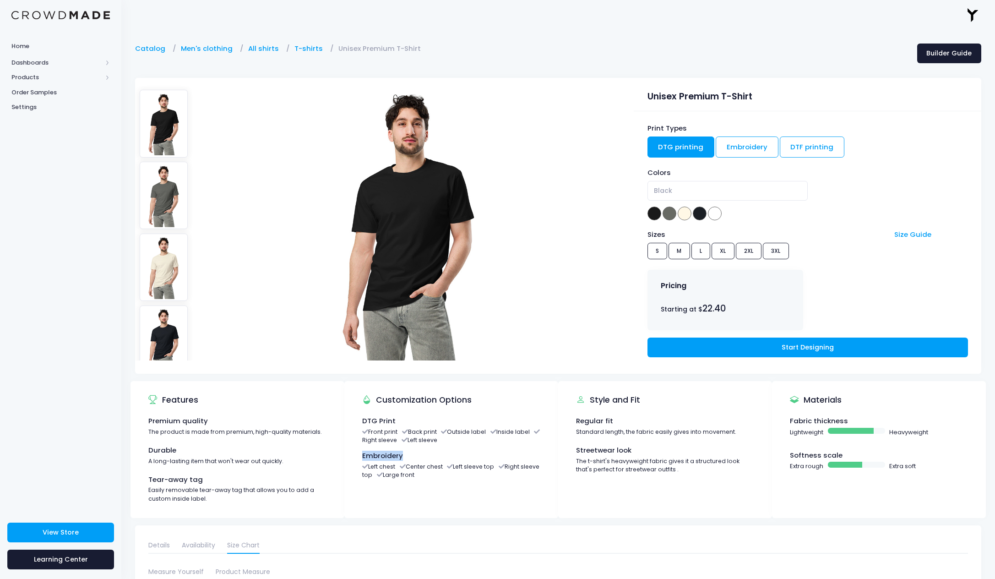
scroll to position [0, 0]
click at [744, 146] on link "Embroidery" at bounding box center [747, 146] width 63 height 21
click at [696, 145] on link "DTG printing" at bounding box center [681, 146] width 67 height 21
click at [808, 140] on link "DTF printing" at bounding box center [812, 146] width 65 height 21
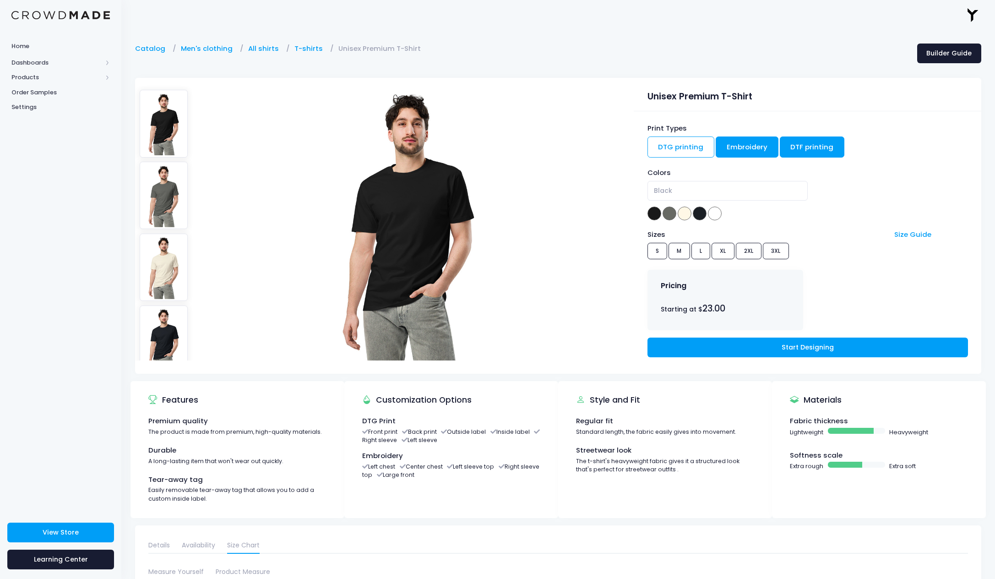
drag, startPoint x: 748, startPoint y: 145, endPoint x: 735, endPoint y: 145, distance: 13.3
click at [747, 145] on link "Embroidery" at bounding box center [747, 146] width 63 height 21
click at [675, 145] on link "DTG printing" at bounding box center [681, 146] width 67 height 21
click at [803, 147] on link "DTF printing" at bounding box center [812, 146] width 65 height 21
click at [759, 147] on link "Embroidery" at bounding box center [747, 146] width 63 height 21
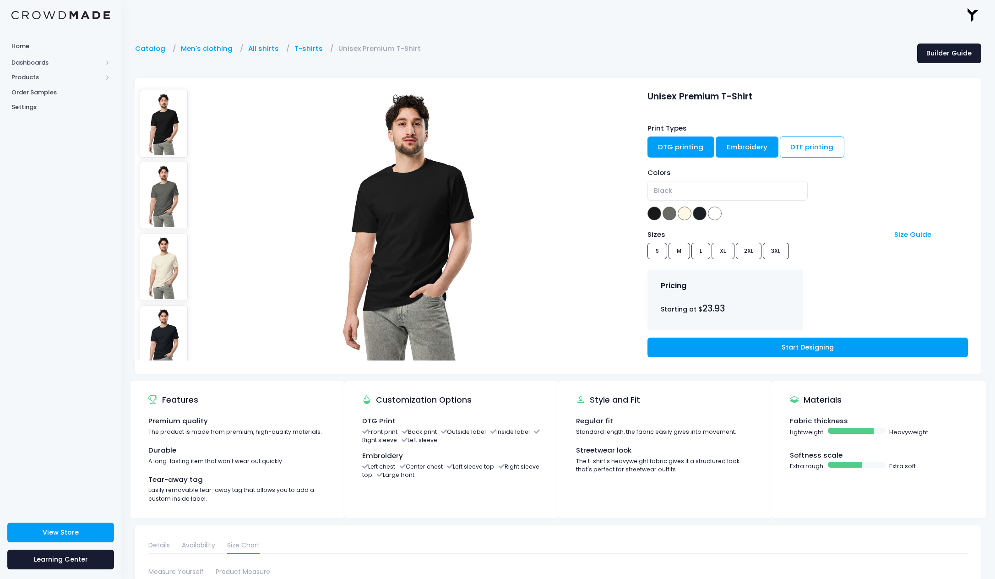
click at [685, 143] on link "DTG printing" at bounding box center [681, 146] width 67 height 21
drag, startPoint x: 784, startPoint y: 139, endPoint x: 778, endPoint y: 140, distance: 6.0
click at [784, 139] on link "DTF printing" at bounding box center [812, 146] width 65 height 21
drag, startPoint x: 722, startPoint y: 143, endPoint x: 673, endPoint y: 142, distance: 49.0
click at [722, 143] on link "Embroidery" at bounding box center [747, 146] width 63 height 21
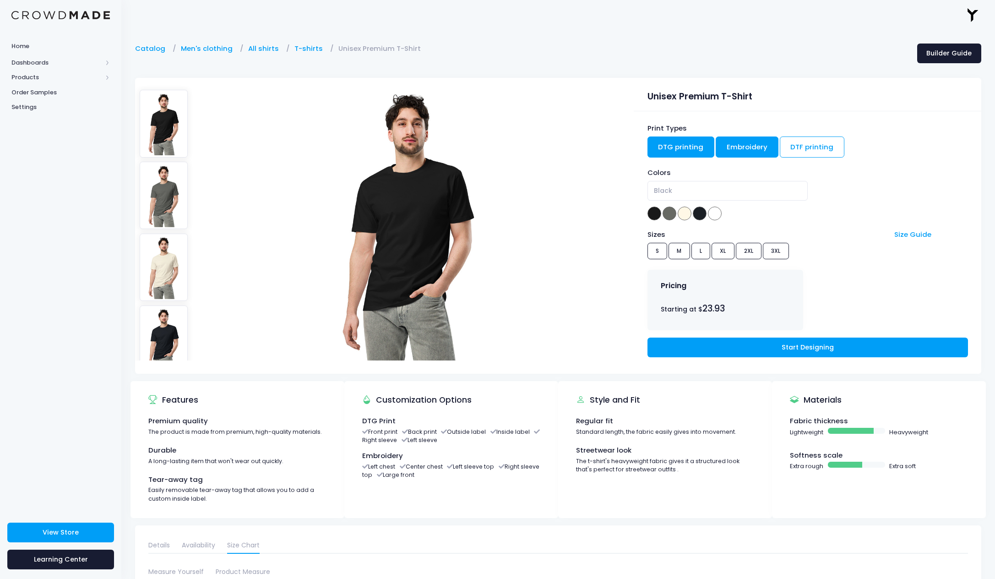
click at [670, 142] on link "DTG printing" at bounding box center [681, 146] width 67 height 21
click at [738, 145] on link "Embroidery" at bounding box center [747, 146] width 63 height 21
click at [799, 147] on link "DTF printing" at bounding box center [812, 146] width 65 height 21
click at [736, 146] on link "Embroidery" at bounding box center [747, 146] width 63 height 21
drag, startPoint x: 696, startPoint y: 144, endPoint x: 695, endPoint y: 149, distance: 4.8
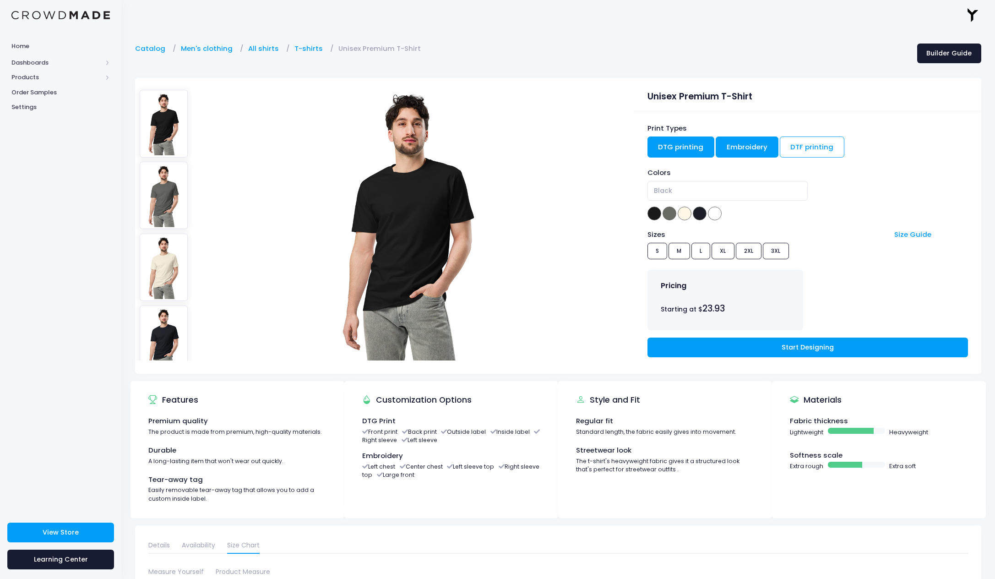
click at [696, 144] on link "DTG printing" at bounding box center [681, 146] width 67 height 21
click at [715, 211] on span at bounding box center [715, 214] width 14 height 14
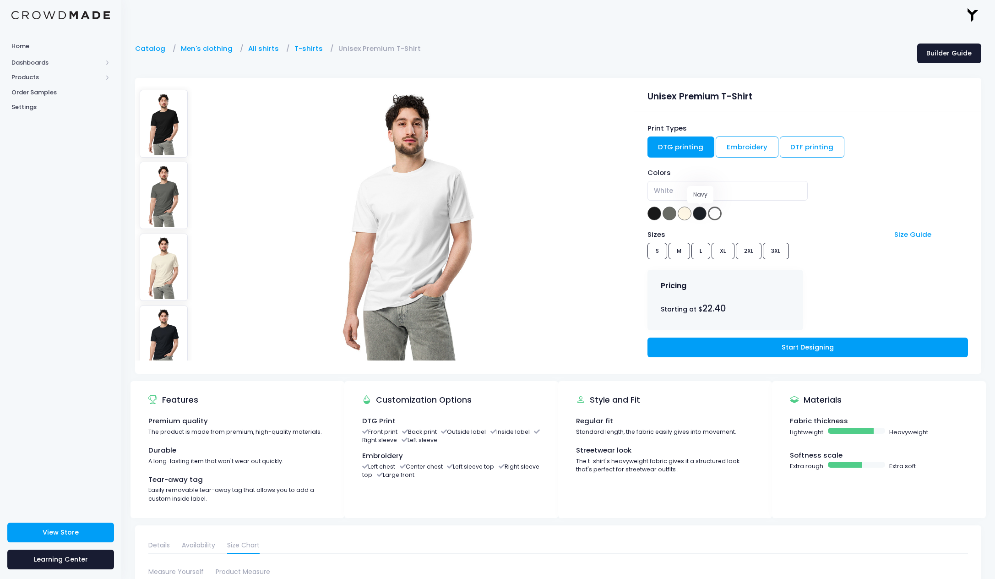
drag, startPoint x: 699, startPoint y: 211, endPoint x: 683, endPoint y: 212, distance: 16.1
click at [698, 211] on span at bounding box center [700, 214] width 14 height 14
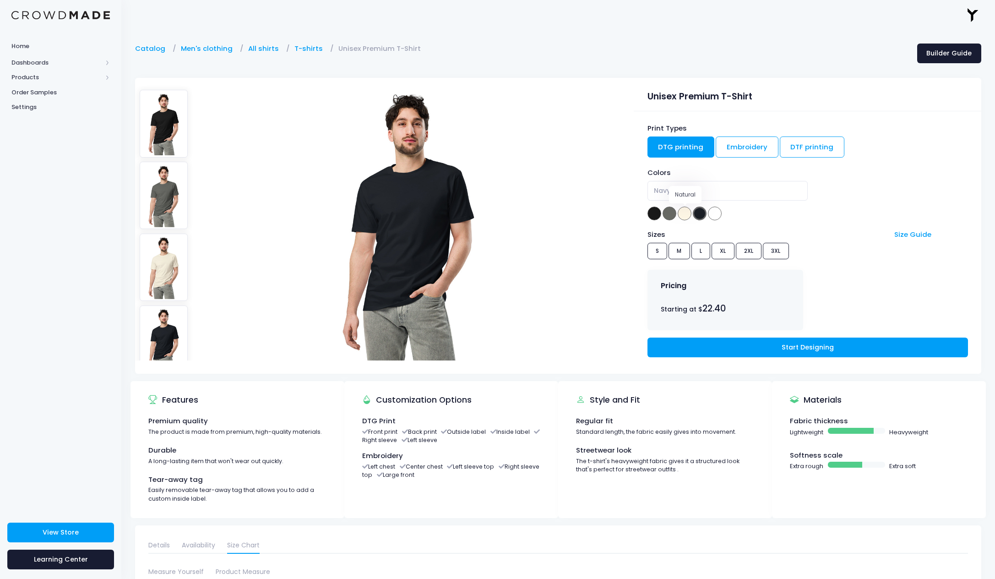
click at [681, 212] on span at bounding box center [685, 214] width 14 height 14
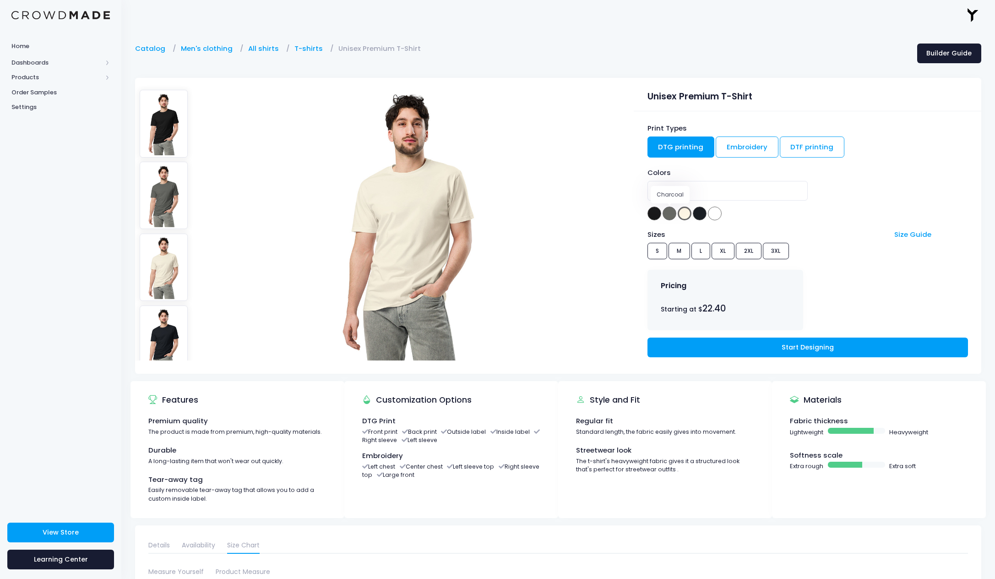
click at [669, 211] on span at bounding box center [670, 214] width 14 height 14
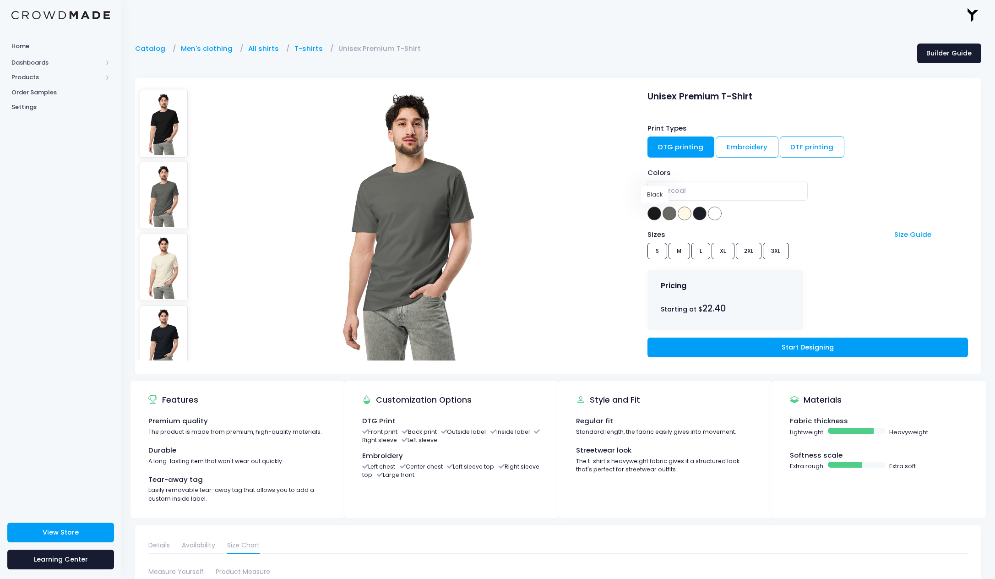
drag, startPoint x: 655, startPoint y: 213, endPoint x: 670, endPoint y: 214, distance: 14.3
click at [655, 213] on span at bounding box center [655, 214] width 14 height 14
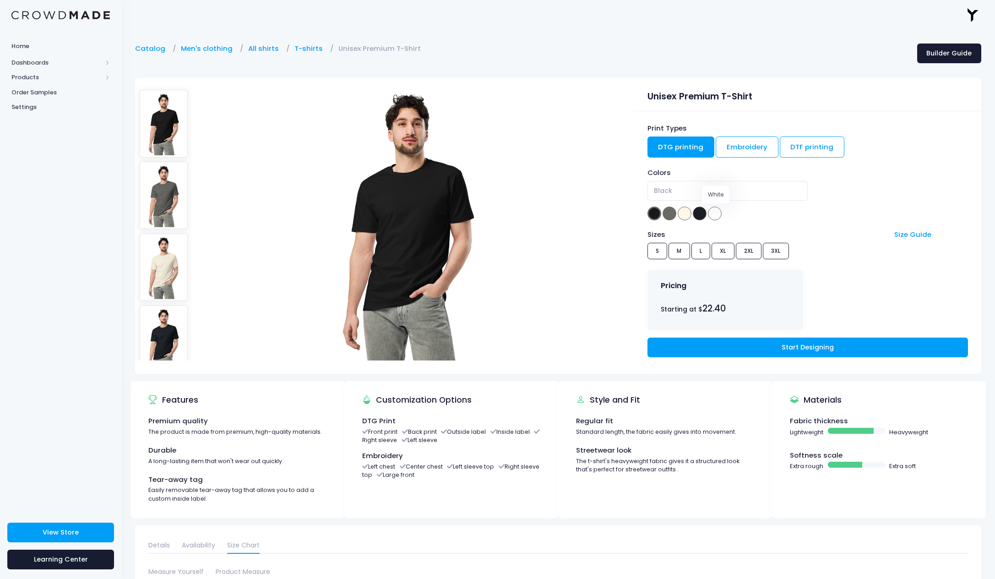
click at [719, 212] on span at bounding box center [715, 214] width 14 height 14
select select "White"
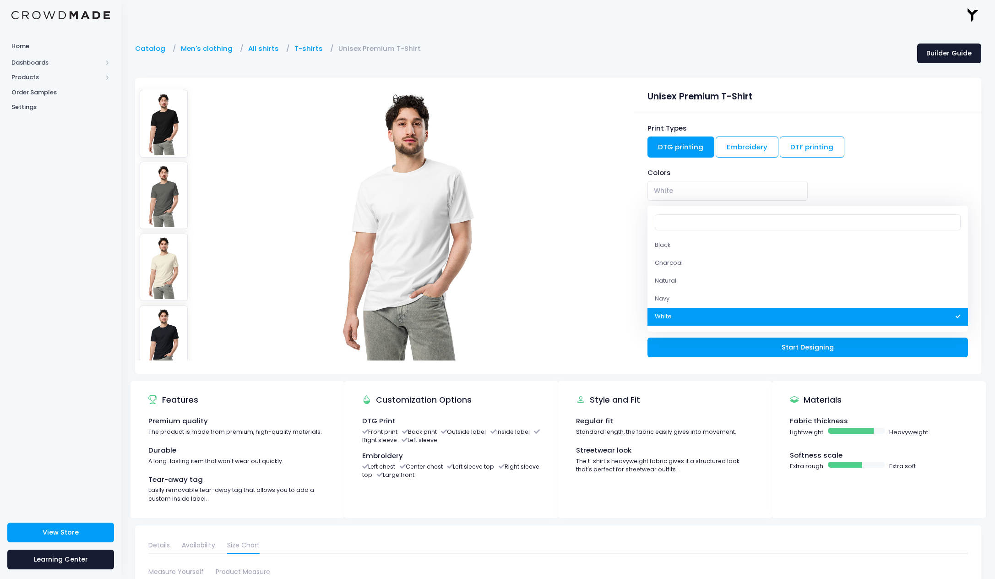
click at [685, 189] on span "White" at bounding box center [728, 191] width 160 height 20
click at [683, 169] on div "Colors" at bounding box center [808, 173] width 321 height 10
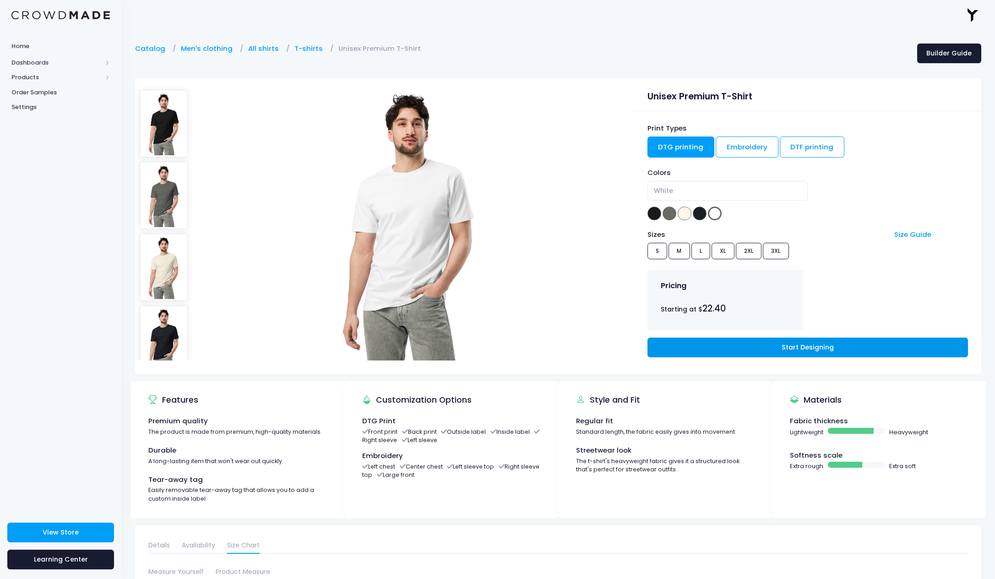
click at [802, 349] on link "Start Designing" at bounding box center [808, 348] width 321 height 20
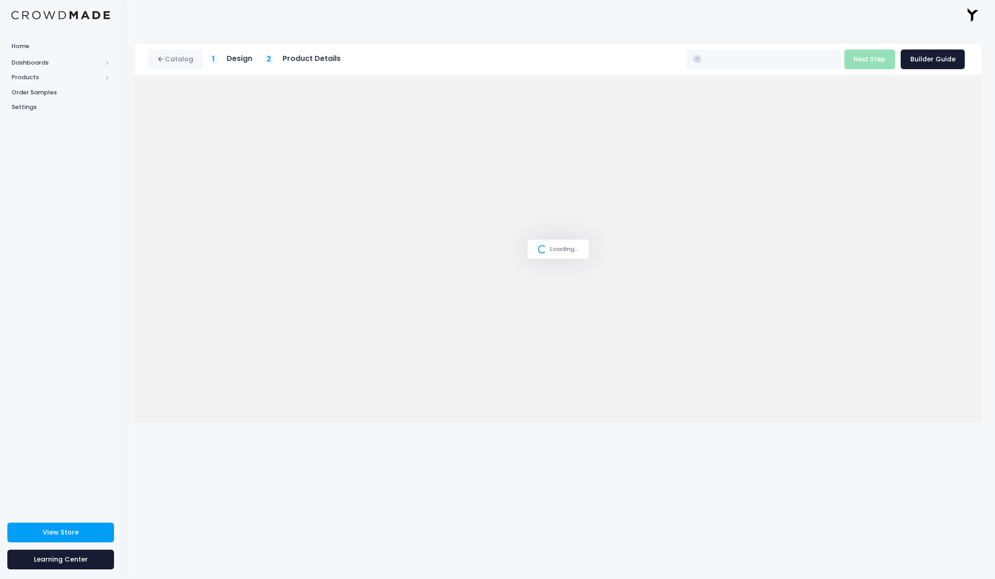
type input "$22.40 - $25.30"
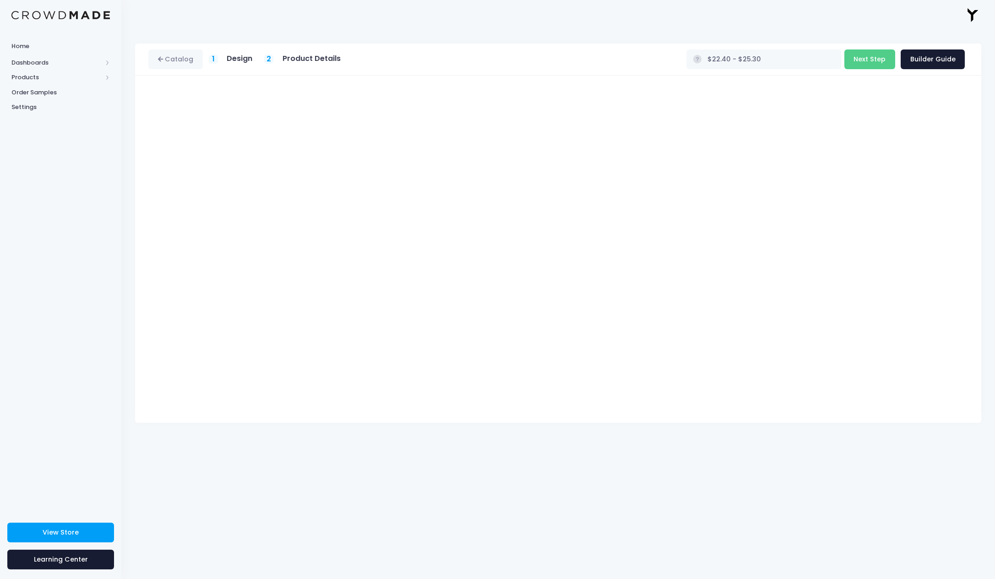
click at [871, 426] on div "Catalog 1 Design 2 Product Details" at bounding box center [558, 304] width 874 height 549
click at [165, 62] on link "Catalog" at bounding box center [175, 59] width 55 height 20
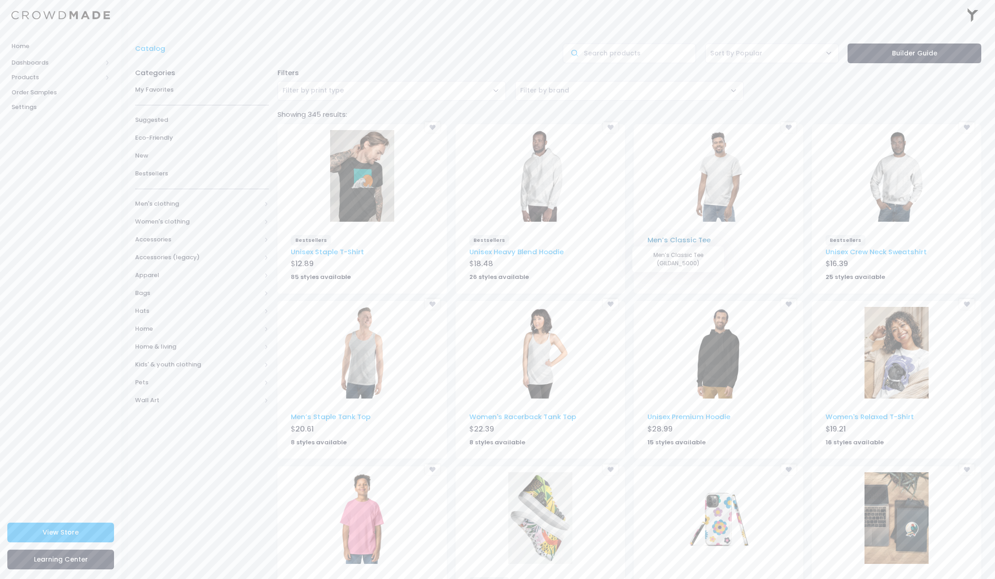
click at [682, 240] on link "Men’s Classic Tee" at bounding box center [679, 240] width 63 height 10
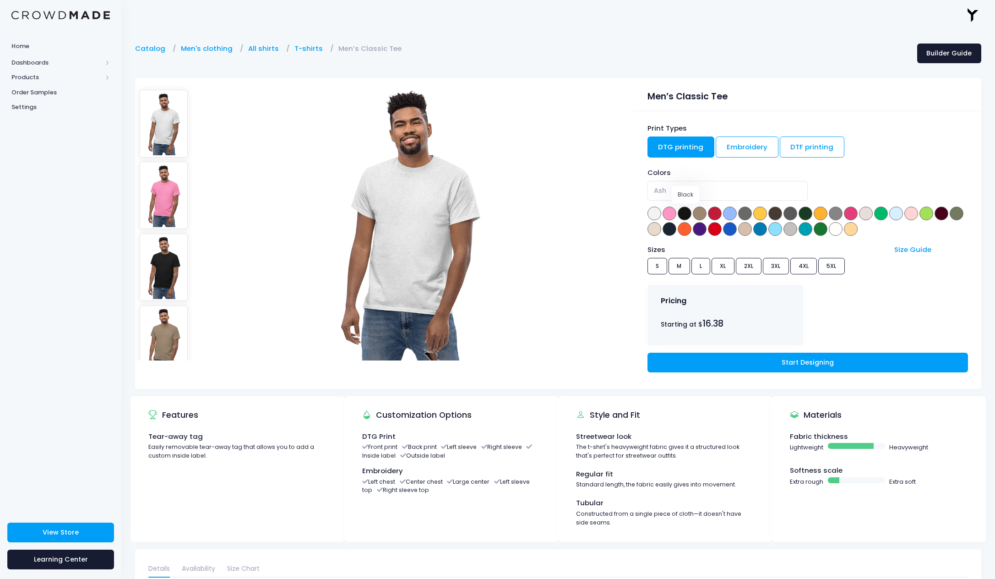
click at [686, 213] on span at bounding box center [685, 214] width 14 height 14
select select "Black"
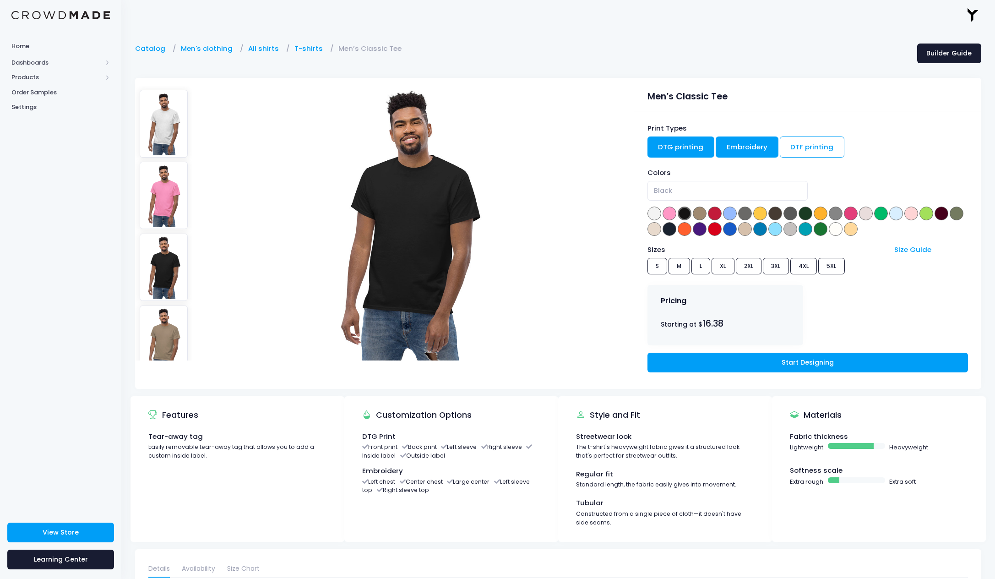
drag, startPoint x: 750, startPoint y: 146, endPoint x: 760, endPoint y: 147, distance: 10.5
click at [750, 146] on link "Embroidery" at bounding box center [747, 146] width 63 height 21
drag, startPoint x: 804, startPoint y: 146, endPoint x: 749, endPoint y: 146, distance: 55.0
click at [801, 146] on link "DTF printing" at bounding box center [812, 146] width 65 height 21
click at [721, 146] on link "Embroidery" at bounding box center [747, 146] width 63 height 21
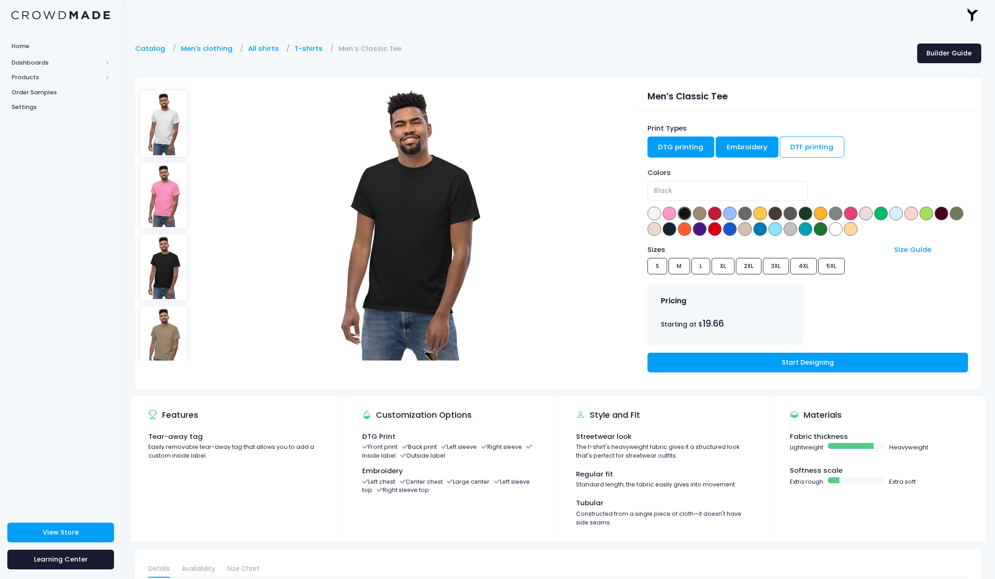
click at [680, 144] on link "DTG printing" at bounding box center [681, 146] width 67 height 21
drag, startPoint x: 797, startPoint y: 147, endPoint x: 750, endPoint y: 147, distance: 47.2
click at [797, 147] on link "DTF printing" at bounding box center [812, 146] width 65 height 21
drag, startPoint x: 747, startPoint y: 147, endPoint x: 679, endPoint y: 148, distance: 68.7
click at [747, 147] on link "Embroidery" at bounding box center [747, 146] width 63 height 21
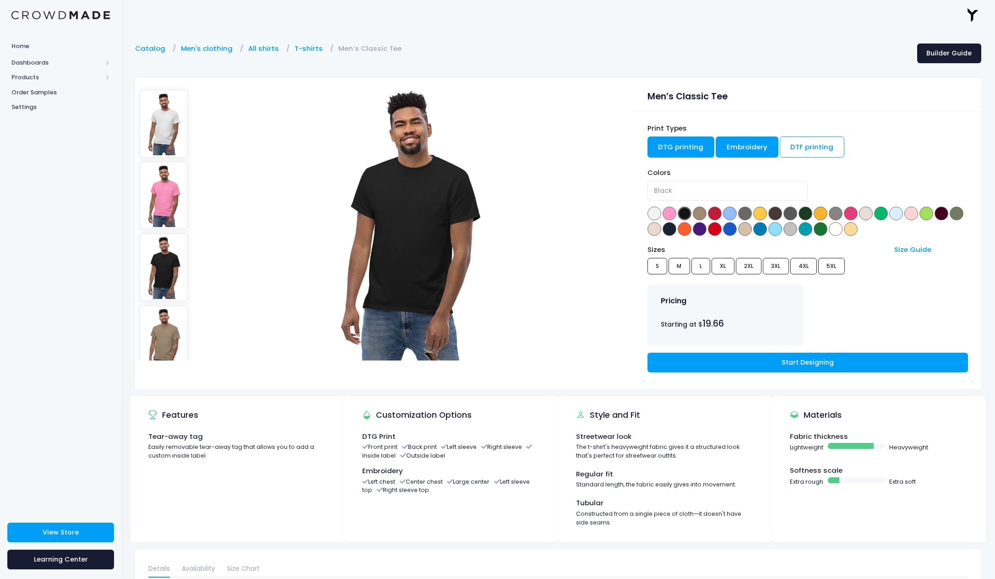
click at [662, 147] on link "DTG printing" at bounding box center [681, 146] width 67 height 21
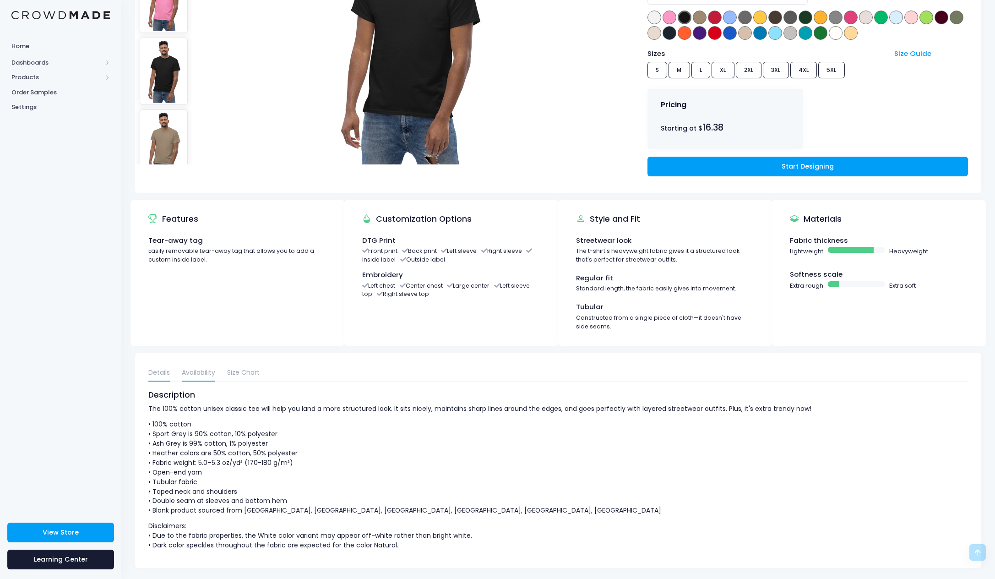
scroll to position [196, 0]
drag, startPoint x: 192, startPoint y: 376, endPoint x: 223, endPoint y: 369, distance: 31.4
click at [193, 375] on link "Availability" at bounding box center [198, 373] width 33 height 16
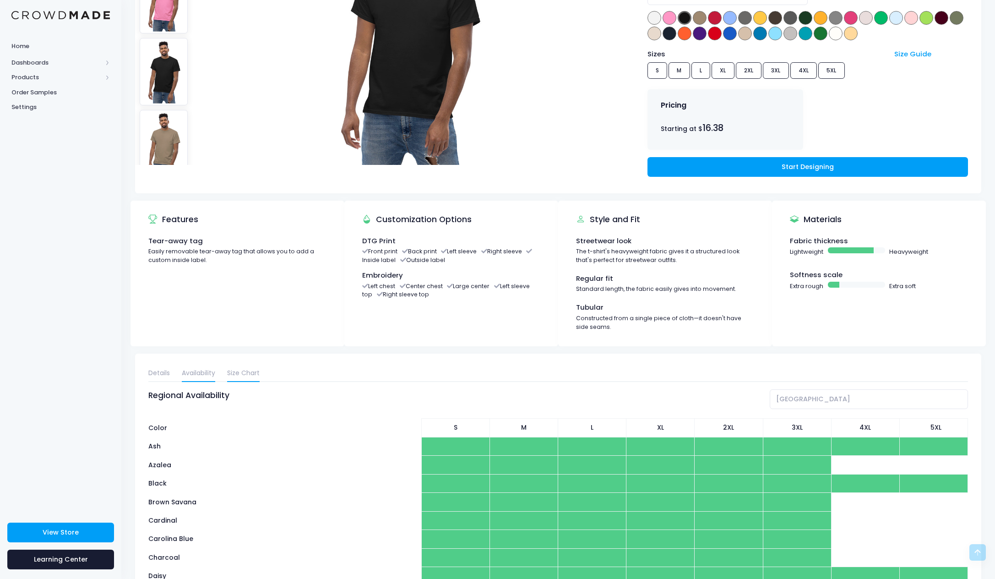
click at [238, 370] on link "Size Chart" at bounding box center [243, 373] width 33 height 16
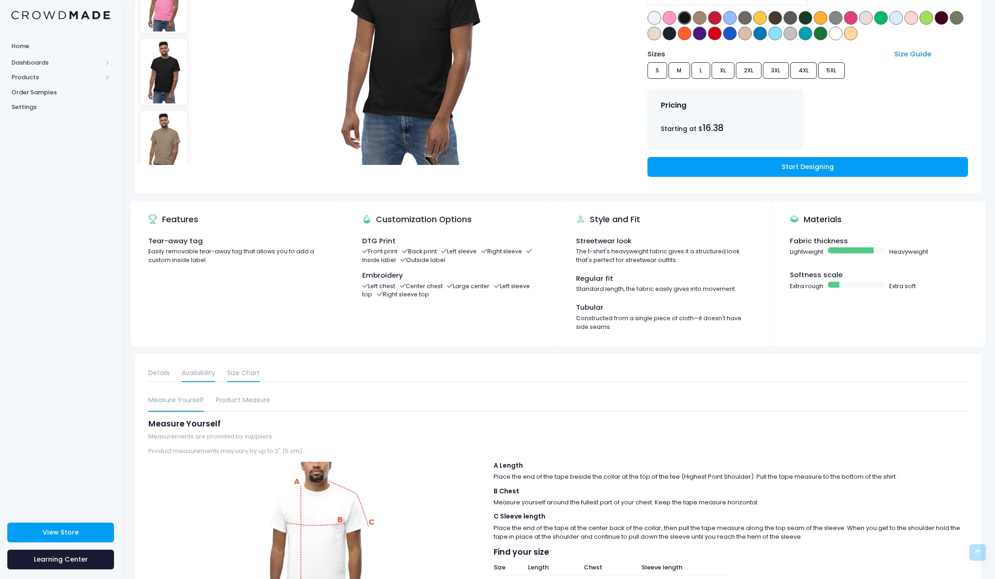
click at [214, 369] on link "Availability" at bounding box center [198, 373] width 33 height 16
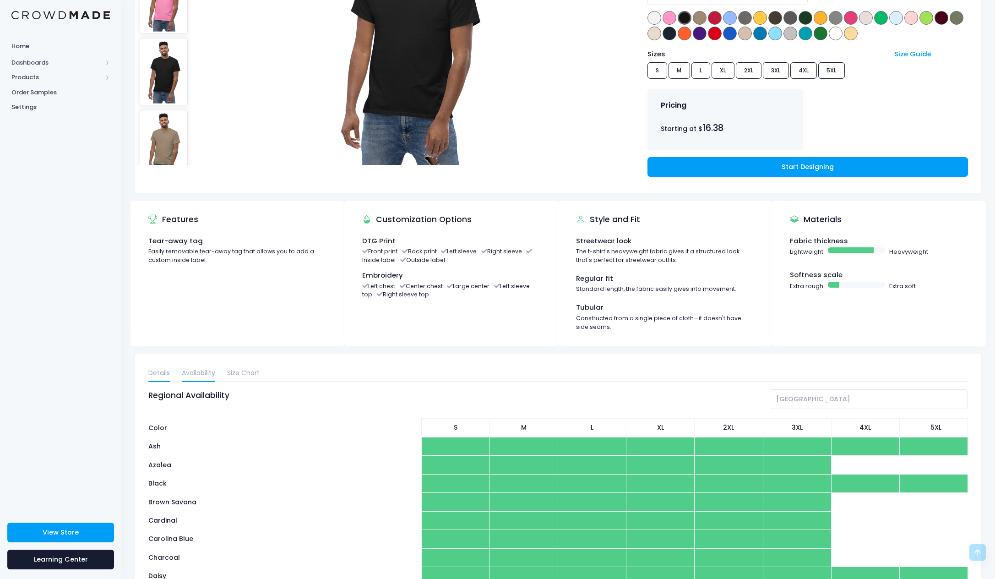
click at [154, 369] on link "Details" at bounding box center [159, 373] width 22 height 16
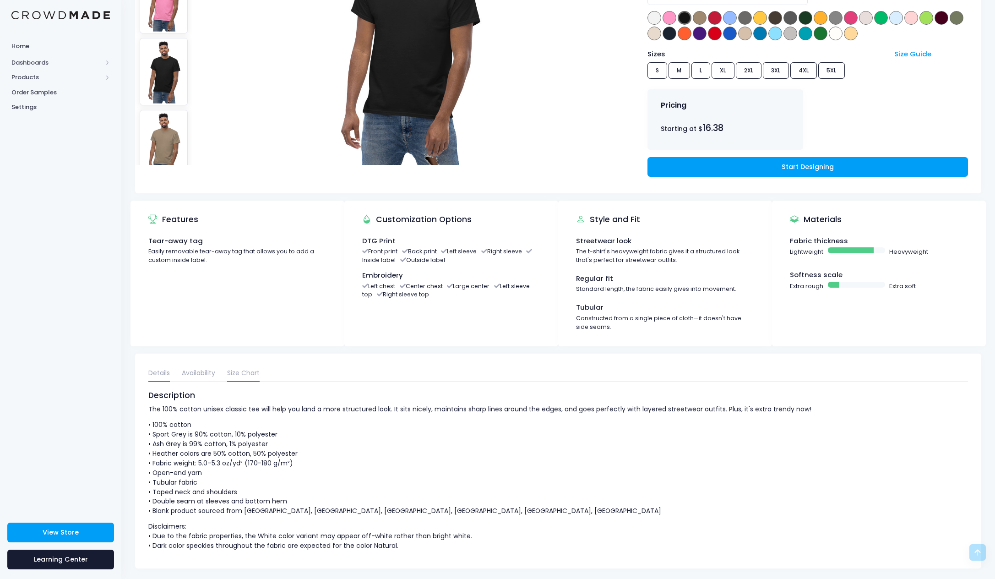
click at [243, 371] on link "Size Chart" at bounding box center [243, 373] width 33 height 16
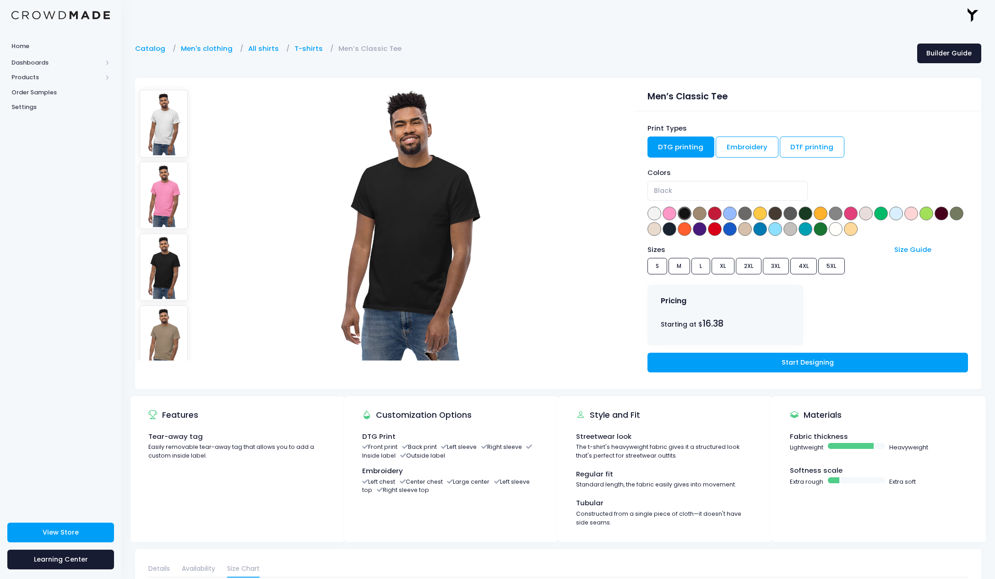
scroll to position [0, 0]
click at [810, 145] on link "DTF printing" at bounding box center [812, 146] width 65 height 21
drag, startPoint x: 739, startPoint y: 147, endPoint x: 703, endPoint y: 148, distance: 36.2
click at [739, 147] on link "Embroidery" at bounding box center [747, 146] width 63 height 21
click at [688, 148] on link "DTG printing" at bounding box center [681, 146] width 67 height 21
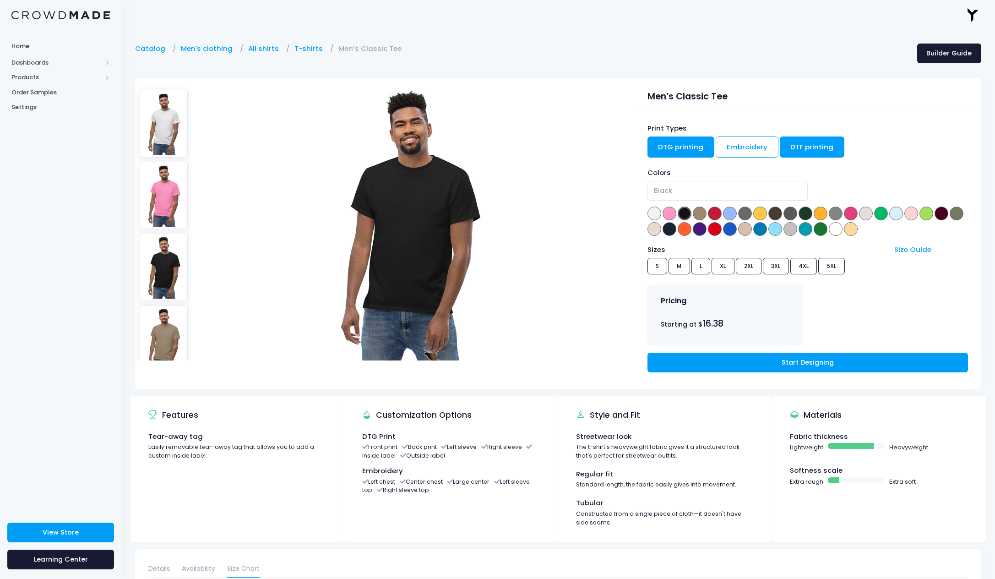
click at [784, 140] on link "DTF printing" at bounding box center [812, 146] width 65 height 21
click at [673, 138] on link "DTG printing" at bounding box center [681, 146] width 67 height 21
click at [801, 147] on link "DTF printing" at bounding box center [812, 146] width 65 height 21
drag, startPoint x: 653, startPoint y: 149, endPoint x: 680, endPoint y: 149, distance: 26.6
click at [654, 149] on link "DTG printing" at bounding box center [681, 146] width 67 height 21
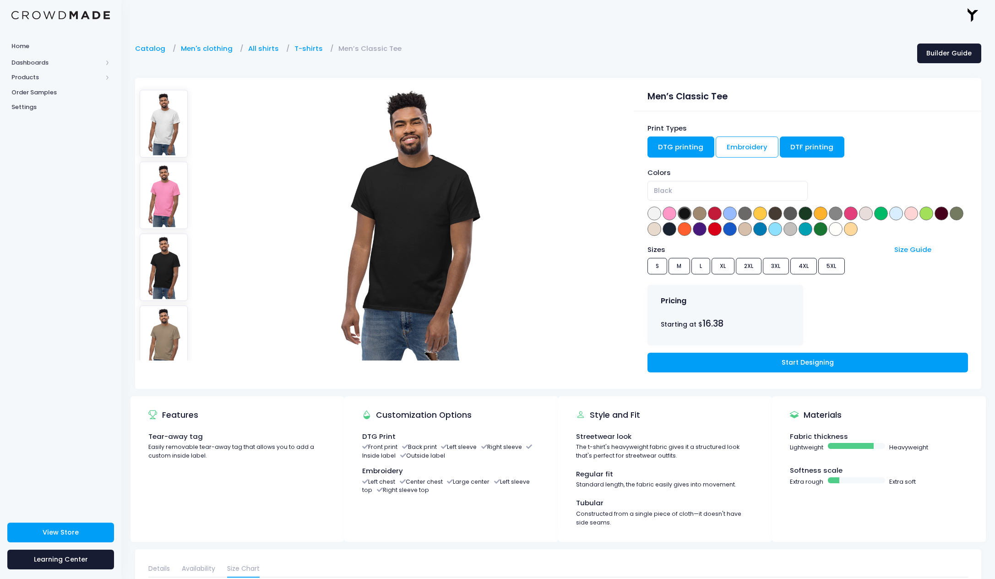
click at [781, 145] on link "DTF printing" at bounding box center [812, 146] width 65 height 21
click at [691, 148] on link "DTG printing" at bounding box center [681, 146] width 67 height 21
click at [788, 149] on link "DTF printing" at bounding box center [812, 146] width 65 height 21
drag, startPoint x: 713, startPoint y: 156, endPoint x: 697, endPoint y: 156, distance: 16.0
click at [710, 156] on div "Print Types DTG printing Embroidery DTF printing" at bounding box center [808, 141] width 321 height 37
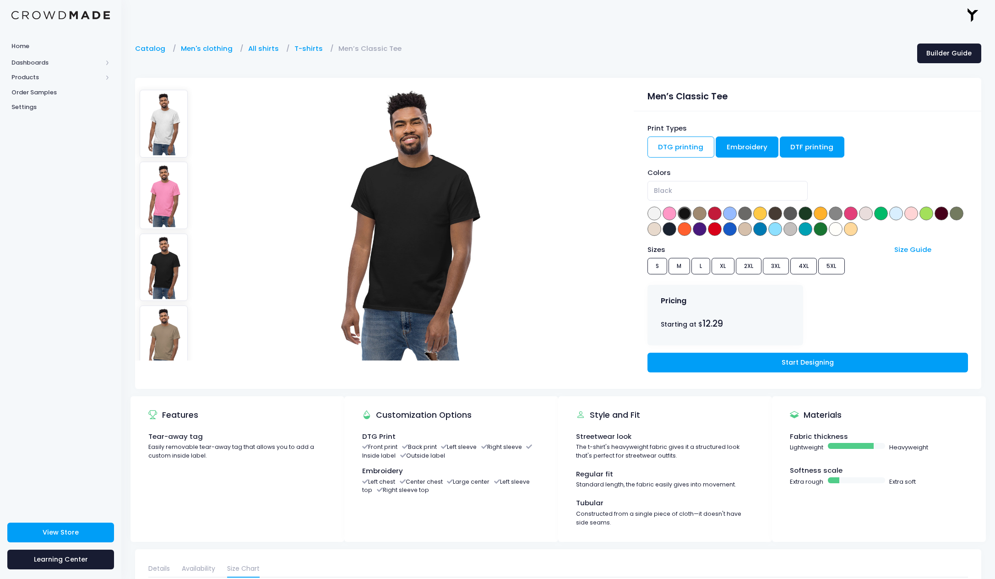
drag, startPoint x: 681, startPoint y: 154, endPoint x: 723, endPoint y: 145, distance: 43.5
click at [684, 154] on link "DTG printing" at bounding box center [681, 146] width 67 height 21
drag, startPoint x: 730, startPoint y: 145, endPoint x: 779, endPoint y: 145, distance: 49.0
click at [730, 145] on link "Embroidery" at bounding box center [747, 146] width 63 height 21
drag, startPoint x: 807, startPoint y: 144, endPoint x: 789, endPoint y: 145, distance: 17.9
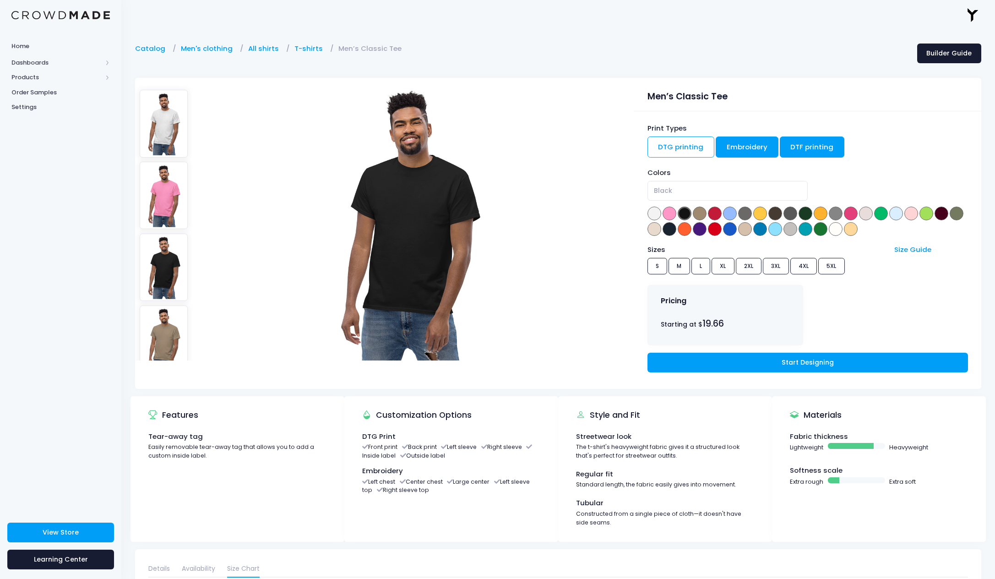
click at [807, 144] on link "DTF printing" at bounding box center [812, 146] width 65 height 21
click at [647, 149] on div "Print Types DTG printing Embroidery DTF printing Colors Ash Azalea Black Brown …" at bounding box center [808, 250] width 348 height 278
drag, startPoint x: 728, startPoint y: 150, endPoint x: 802, endPoint y: 149, distance: 74.2
click at [730, 149] on link "Embroidery" at bounding box center [747, 146] width 63 height 21
click at [804, 149] on link "DTF printing" at bounding box center [812, 146] width 65 height 21
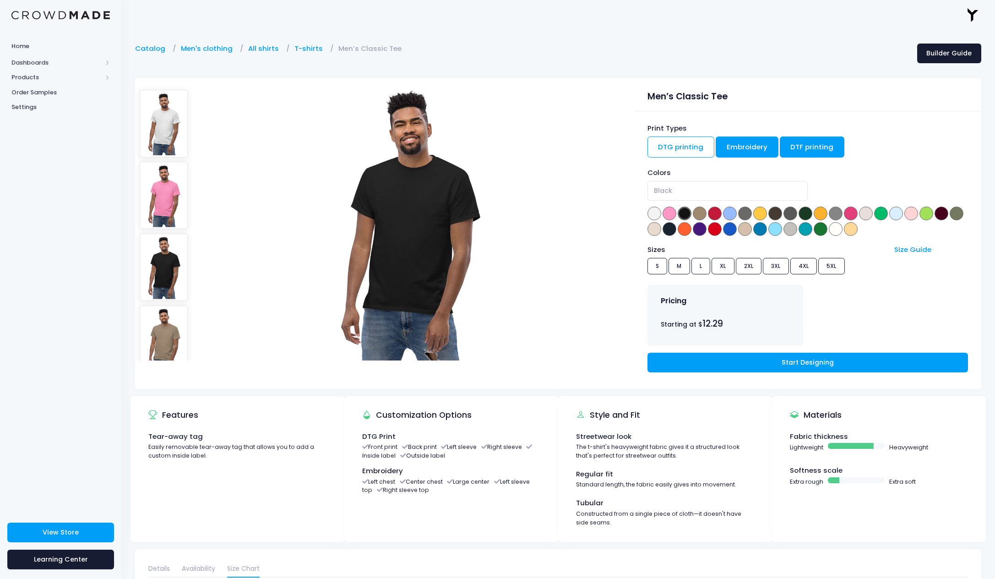
click at [730, 146] on link "Embroidery" at bounding box center [747, 146] width 63 height 21
click at [672, 151] on link "DTG printing" at bounding box center [681, 146] width 67 height 21
